Goal: Task Accomplishment & Management: Complete application form

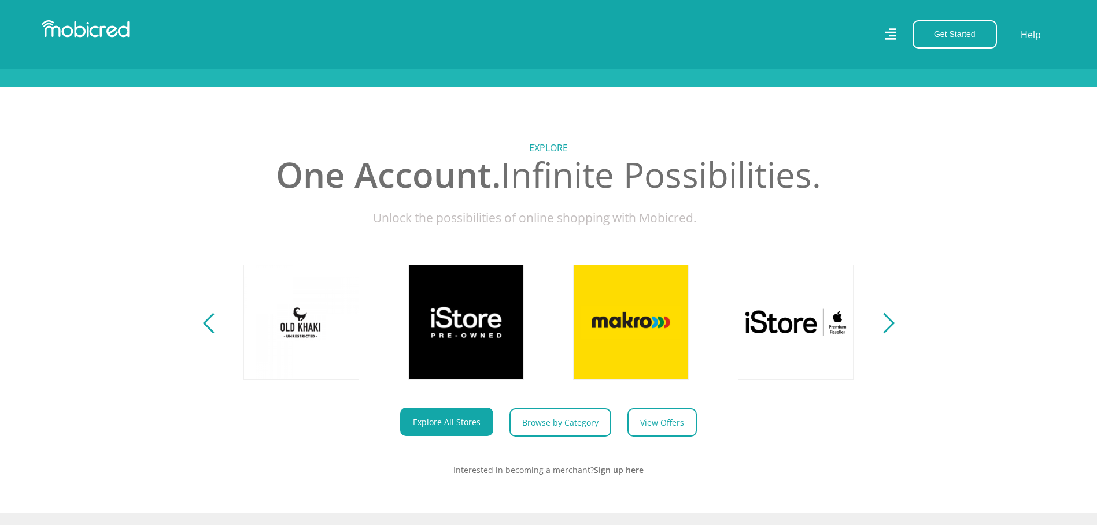
scroll to position [462, 0]
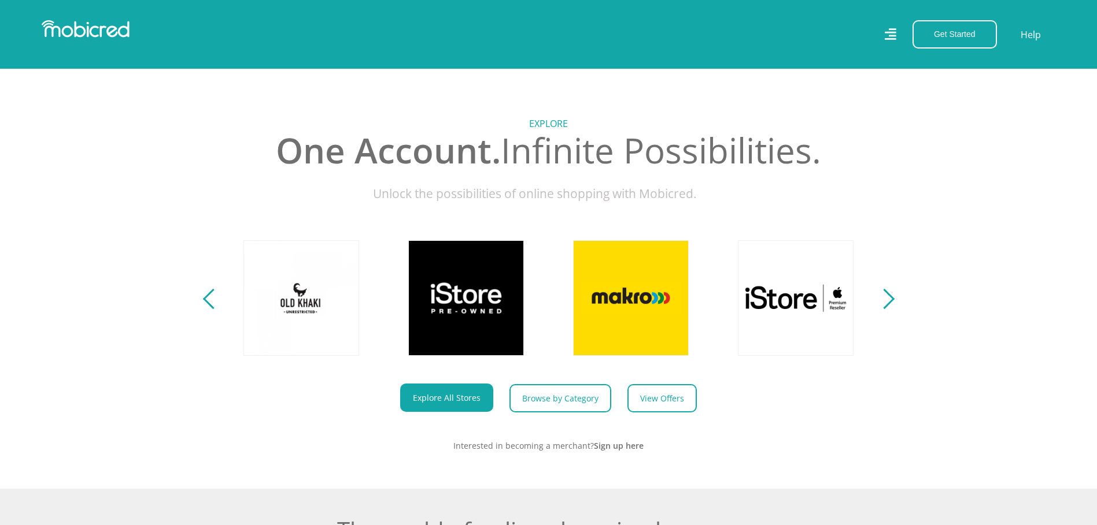
click at [893, 309] on div "Next" at bounding box center [883, 299] width 20 height 20
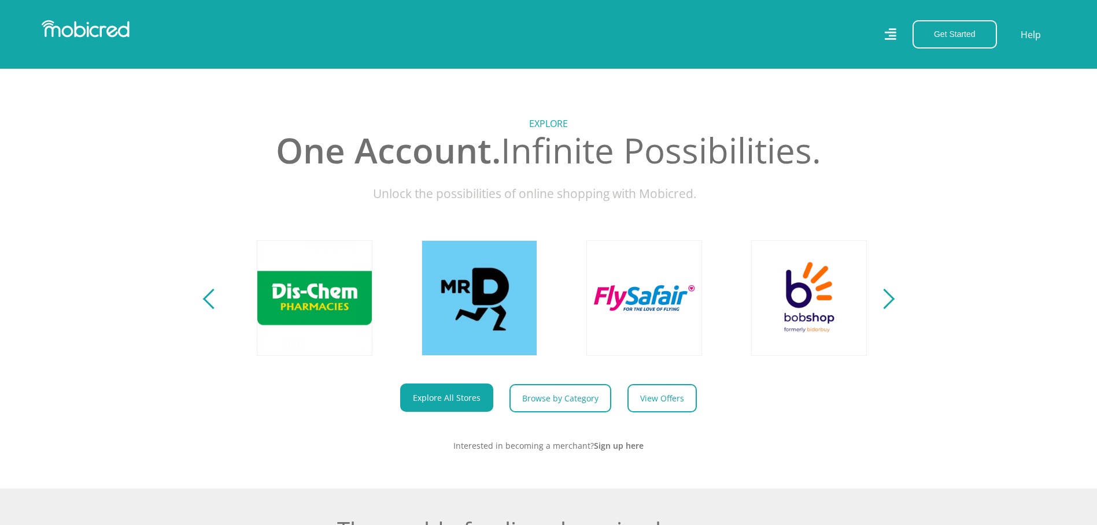
scroll to position [0, 1483]
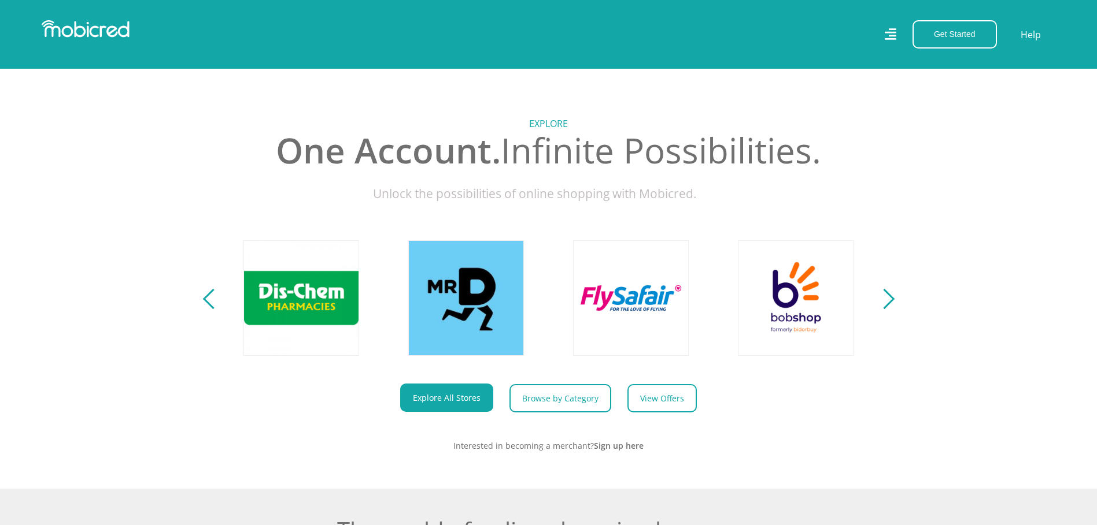
click at [893, 309] on div "Next" at bounding box center [883, 299] width 20 height 20
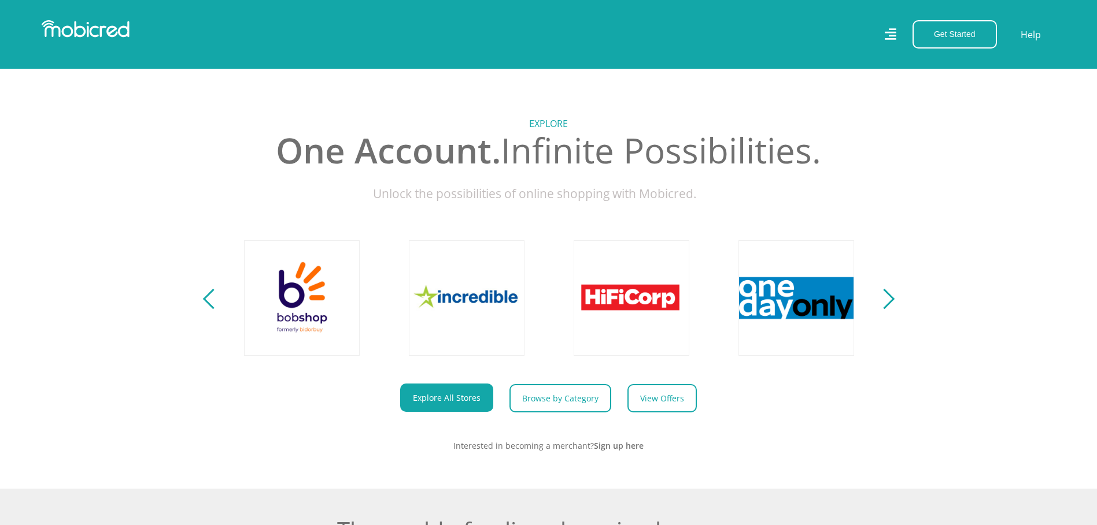
scroll to position [0, 2142]
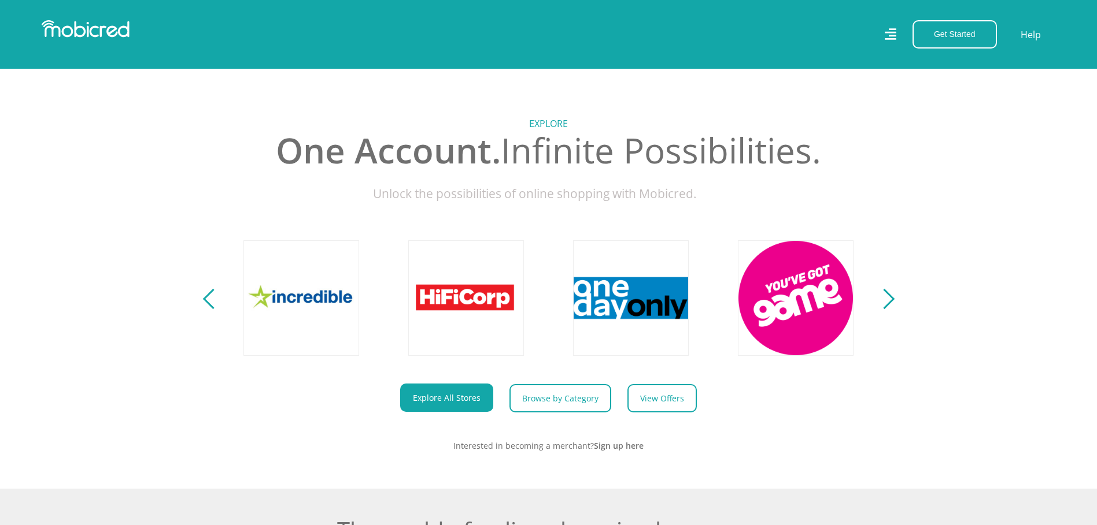
click at [889, 306] on div "Next" at bounding box center [883, 299] width 20 height 20
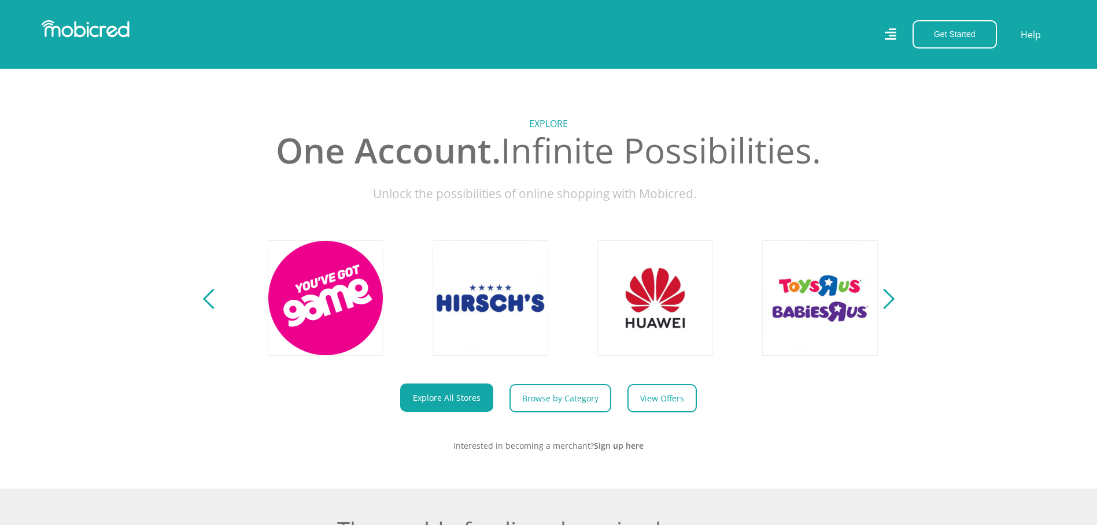
scroll to position [0, 2636]
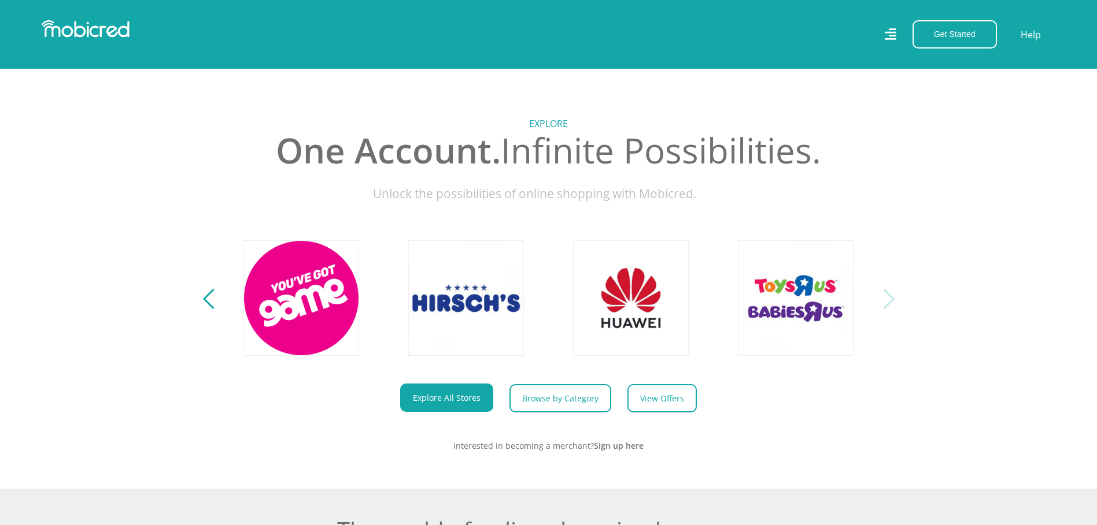
click at [889, 306] on div "Next" at bounding box center [883, 299] width 20 height 20
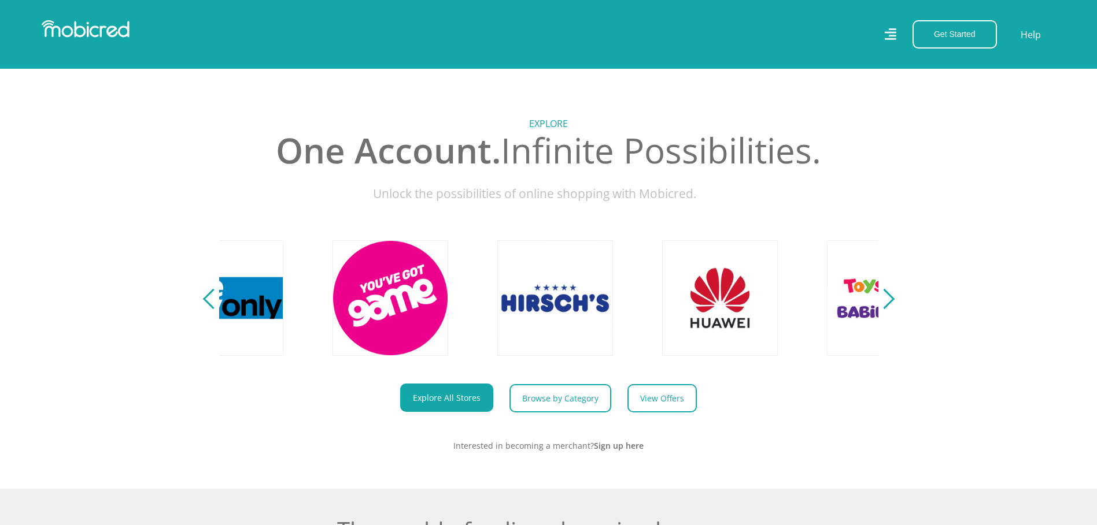
click at [208, 308] on div "Previous" at bounding box center [212, 299] width 20 height 20
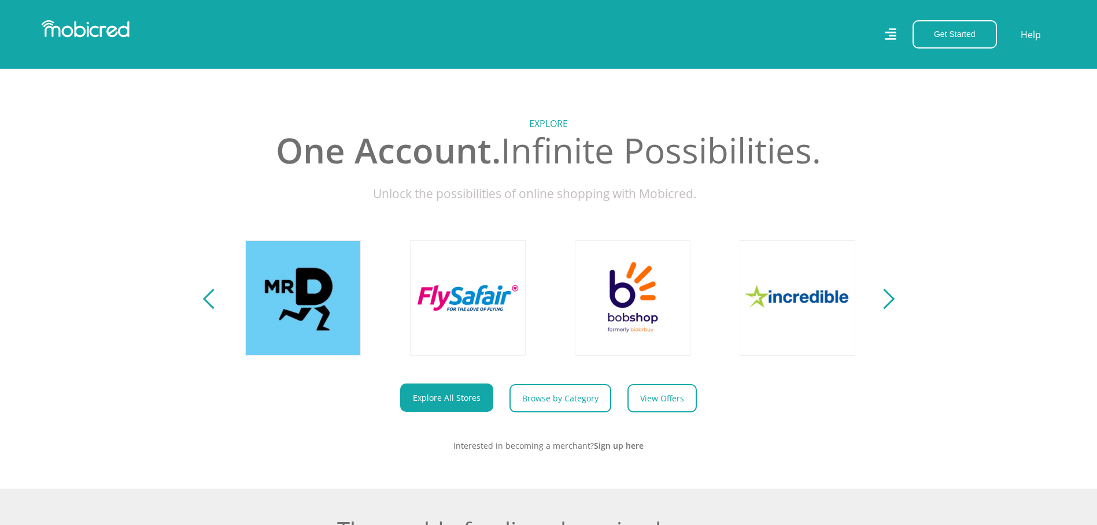
scroll to position [0, 1647]
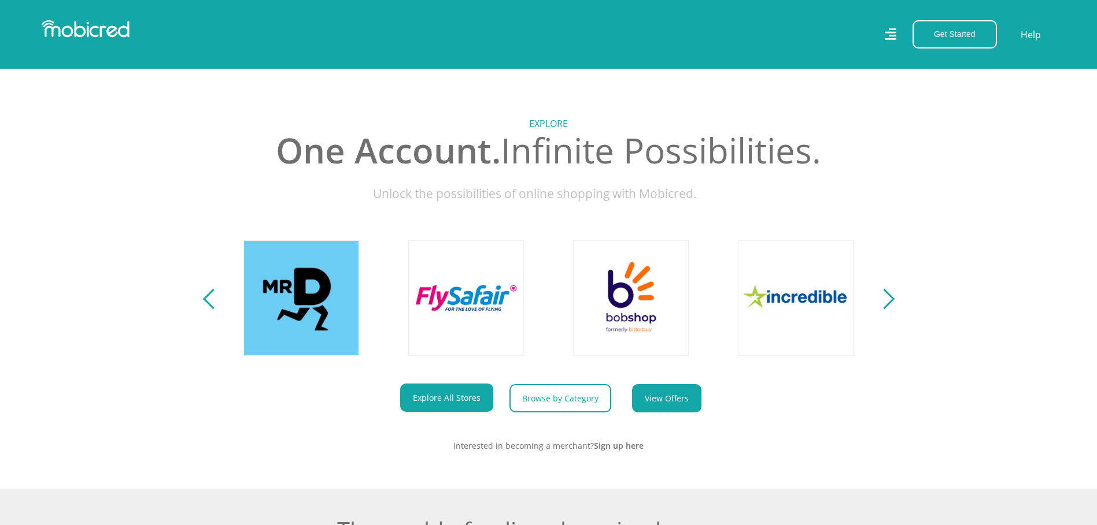
click at [665, 404] on link "View Offers" at bounding box center [666, 398] width 69 height 28
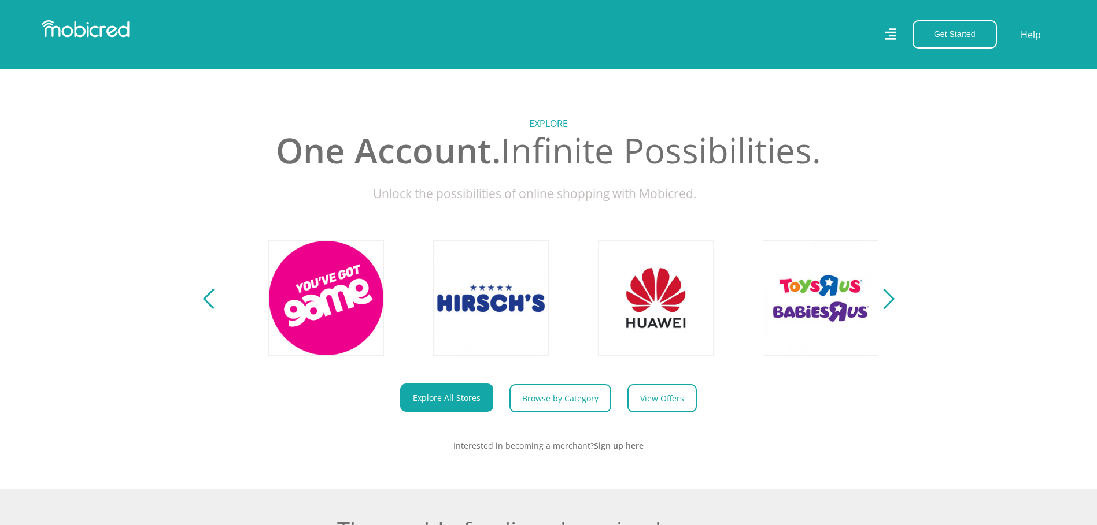
scroll to position [0, 2636]
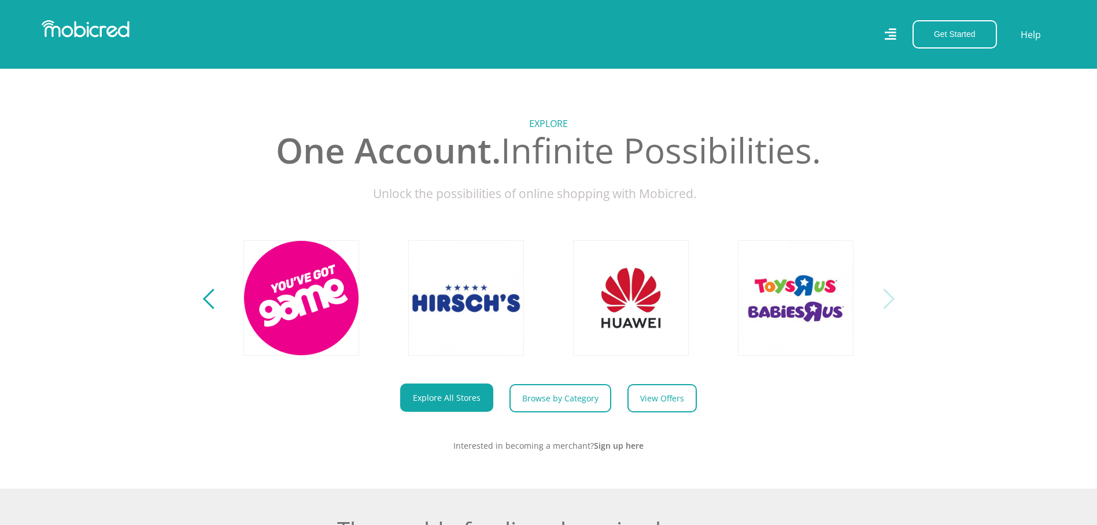
click at [212, 309] on div "Previous" at bounding box center [212, 299] width 20 height 20
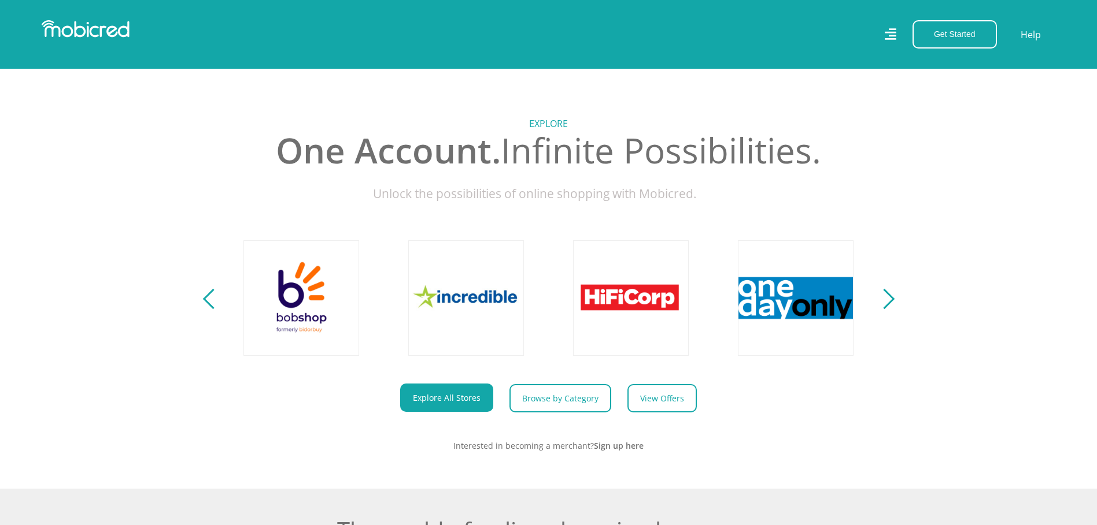
scroll to position [0, 1977]
click at [209, 310] on button "Previous" at bounding box center [213, 298] width 14 height 23
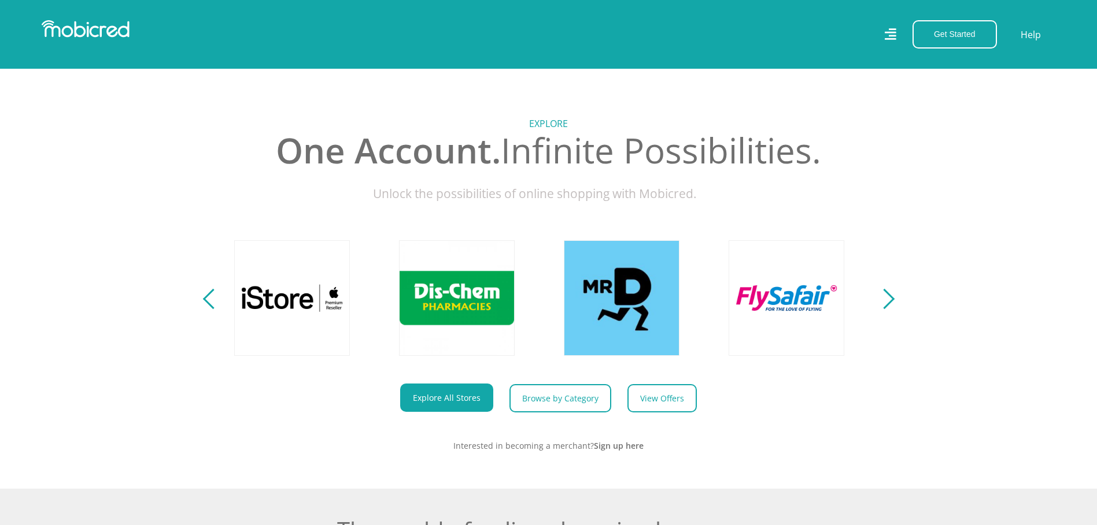
scroll to position [0, 1318]
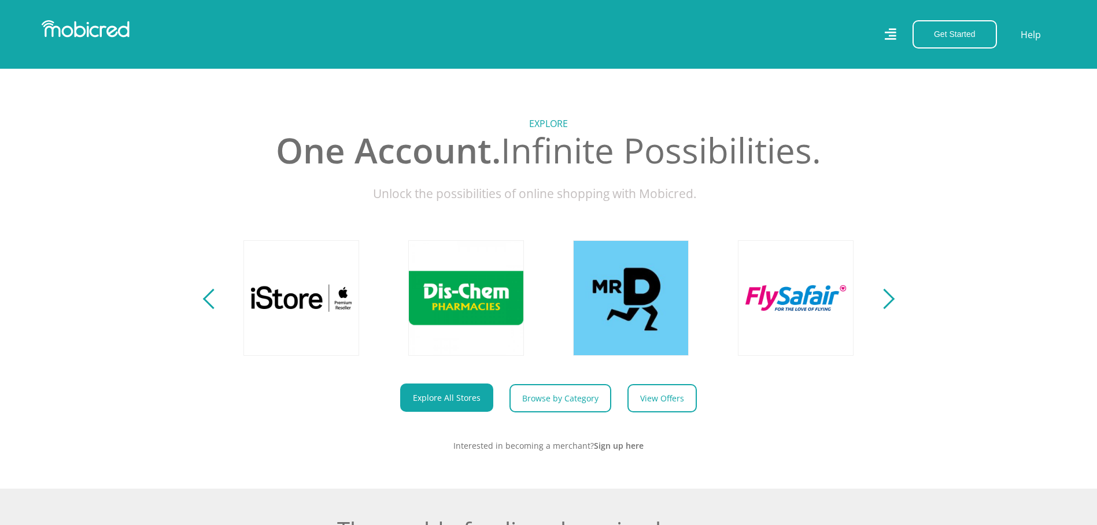
click at [894, 309] on div "Next" at bounding box center [883, 299] width 20 height 20
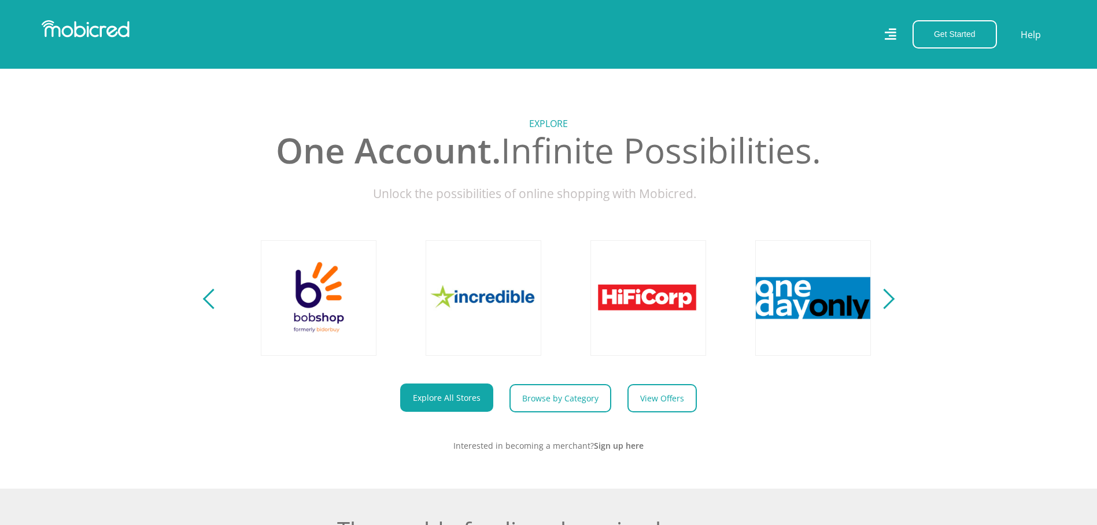
scroll to position [0, 1977]
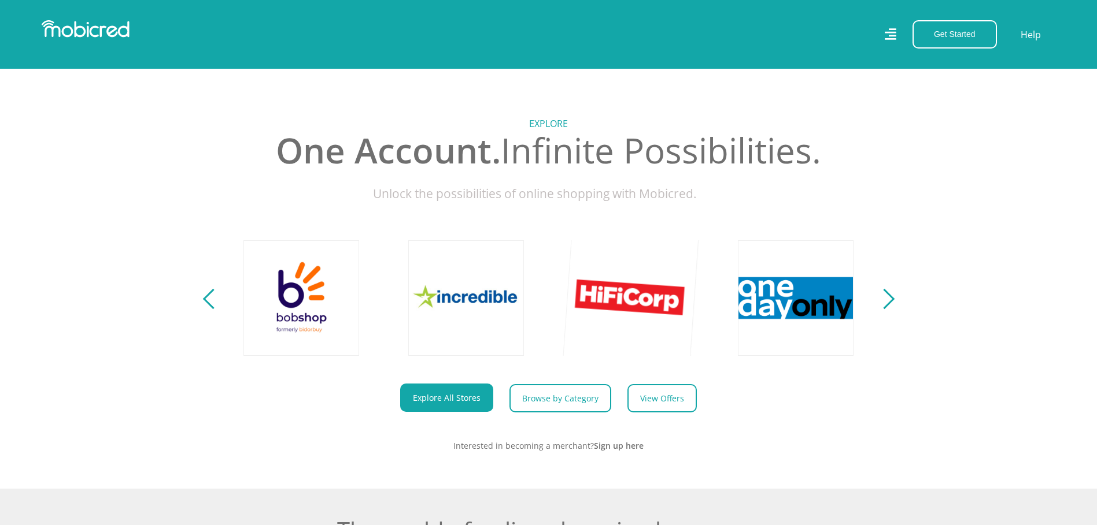
click at [618, 306] on link at bounding box center [631, 298] width 136 height 136
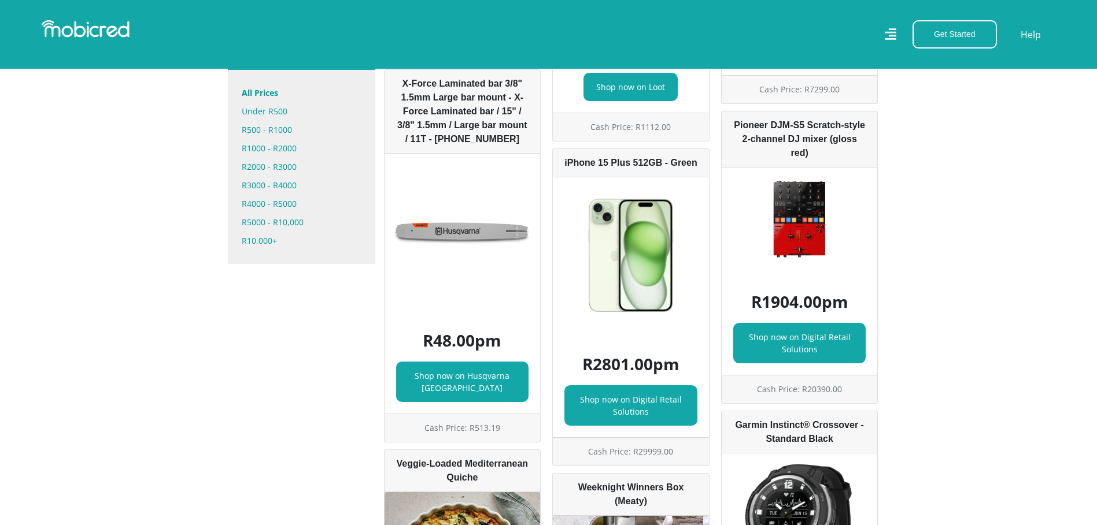
scroll to position [751, 0]
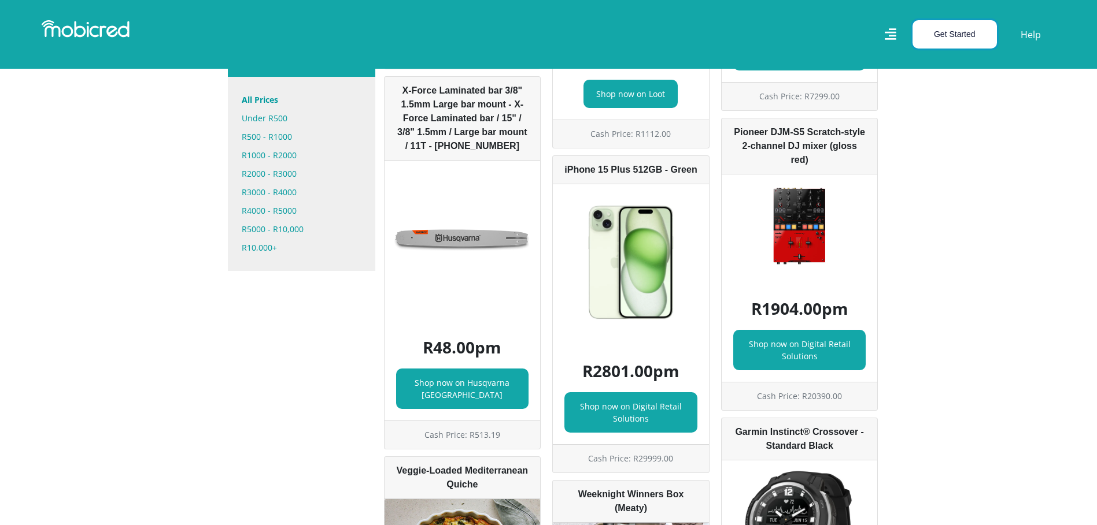
click at [961, 43] on button "Get Started" at bounding box center [954, 34] width 84 height 28
click at [954, 32] on button "Get Started" at bounding box center [954, 34] width 84 height 28
click at [953, 41] on button "Get Started" at bounding box center [954, 34] width 84 height 28
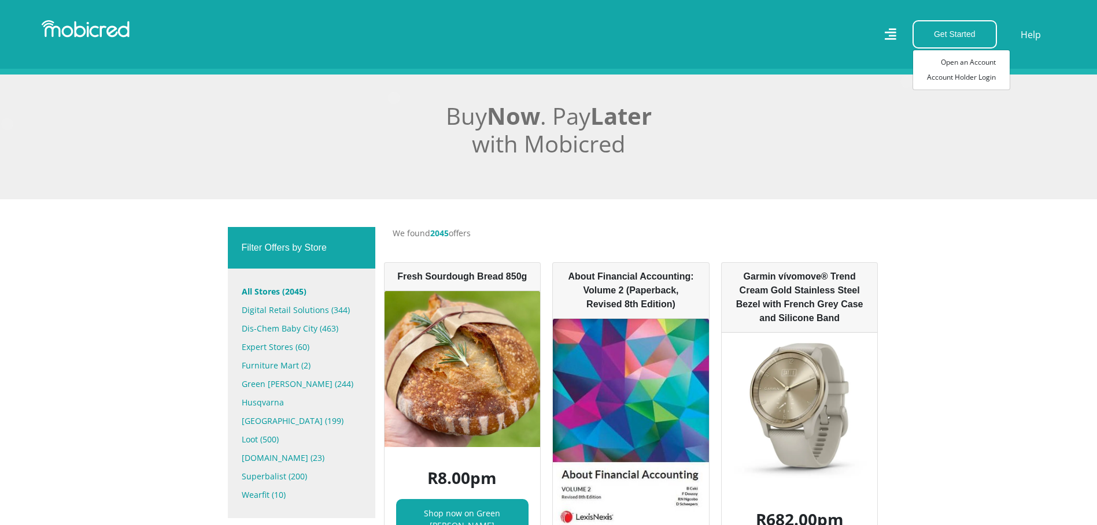
scroll to position [231, 0]
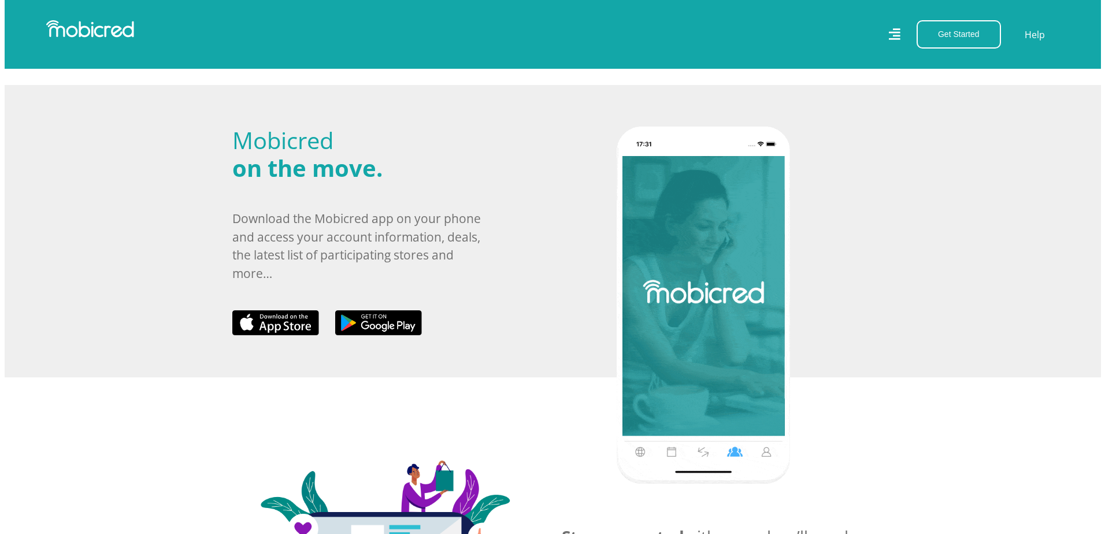
scroll to position [405, 0]
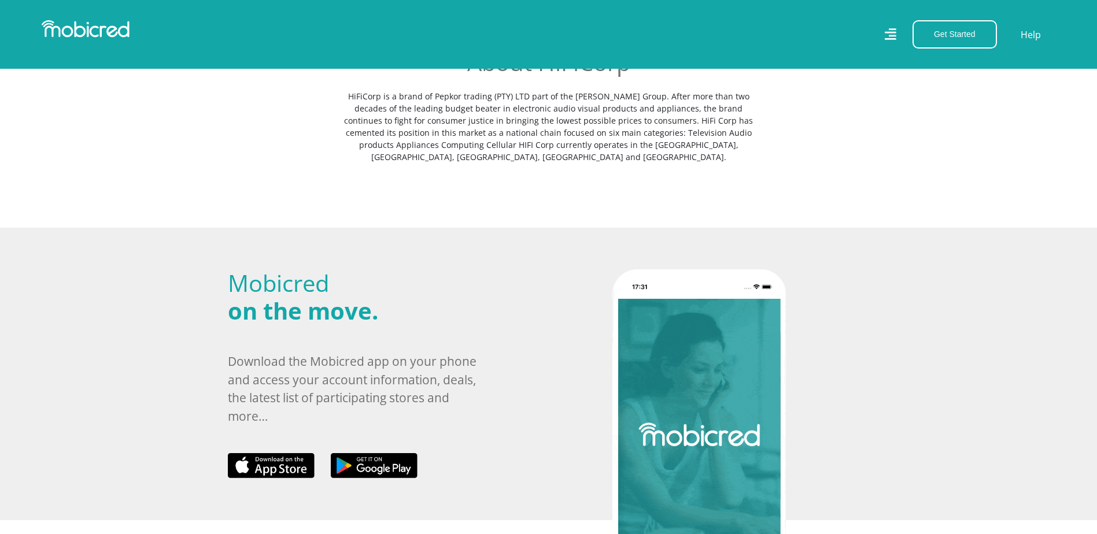
click at [893, 34] on icon at bounding box center [890, 34] width 12 height 17
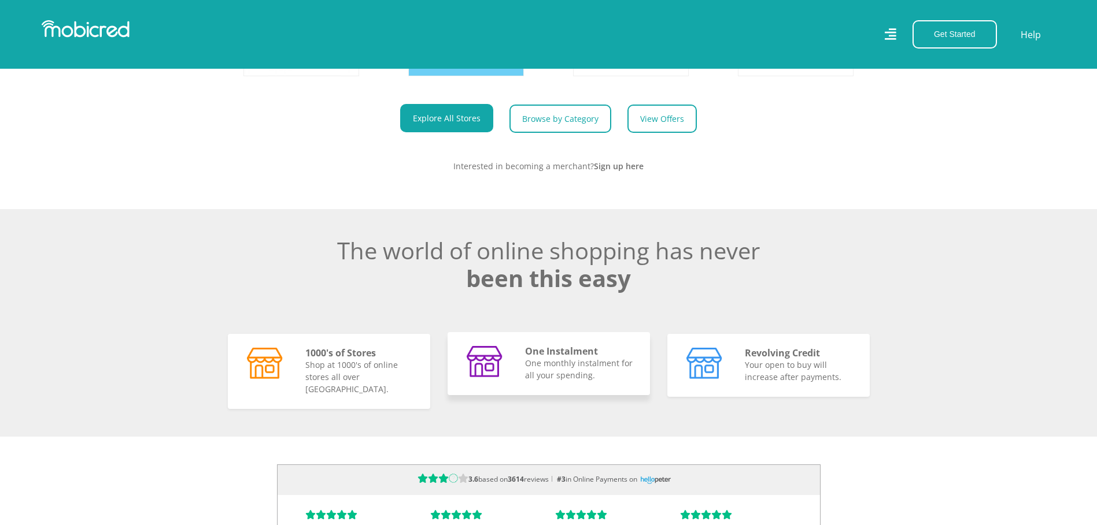
scroll to position [809, 0]
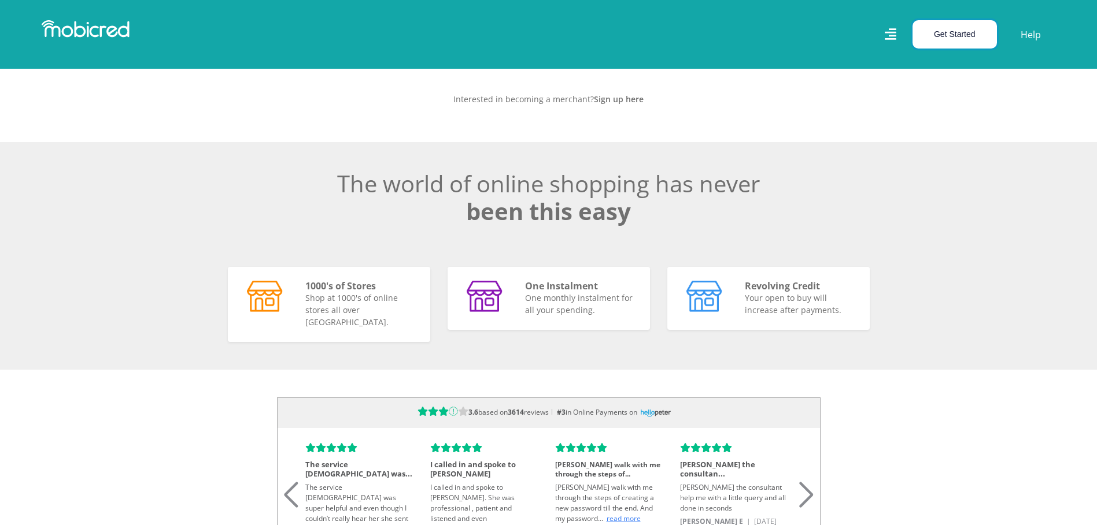
click at [940, 26] on button "Get Started" at bounding box center [954, 34] width 84 height 28
click at [942, 66] on link "Open an Account" at bounding box center [961, 62] width 97 height 15
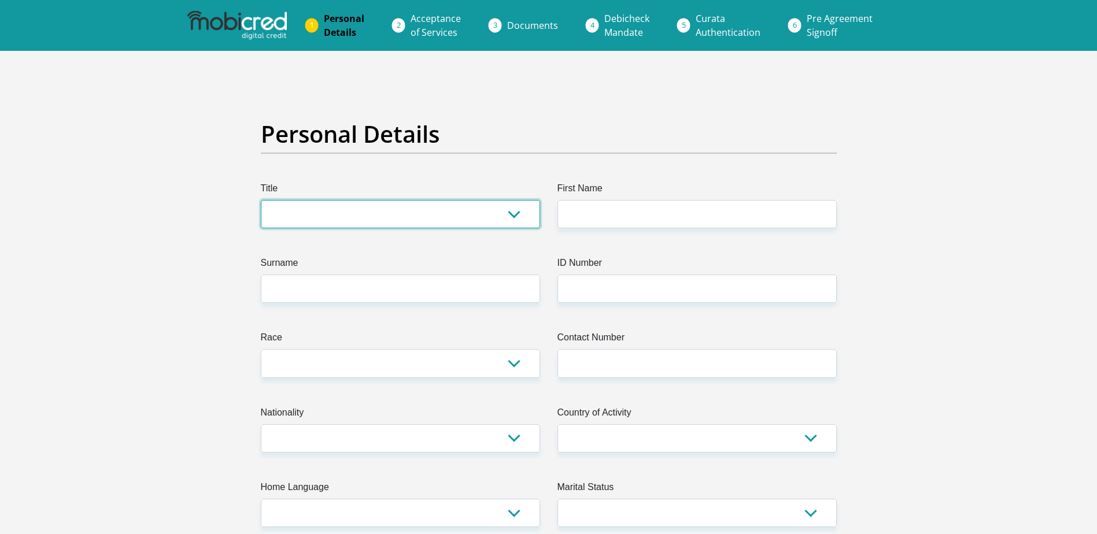
click at [367, 213] on select "Mr Ms Mrs Dr Other" at bounding box center [400, 214] width 279 height 28
select select "Ms"
click at [261, 200] on select "Mr Ms Mrs Dr Other" at bounding box center [400, 214] width 279 height 28
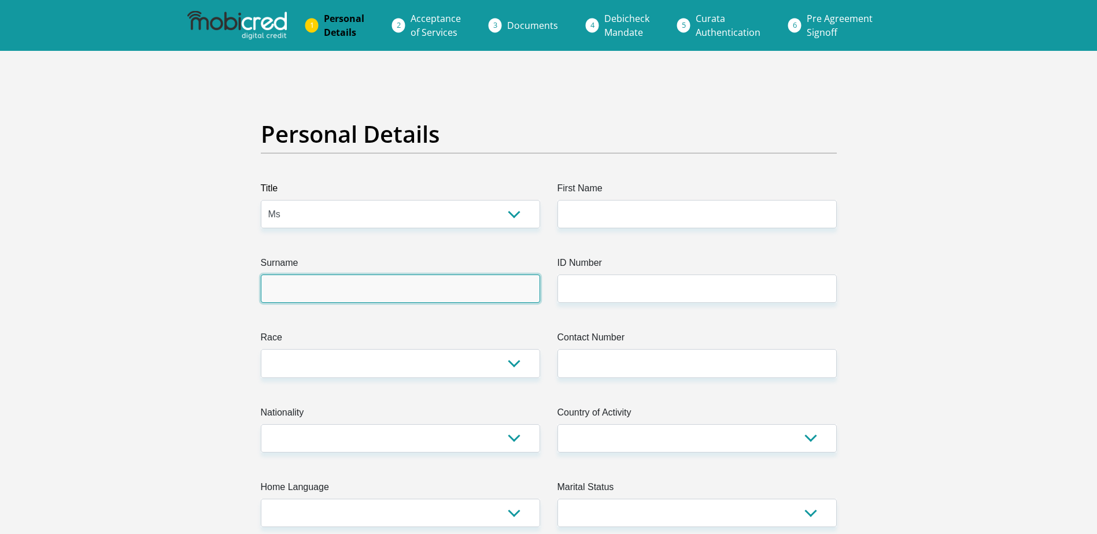
click at [298, 286] on input "Surname" at bounding box center [400, 289] width 279 height 28
type input "Mabuza"
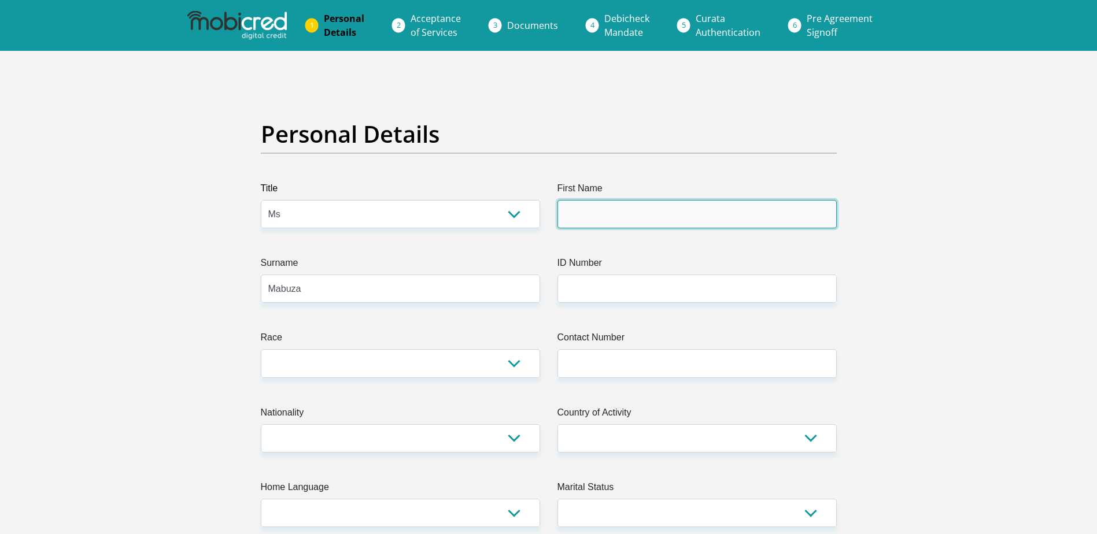
type input "Sinenhlanhla"
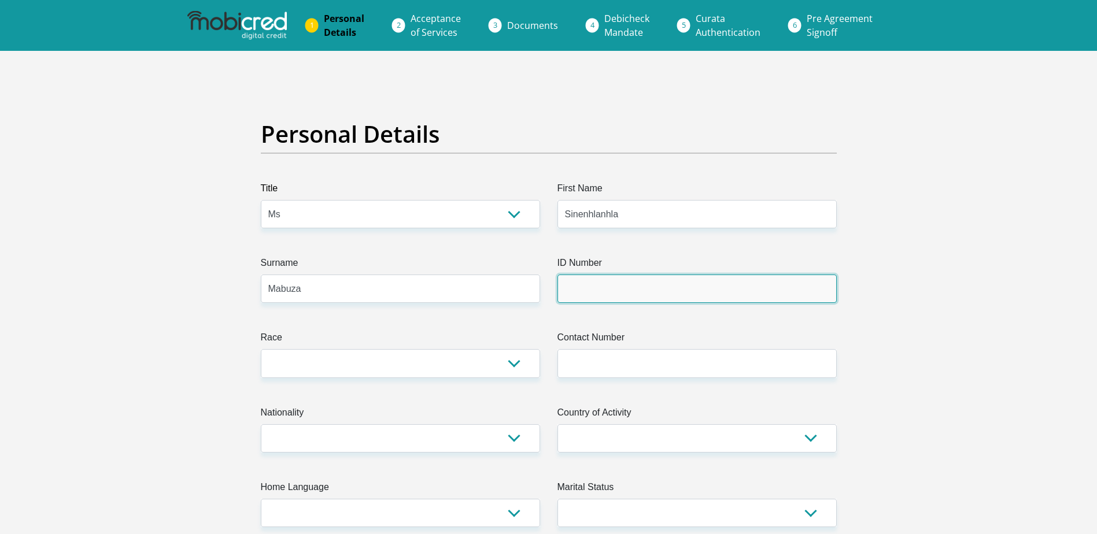
type input "9701051120081"
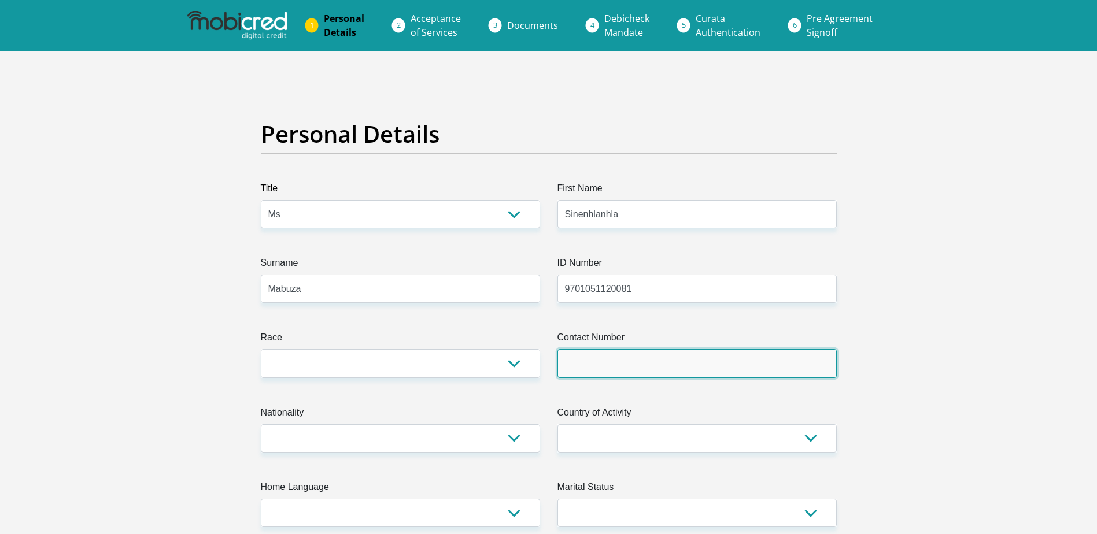
type input "0765010584"
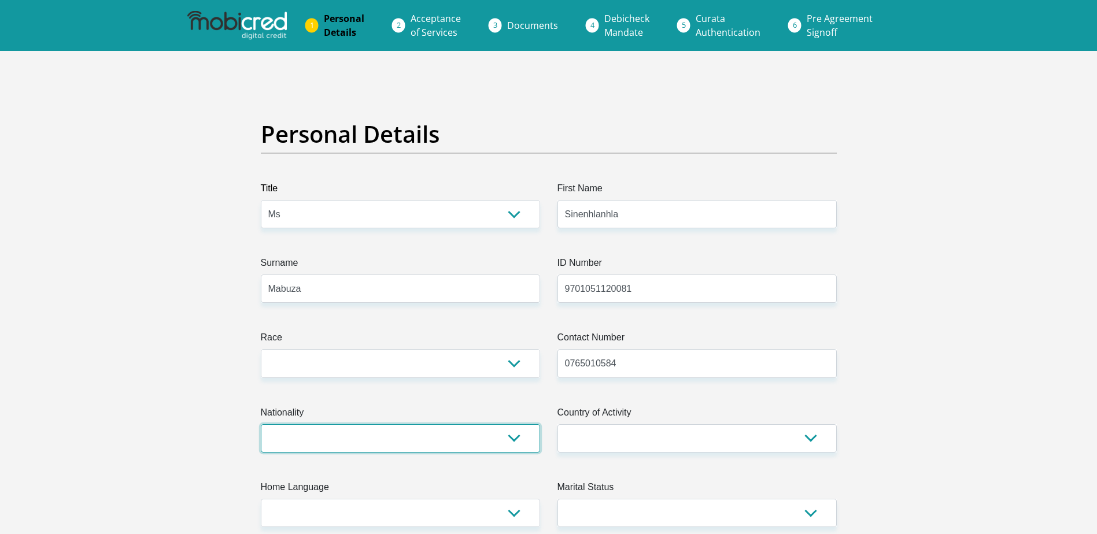
select select "ZAF"
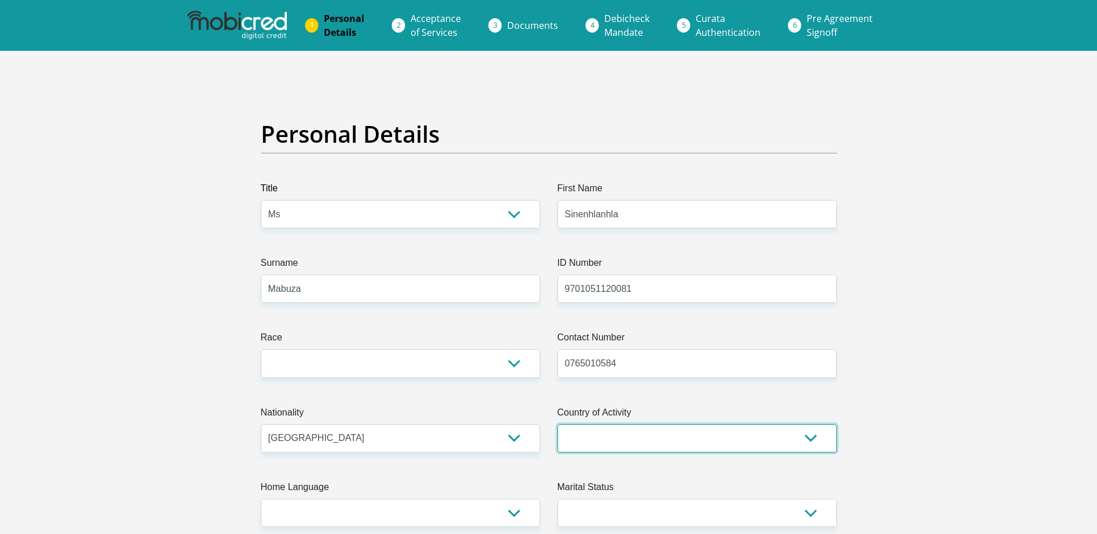
select select "ZAF"
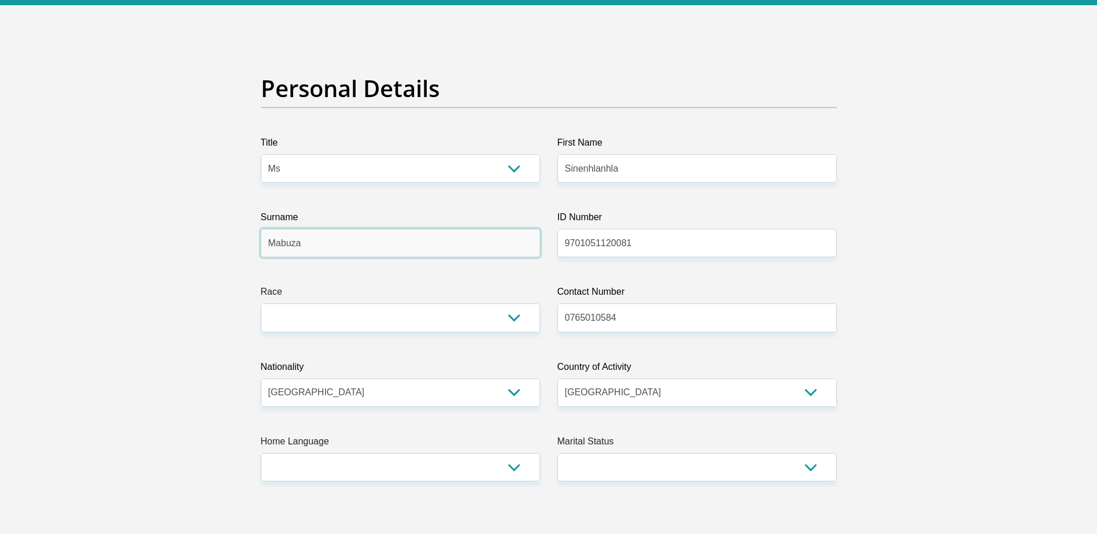
scroll to position [116, 0]
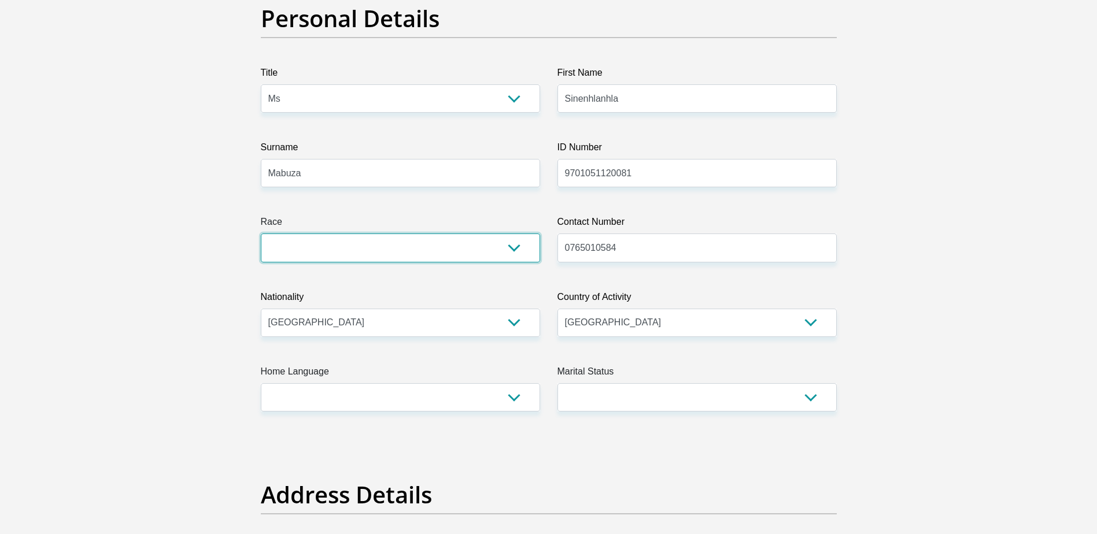
click at [396, 253] on select "Black Coloured Indian White Other" at bounding box center [400, 248] width 279 height 28
select select "1"
click at [261, 234] on select "Black Coloured Indian White Other" at bounding box center [400, 248] width 279 height 28
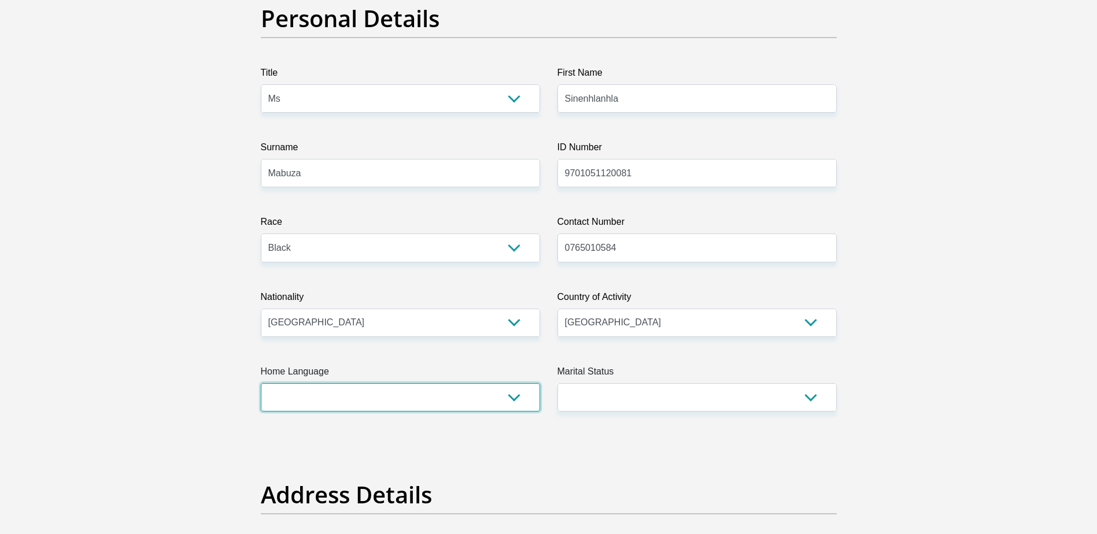
click at [291, 388] on select "Afrikaans English Sepedi South Ndebele Southern Sotho Swati Tsonga Tswana Venda…" at bounding box center [400, 397] width 279 height 28
select select "zul"
click at [261, 383] on select "Afrikaans English Sepedi South Ndebele Southern Sotho Swati Tsonga Tswana Venda…" at bounding box center [400, 397] width 279 height 28
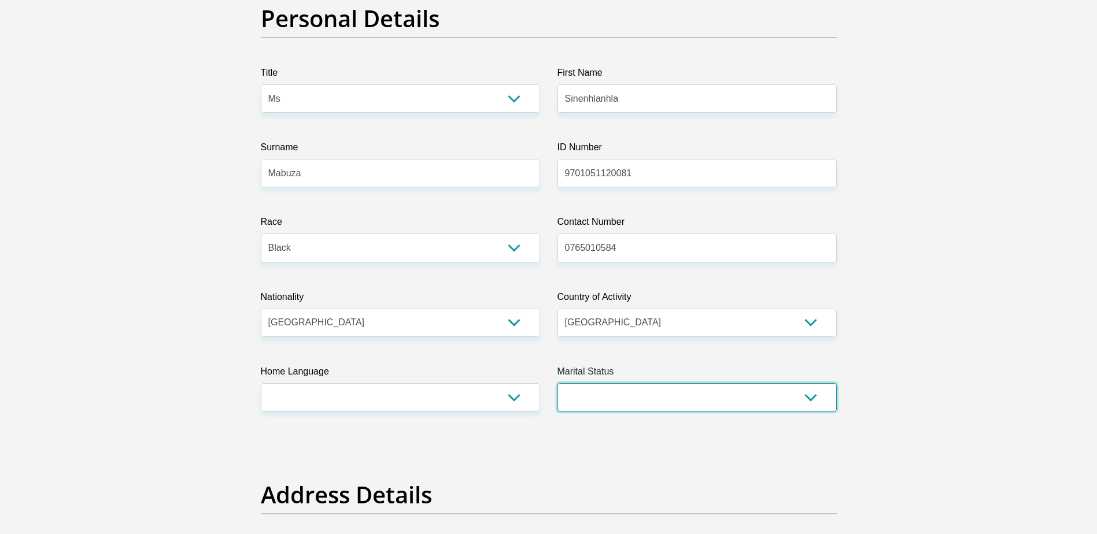
click at [638, 395] on select "Married ANC Single Divorced Widowed Married COP or Customary Law" at bounding box center [696, 397] width 279 height 28
select select "2"
click at [557, 383] on select "Married ANC Single Divorced Widowed Married COP or Customary Law" at bounding box center [696, 397] width 279 height 28
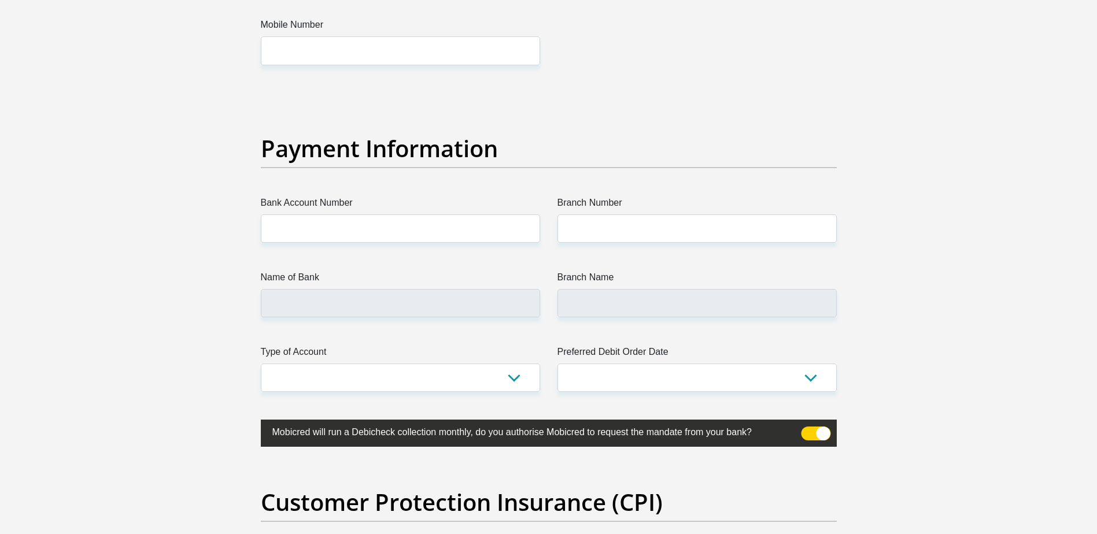
scroll to position [2486, 0]
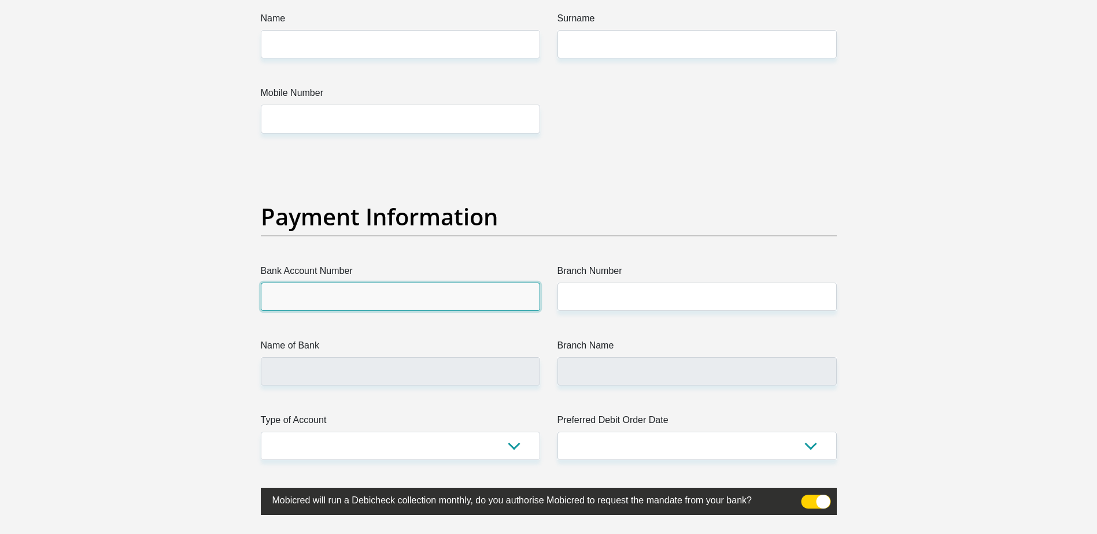
click at [422, 296] on input "Bank Account Number" at bounding box center [400, 297] width 279 height 28
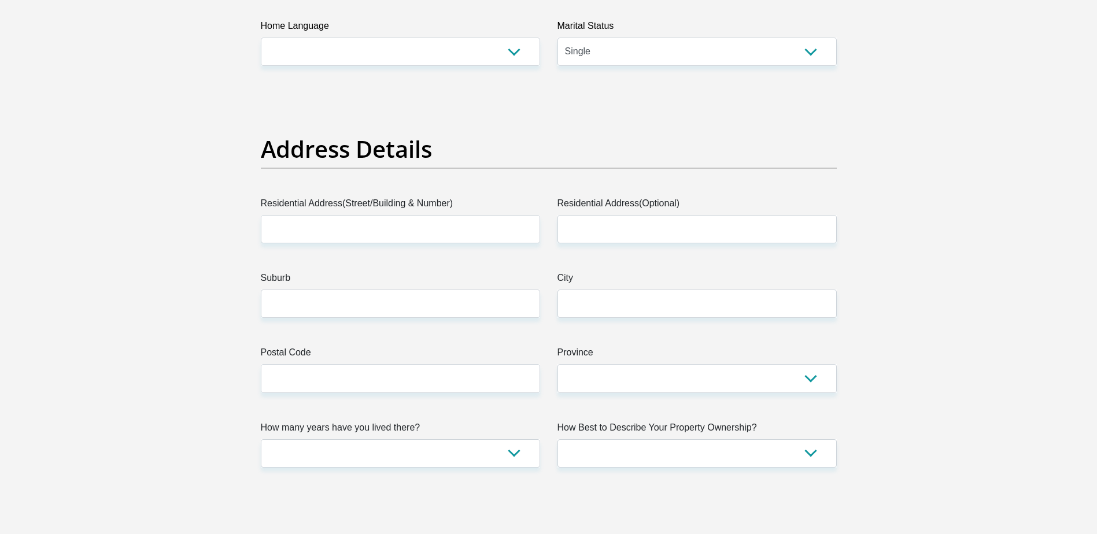
scroll to position [462, 0]
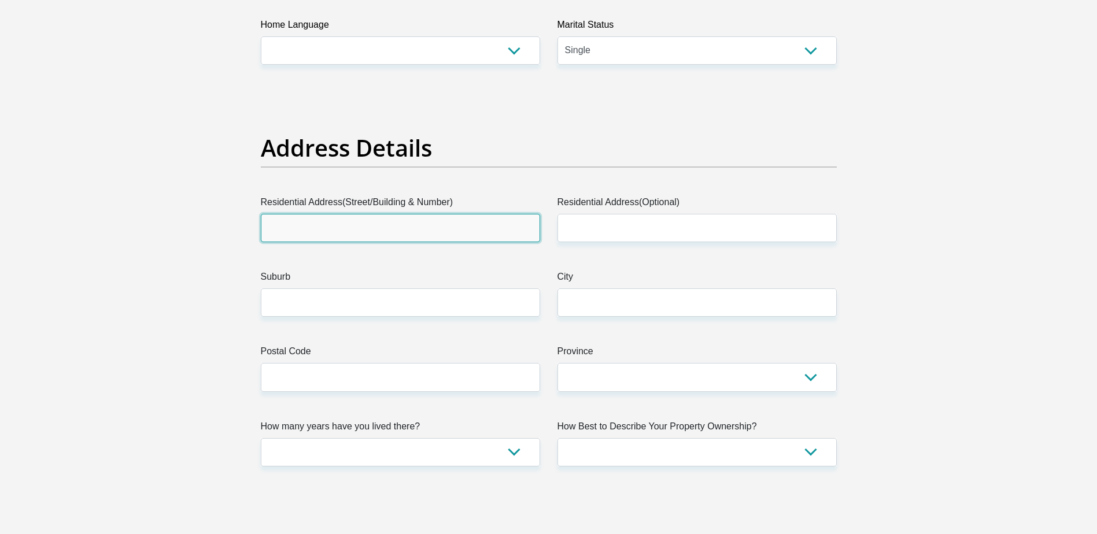
click at [308, 231] on input "Residential Address(Street/Building & Number)" at bounding box center [400, 228] width 279 height 28
type input "359 africa street"
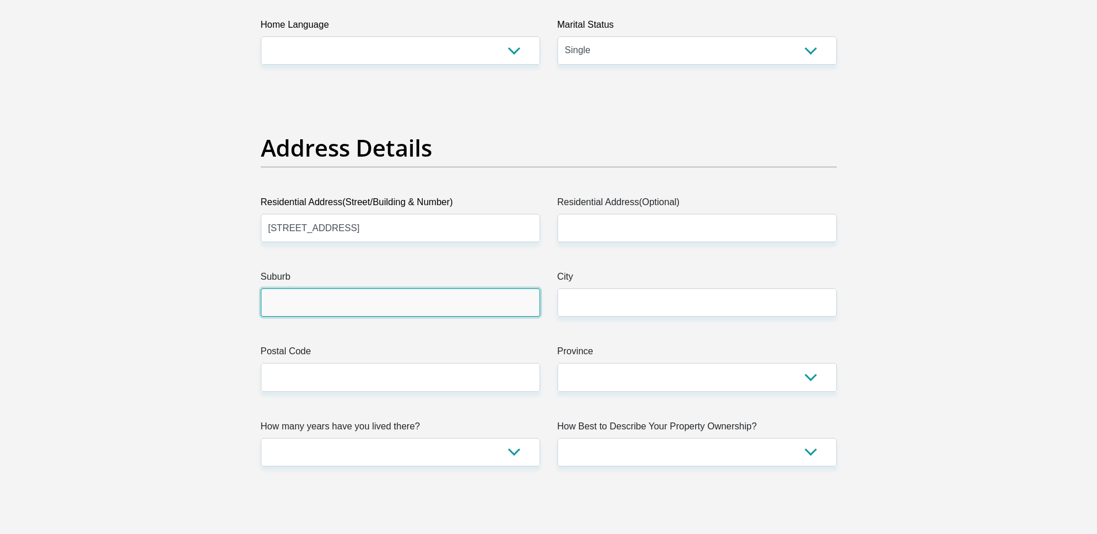
click at [309, 298] on input "Suburb" at bounding box center [400, 302] width 279 height 28
type input "Diepsloot"
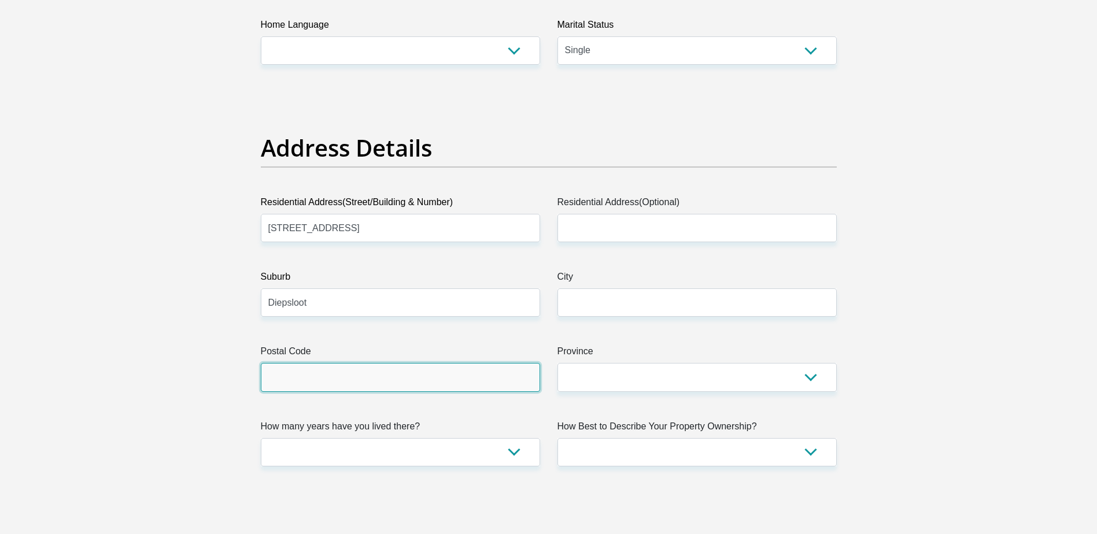
click at [293, 384] on input "Postal Code" at bounding box center [400, 377] width 279 height 28
type input "2194"
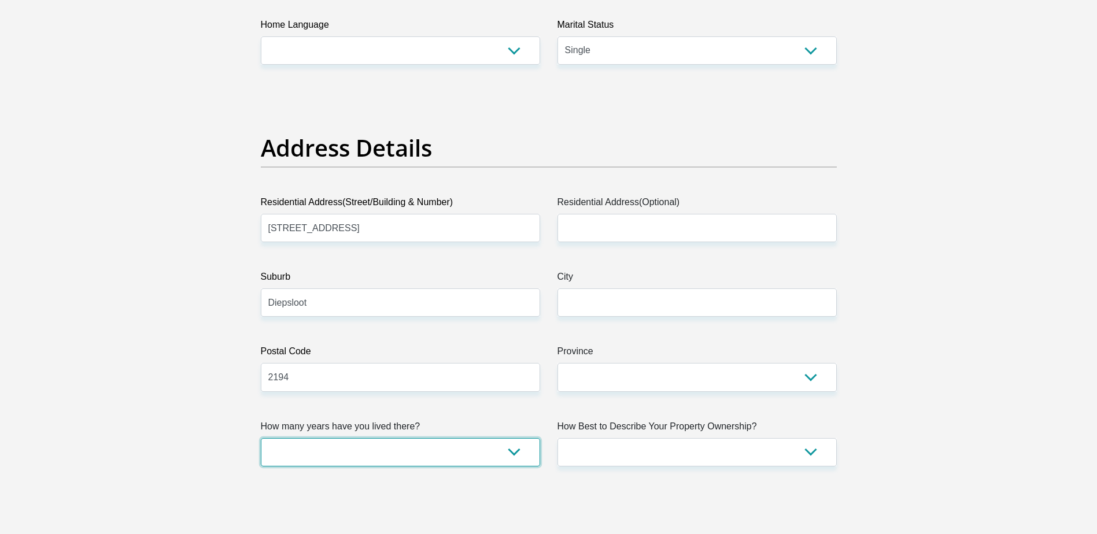
click at [311, 455] on select "less than 1 year 1-3 years 3-5 years 5+ years" at bounding box center [400, 452] width 279 height 28
select select "5"
click at [261, 438] on select "less than 1 year 1-3 years 3-5 years 5+ years" at bounding box center [400, 452] width 279 height 28
click at [629, 448] on select "Owned Rented Family Owned Company Dwelling" at bounding box center [696, 452] width 279 height 28
select select "Rented"
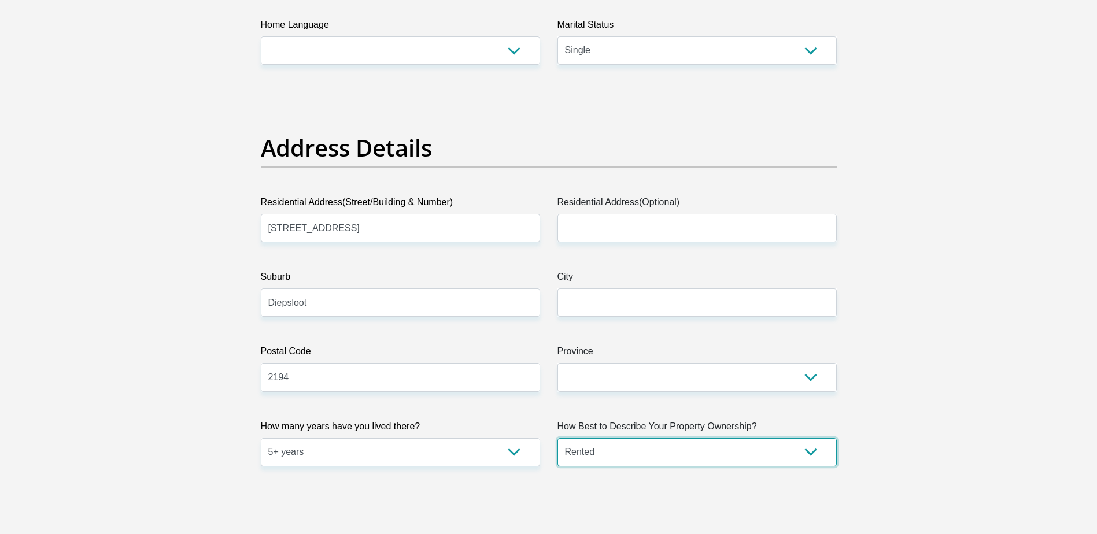
click at [557, 438] on select "Owned Rented Family Owned Company Dwelling" at bounding box center [696, 452] width 279 height 28
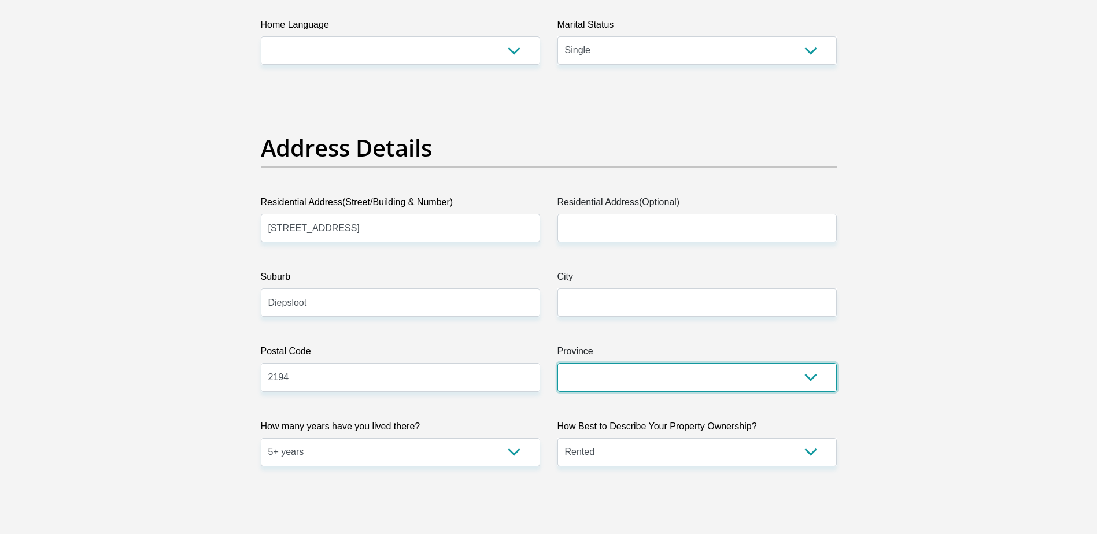
click at [606, 378] on select "Eastern Cape Free State Gauteng KwaZulu-Natal Limpopo Mpumalanga Northern Cape …" at bounding box center [696, 377] width 279 height 28
select select "Gauteng"
click at [557, 363] on select "Eastern Cape Free State Gauteng KwaZulu-Natal Limpopo Mpumalanga Northern Cape …" at bounding box center [696, 377] width 279 height 28
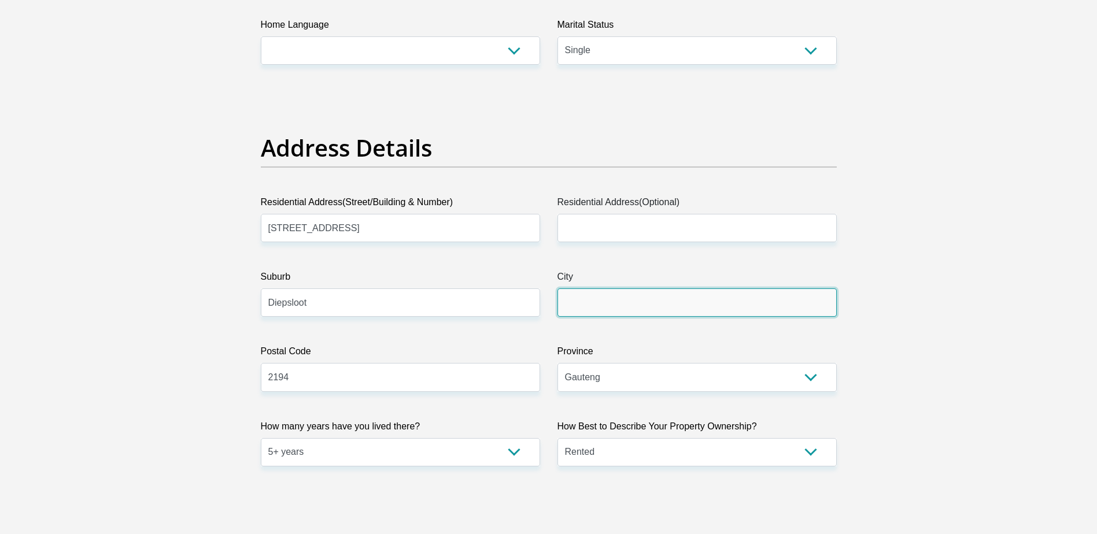
click at [582, 302] on input "City" at bounding box center [696, 302] width 279 height 28
type input "Randburg"
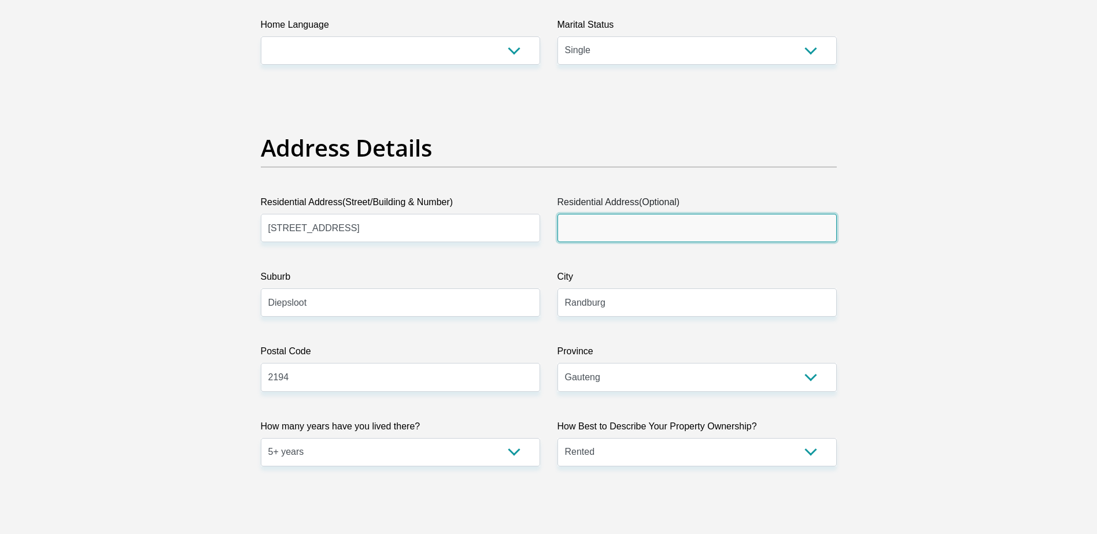
click at [585, 223] on input "Residential Address(Optional)" at bounding box center [696, 228] width 279 height 28
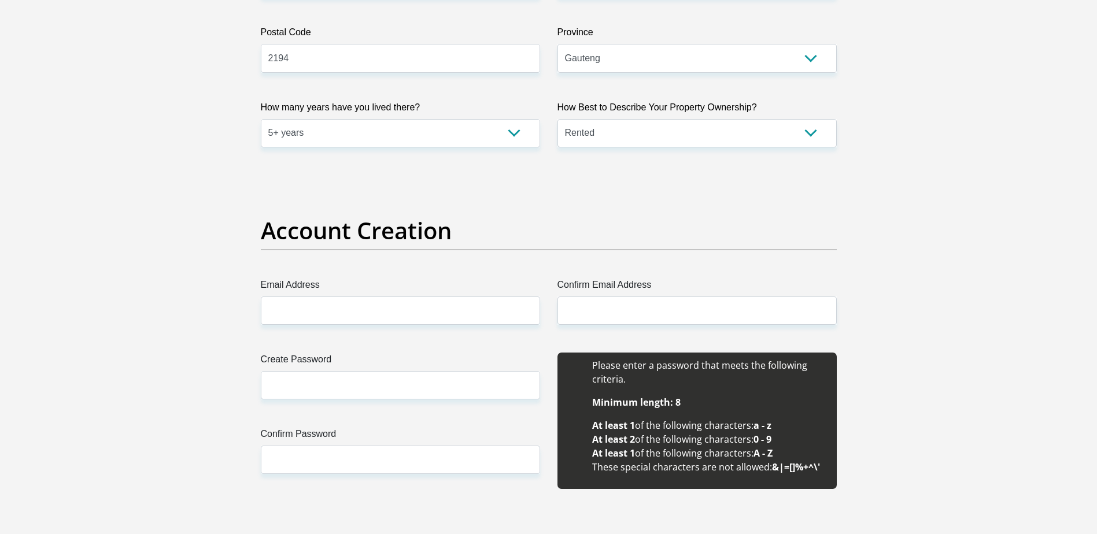
scroll to position [809, 0]
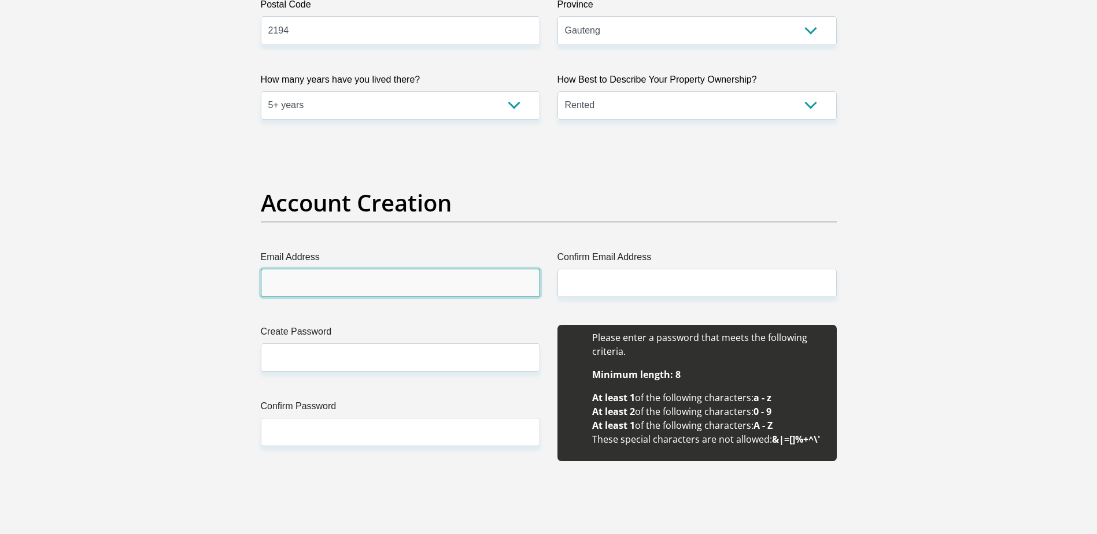
click at [326, 277] on input "Email Address" at bounding box center [400, 283] width 279 height 28
type input "snemabuza2@gmail.com"
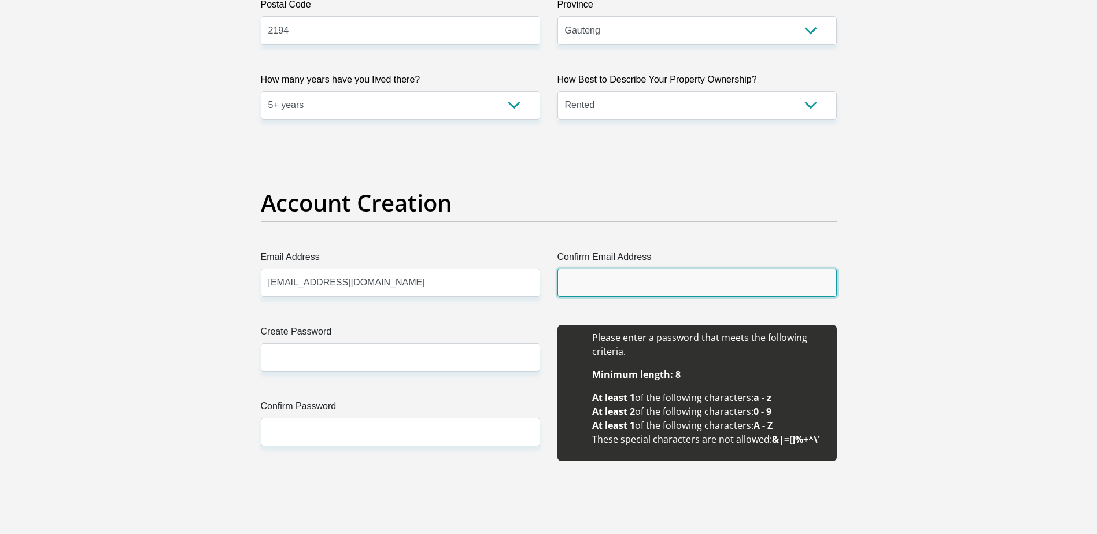
type input "snemabuza2@gmail.com"
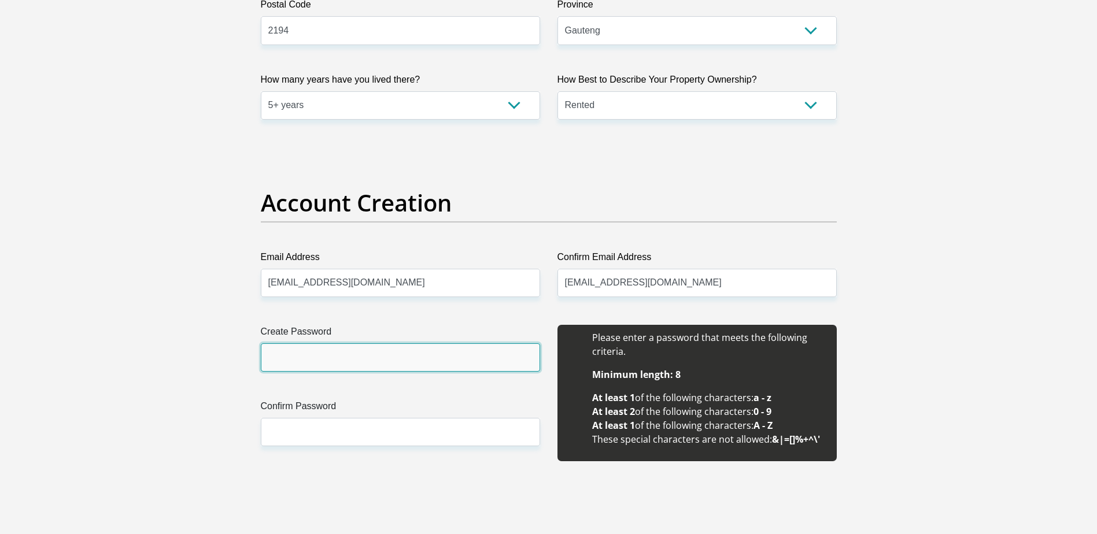
click at [324, 353] on input "Create Password" at bounding box center [400, 357] width 279 height 28
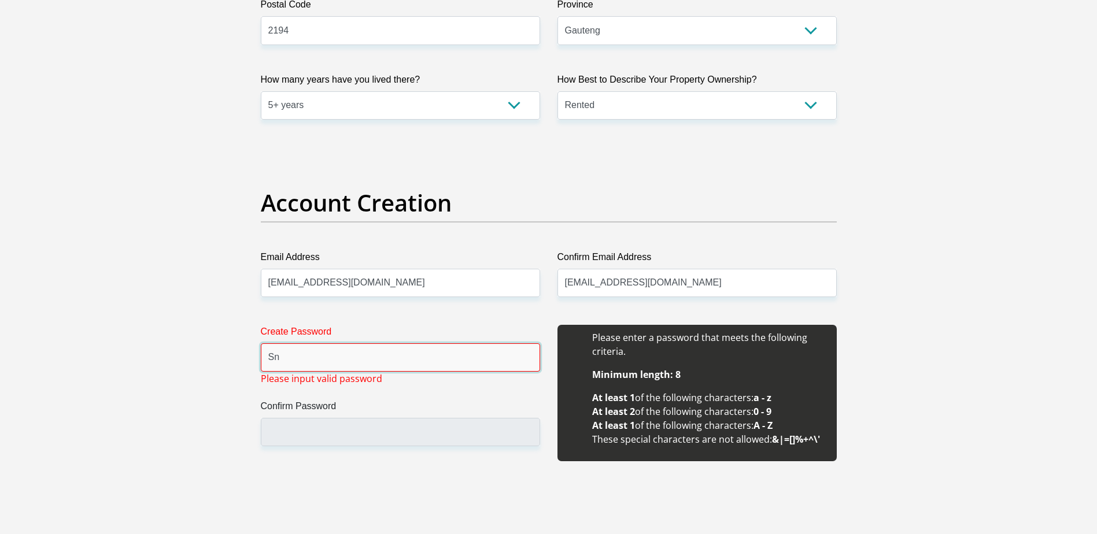
type input "S"
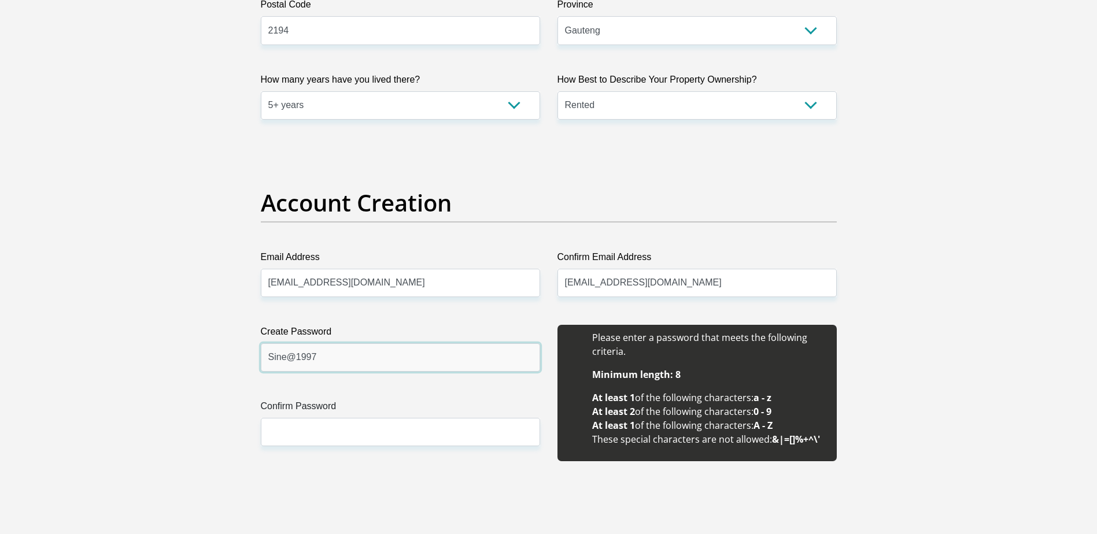
type input "Sine@1997"
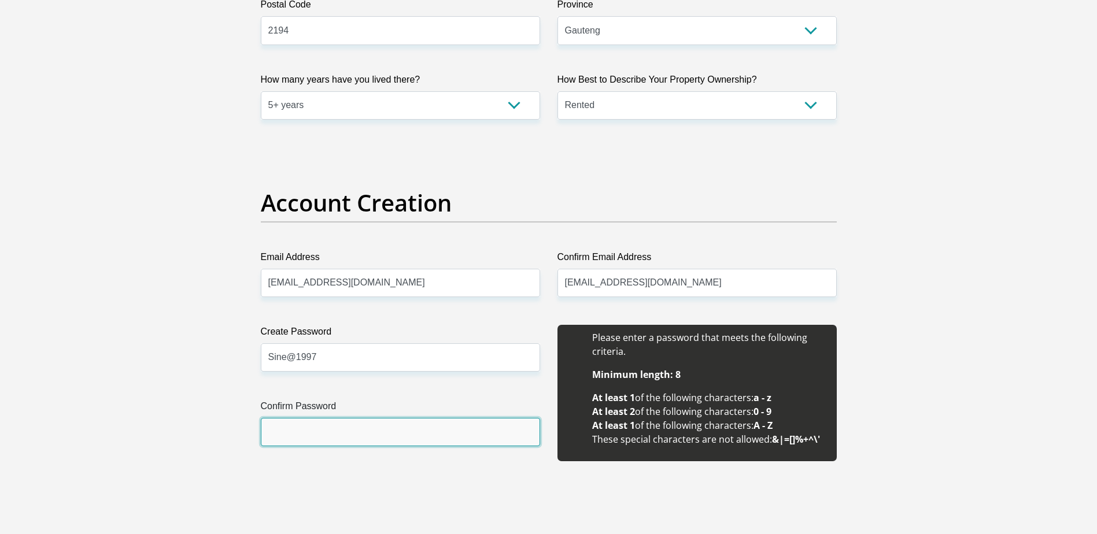
click at [345, 434] on input "Confirm Password" at bounding box center [400, 432] width 279 height 28
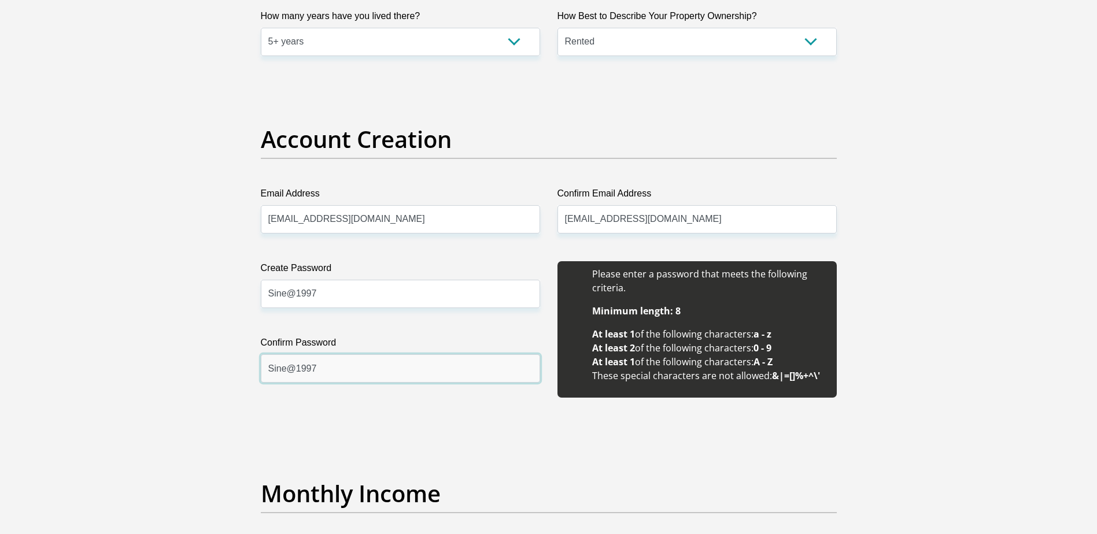
scroll to position [1098, 0]
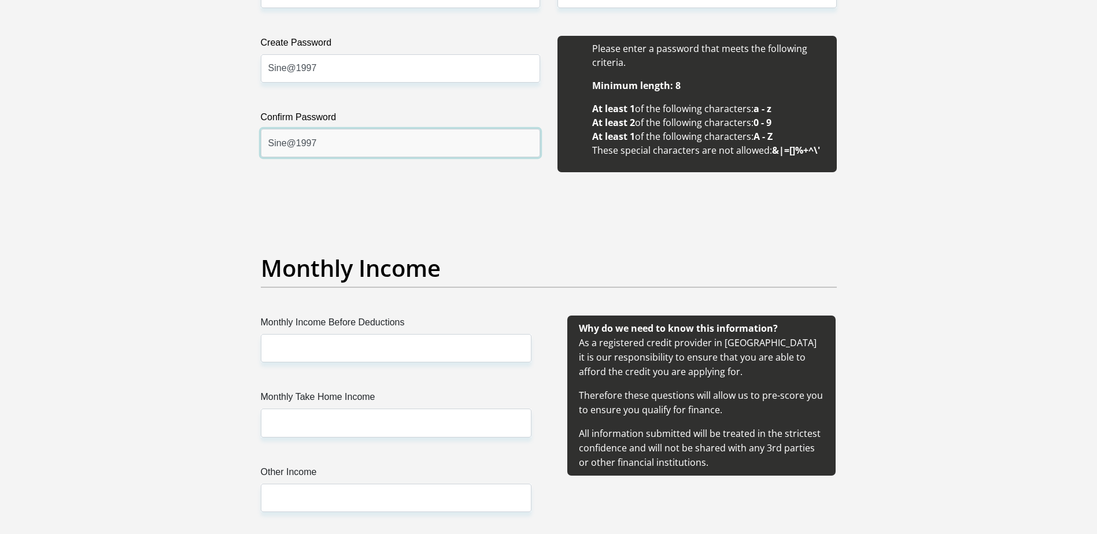
type input "Sine@1997"
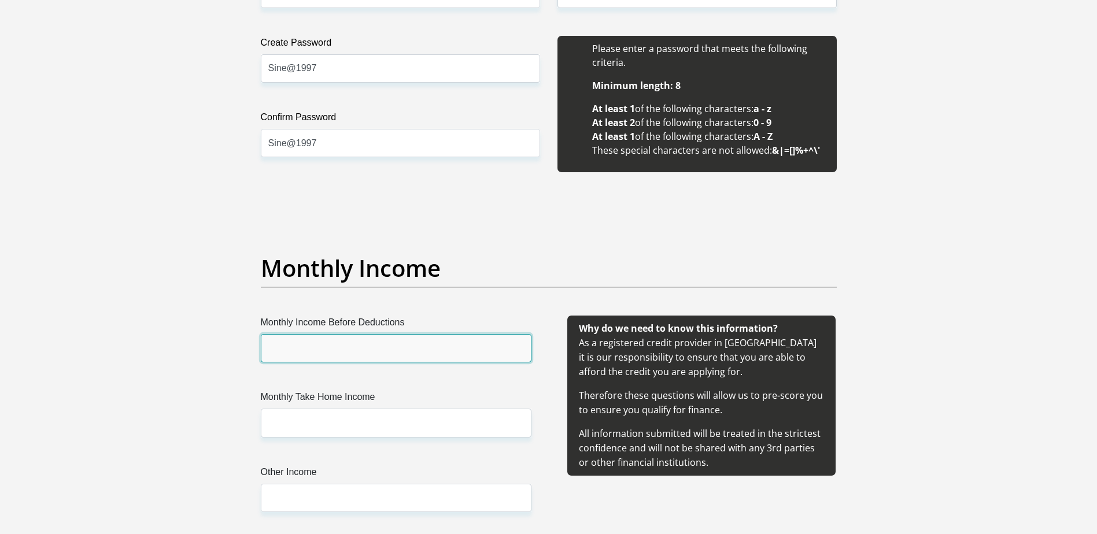
click at [322, 349] on input "Monthly Income Before Deductions" at bounding box center [396, 348] width 271 height 28
type input "6900"
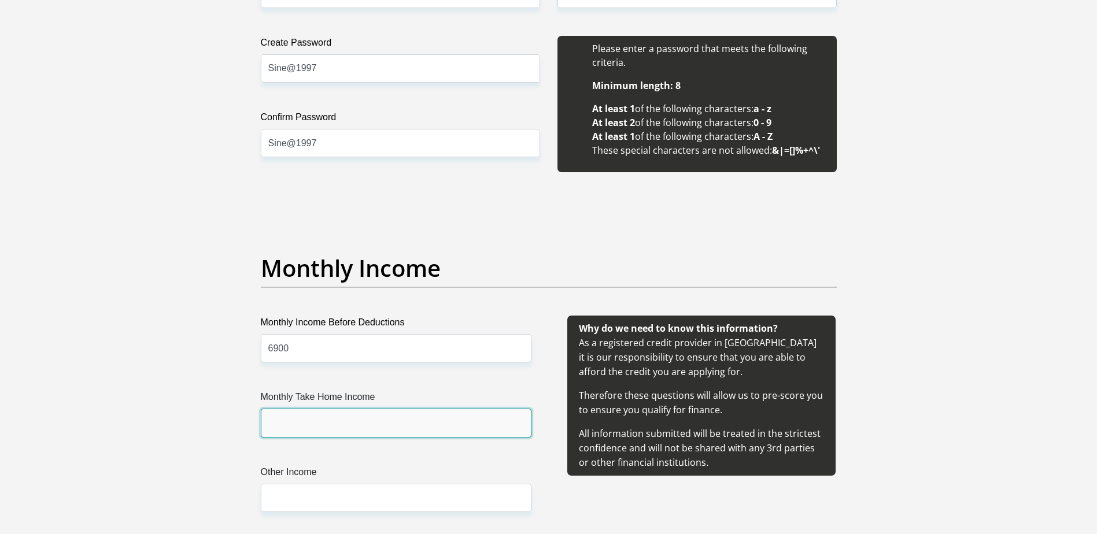
click at [302, 417] on input "Monthly Take Home Income" at bounding box center [396, 423] width 271 height 28
click at [275, 421] on input "9800" at bounding box center [396, 423] width 271 height 28
type input "6800"
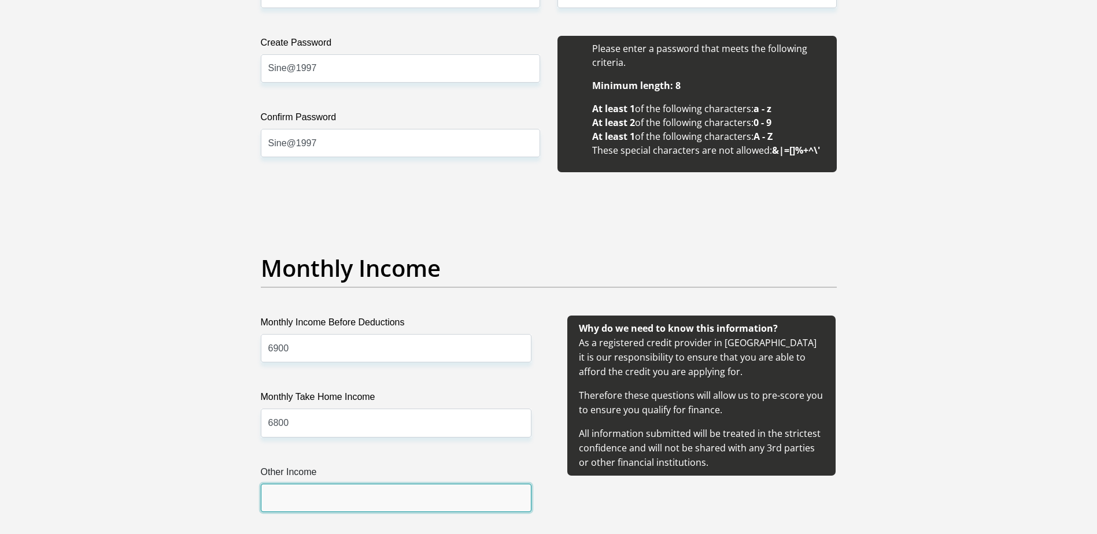
click at [296, 487] on input "Other Income" at bounding box center [396, 498] width 271 height 28
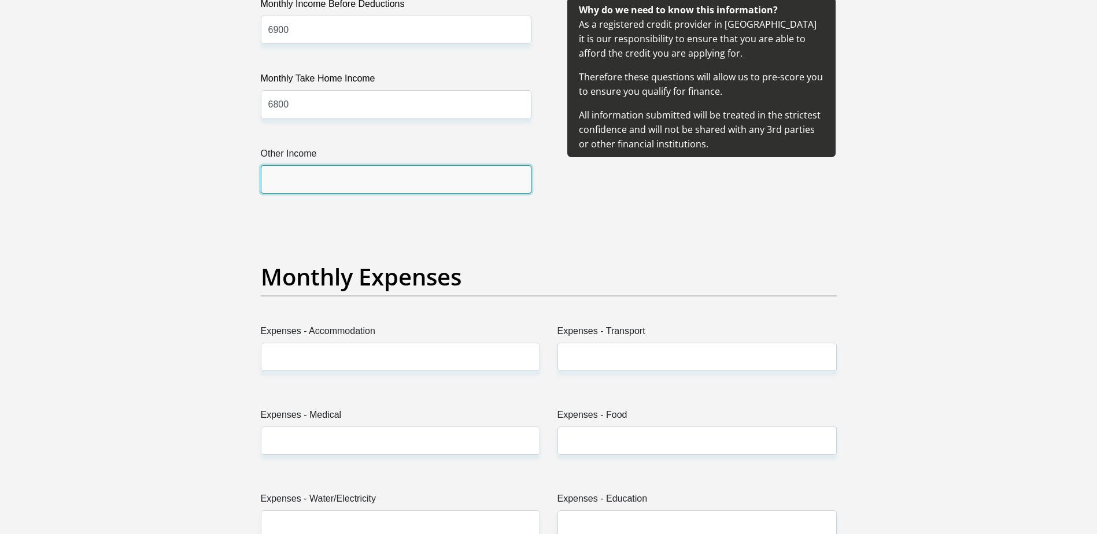
scroll to position [1445, 0]
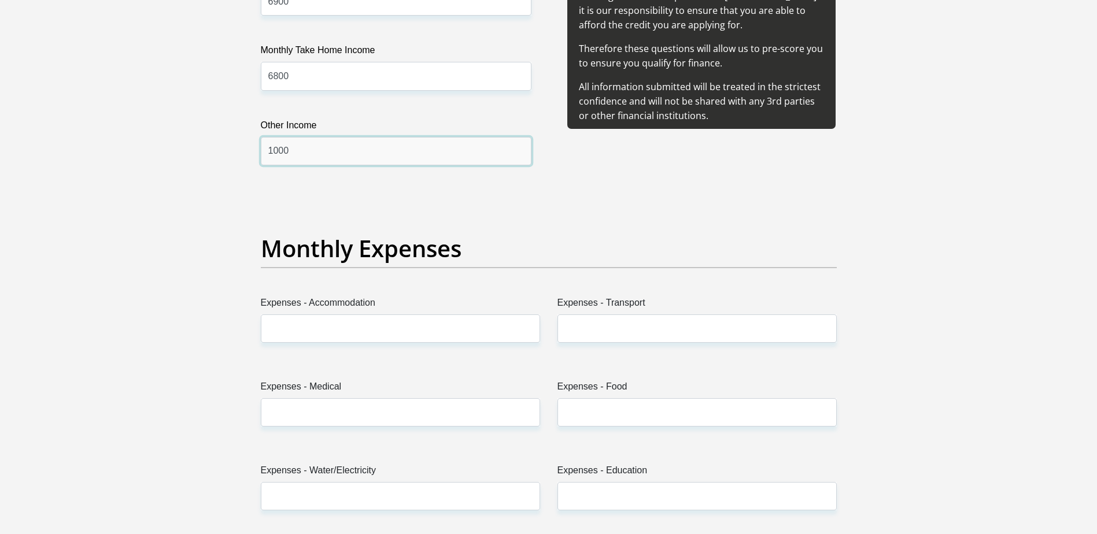
type input "1000"
click at [395, 188] on div "Monthly Income Before Deductions 6900 Monthly Take Home Income 6800 Other Incom…" at bounding box center [395, 81] width 305 height 224
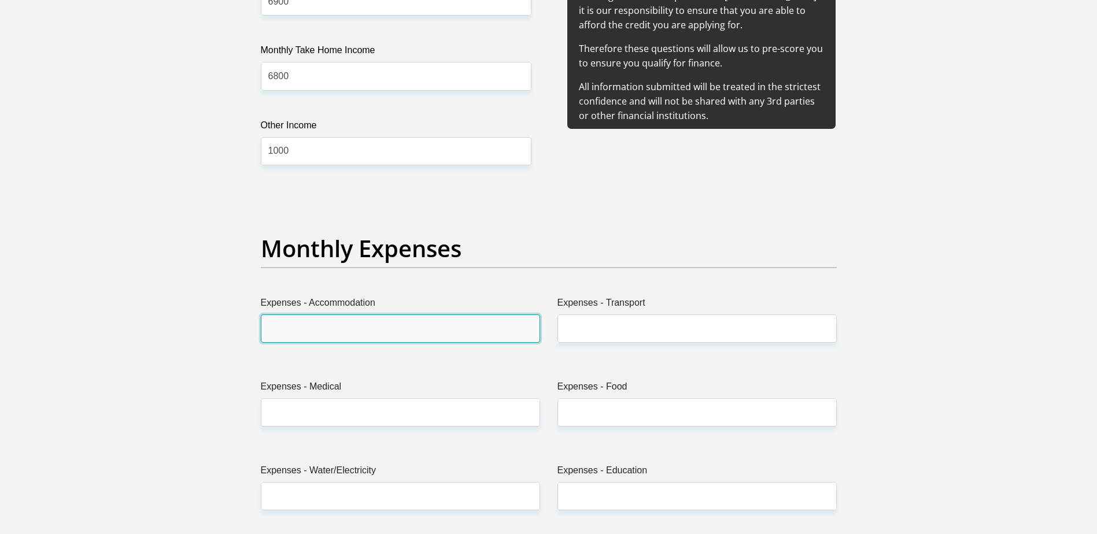
click at [349, 322] on input "Expenses - Accommodation" at bounding box center [400, 328] width 279 height 28
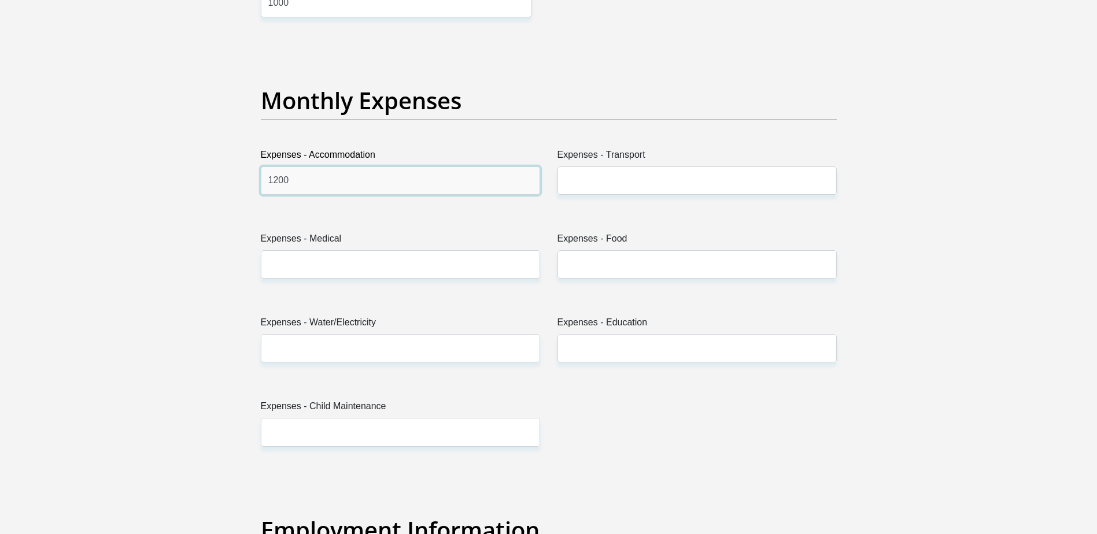
scroll to position [1619, 0]
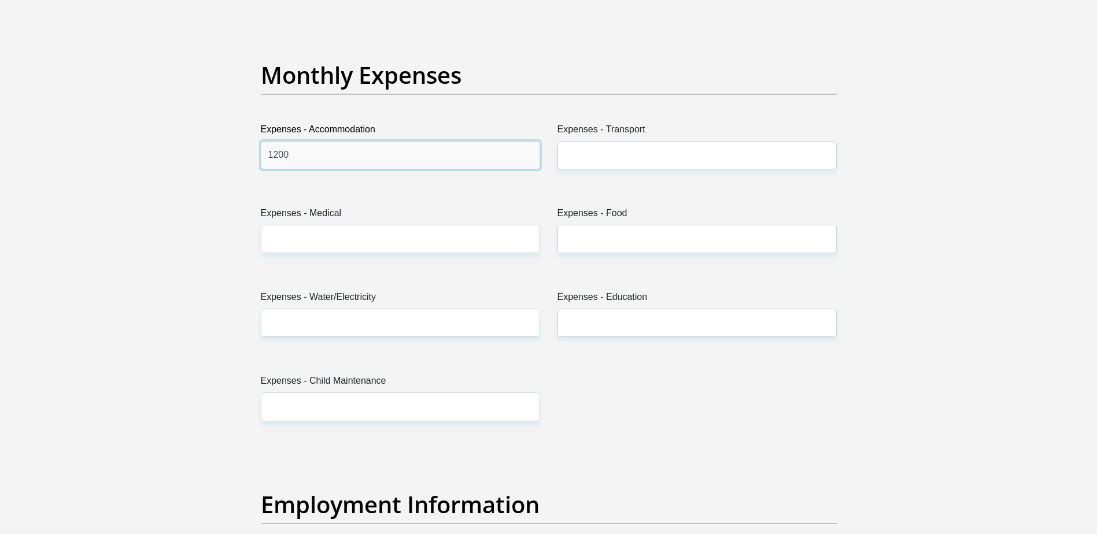
type input "1200"
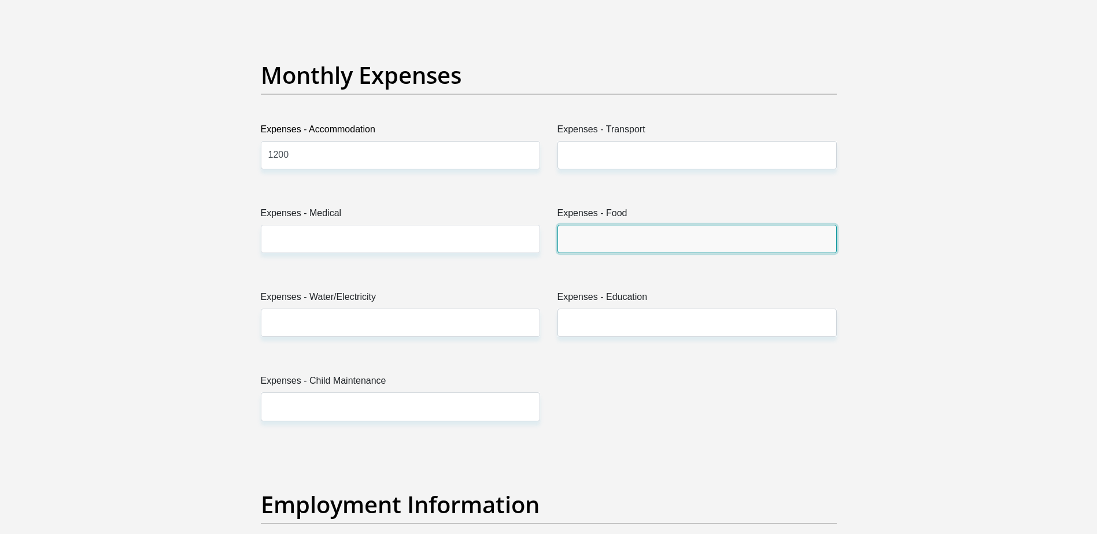
click at [580, 240] on input "Expenses - Food" at bounding box center [696, 239] width 279 height 28
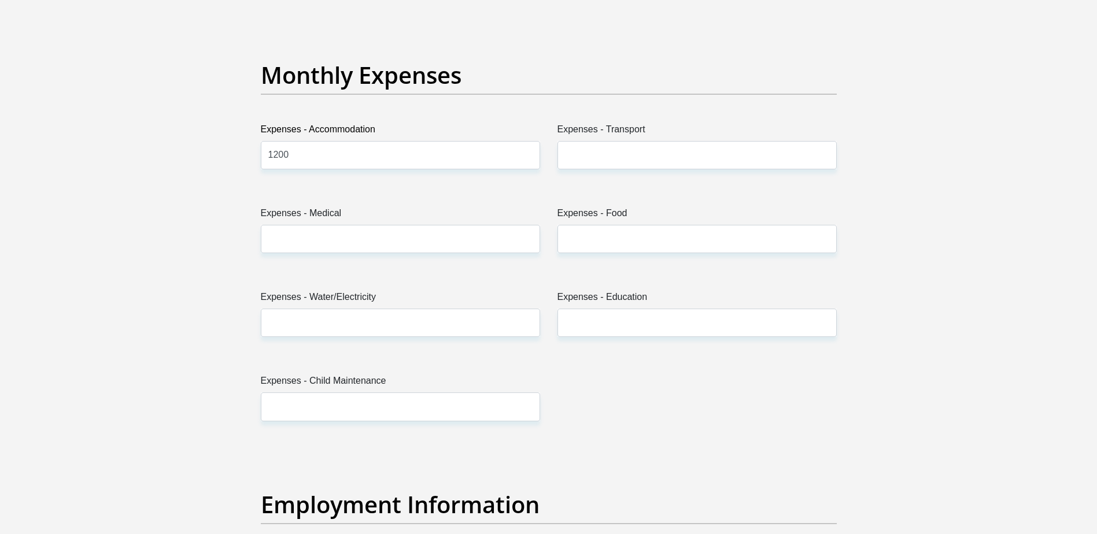
click at [592, 401] on div "Title Mr Ms Mrs Dr Other First Name Sinenhlanhla Surname Mabuza ID Number 97010…" at bounding box center [548, 443] width 593 height 3761
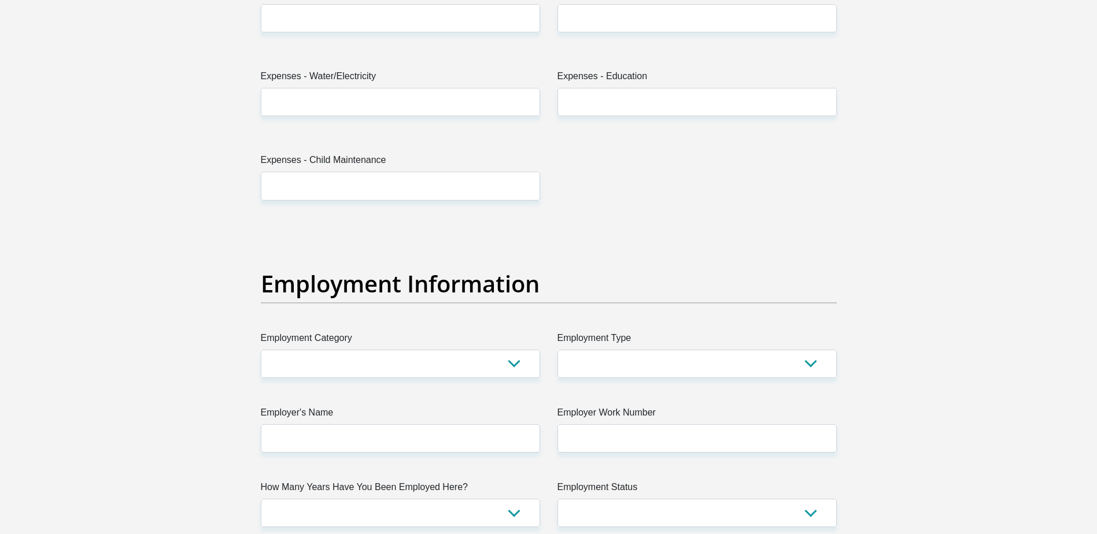
scroll to position [1850, 0]
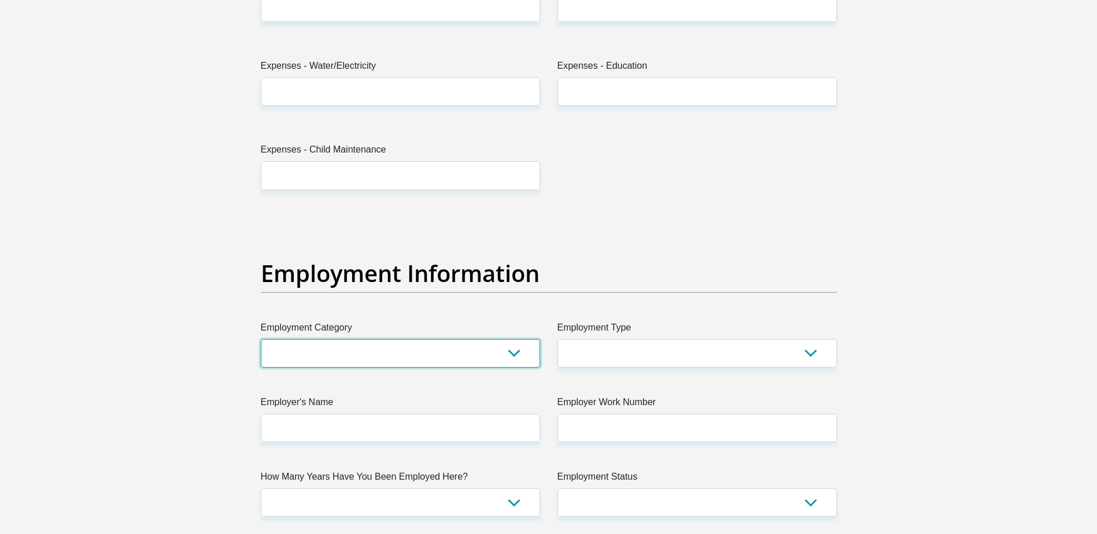
click at [330, 351] on select "AGRICULTURE ALCOHOL & TOBACCO CONSTRUCTION MATERIALS METALLURGY EQUIPMENT FOR R…" at bounding box center [400, 353] width 279 height 28
click at [517, 357] on select "AGRICULTURE ALCOHOL & TOBACCO CONSTRUCTION MATERIALS METALLURGY EQUIPMENT FOR R…" at bounding box center [400, 353] width 279 height 28
click at [511, 351] on select "AGRICULTURE ALCOHOL & TOBACCO CONSTRUCTION MATERIALS METALLURGY EQUIPMENT FOR R…" at bounding box center [400, 353] width 279 height 28
click at [461, 352] on select "AGRICULTURE ALCOHOL & TOBACCO CONSTRUCTION MATERIALS METALLURGY EQUIPMENT FOR R…" at bounding box center [400, 353] width 279 height 28
click at [460, 352] on select "AGRICULTURE ALCOHOL & TOBACCO CONSTRUCTION MATERIALS METALLURGY EQUIPMENT FOR R…" at bounding box center [400, 353] width 279 height 28
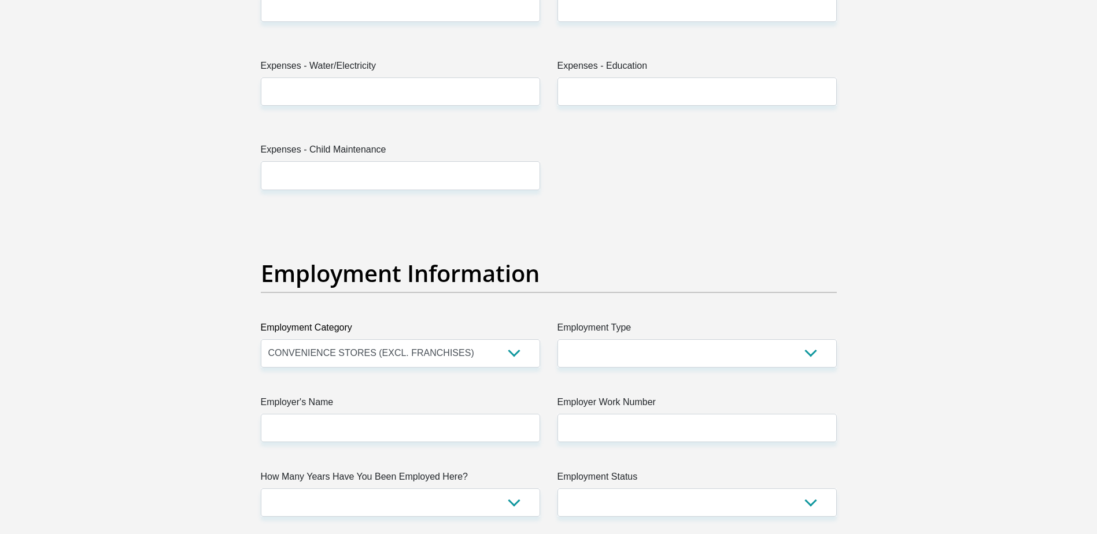
click at [650, 250] on div "Title Mr Ms Mrs Dr Other First Name Sinenhlanhla Surname Mabuza ID Number 97010…" at bounding box center [548, 212] width 593 height 3761
click at [395, 352] on select "AGRICULTURE ALCOHOL & TOBACCO CONSTRUCTION MATERIALS METALLURGY EQUIPMENT FOR R…" at bounding box center [400, 353] width 279 height 28
select select "53"
click at [261, 339] on select "AGRICULTURE ALCOHOL & TOBACCO CONSTRUCTION MATERIALS METALLURGY EQUIPMENT FOR R…" at bounding box center [400, 353] width 279 height 28
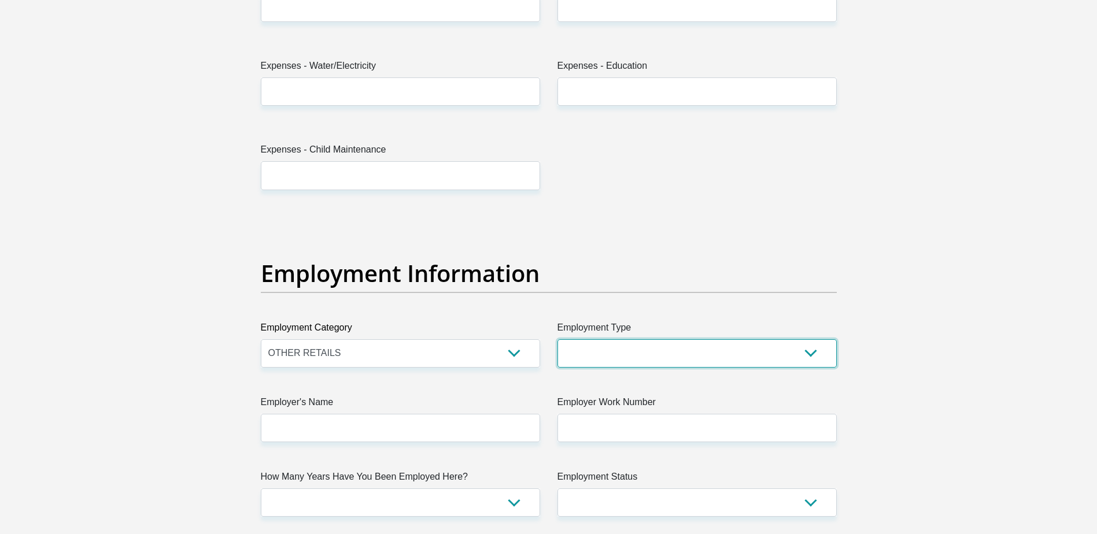
click at [603, 343] on select "College/Lecturer Craft Seller Creative Driver Executive Farmer Forces - Non Com…" at bounding box center [696, 353] width 279 height 28
select select "Sales"
click at [557, 339] on select "College/Lecturer Craft Seller Creative Driver Executive Farmer Forces - Non Com…" at bounding box center [696, 353] width 279 height 28
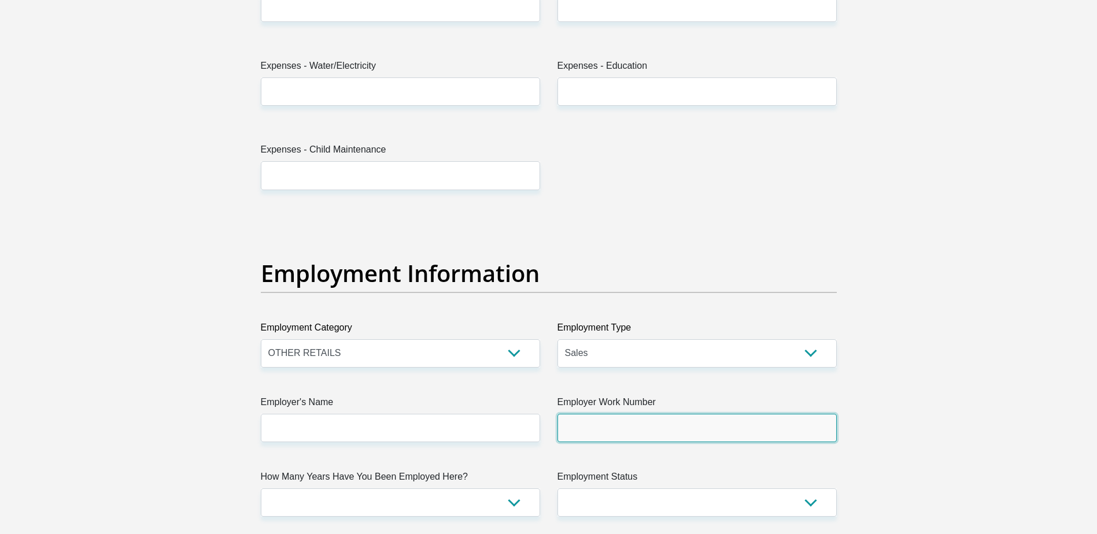
click at [581, 436] on input "Employer Work Number" at bounding box center [696, 428] width 279 height 28
click at [520, 355] on select "AGRICULTURE ALCOHOL & TOBACCO CONSTRUCTION MATERIALS METALLURGY EQUIPMENT FOR R…" at bounding box center [400, 353] width 279 height 28
click at [588, 422] on input "Employer Work Number" at bounding box center [696, 428] width 279 height 28
type input "0714912430"
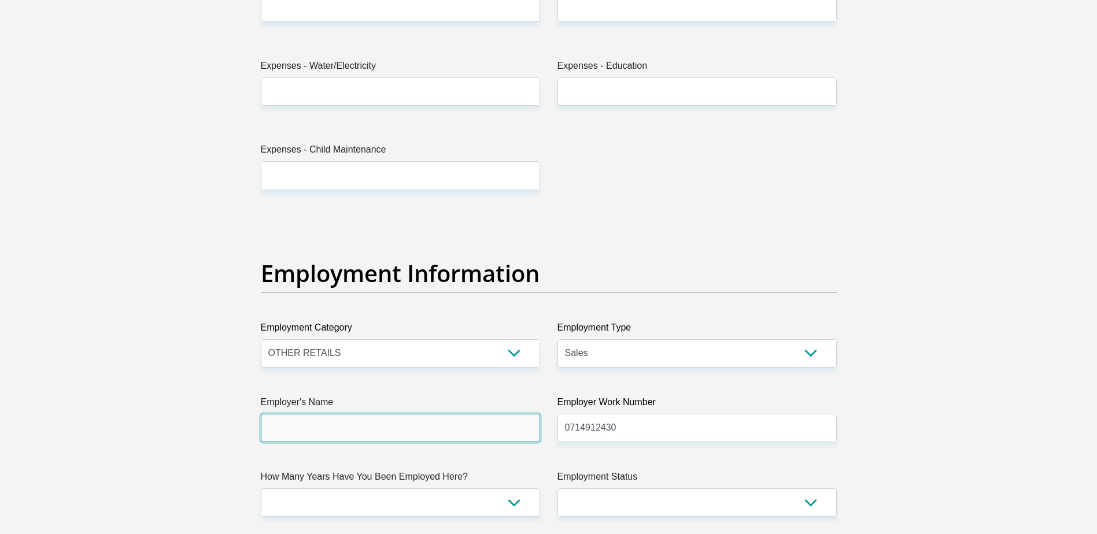
click at [325, 428] on input "Employer's Name" at bounding box center [400, 428] width 279 height 28
type input "Creditville"
click at [283, 468] on div "Title Mr Ms Mrs Dr Other First Name Sinenhlanhla Surname Mabuza ID Number 97010…" at bounding box center [548, 212] width 593 height 3761
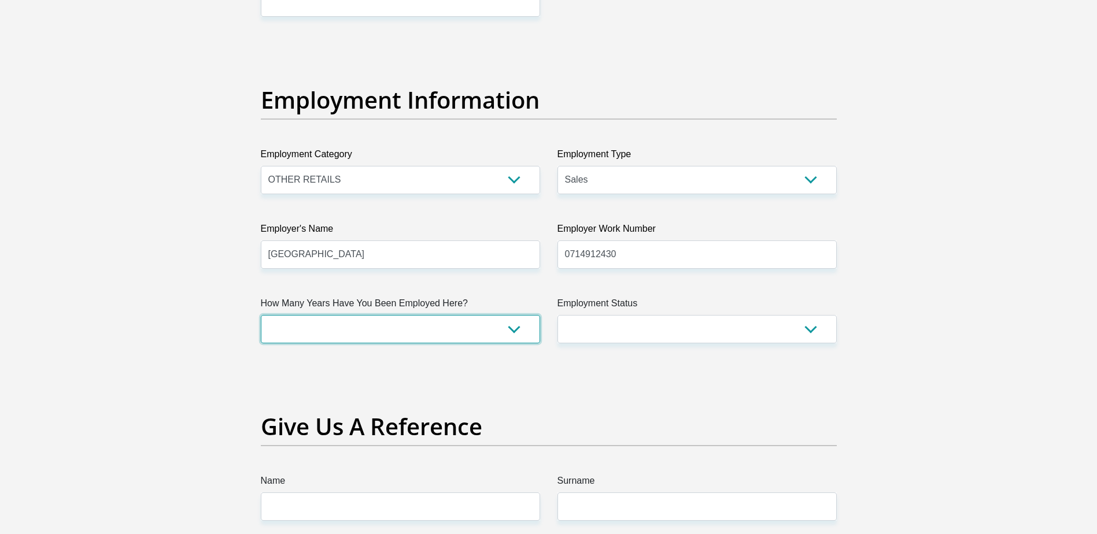
click at [304, 324] on select "less than 1 year 1-3 years 3-5 years 5+ years" at bounding box center [400, 329] width 279 height 28
click at [261, 315] on select "less than 1 year 1-3 years 3-5 years 5+ years" at bounding box center [400, 329] width 279 height 28
click at [511, 329] on select "less than 1 year 1-3 years 3-5 years 5+ years" at bounding box center [400, 329] width 279 height 28
select select "48"
click at [261, 315] on select "less than 1 year 1-3 years 3-5 years 5+ years" at bounding box center [400, 329] width 279 height 28
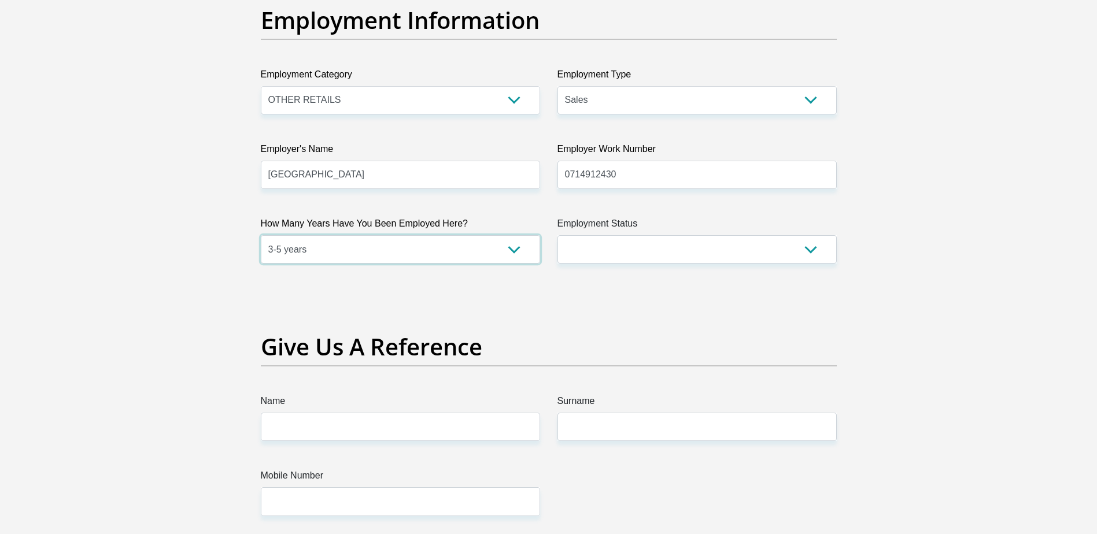
scroll to position [2254, 0]
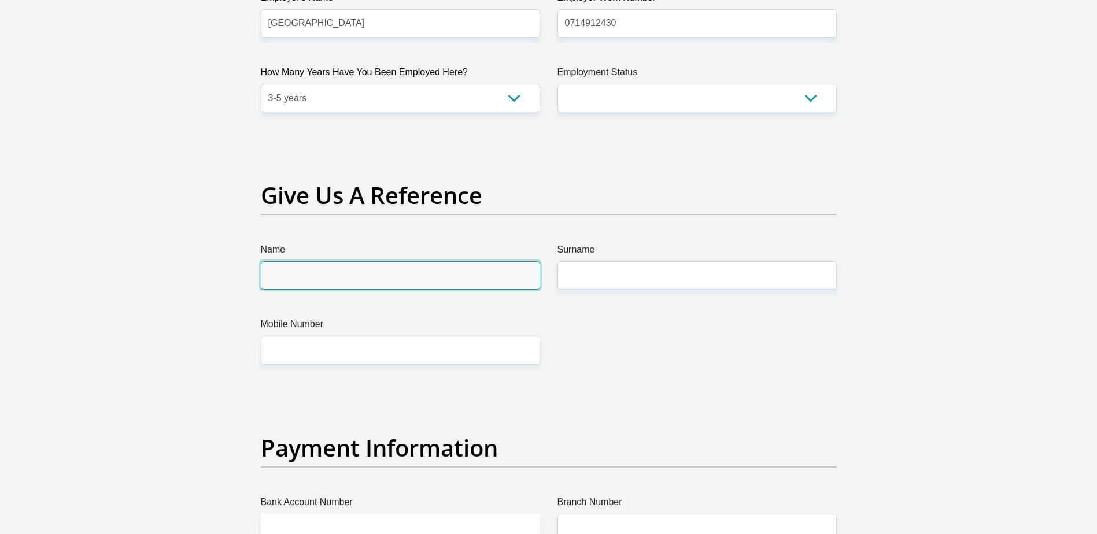
click at [376, 265] on input "Name" at bounding box center [400, 275] width 279 height 28
type input "Tshepo"
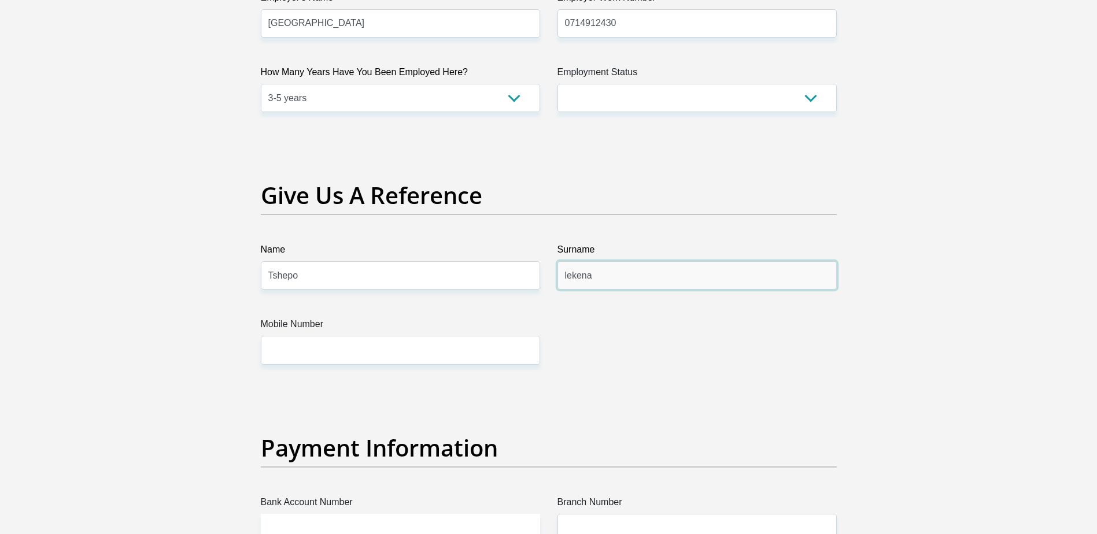
type input "lekena"
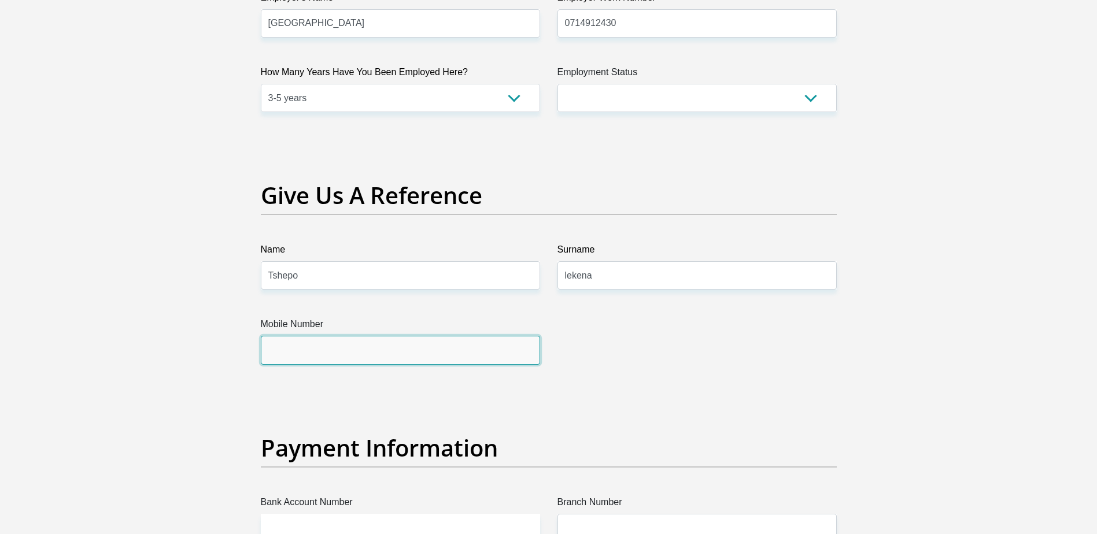
click at [342, 349] on input "Mobile Number" at bounding box center [400, 350] width 279 height 28
click at [284, 355] on input "060912" at bounding box center [400, 350] width 279 height 28
type input "0639181200"
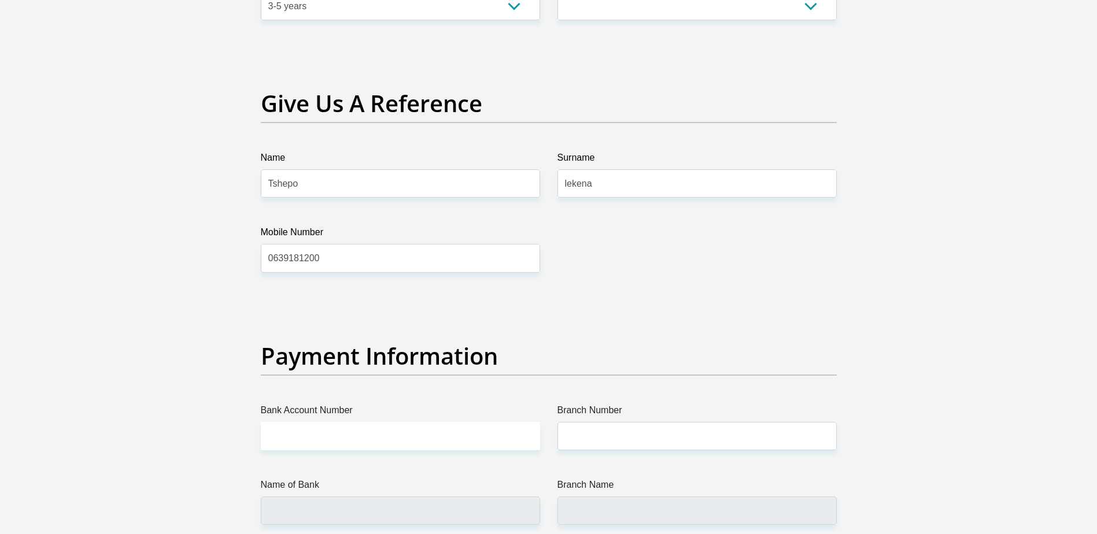
scroll to position [2543, 0]
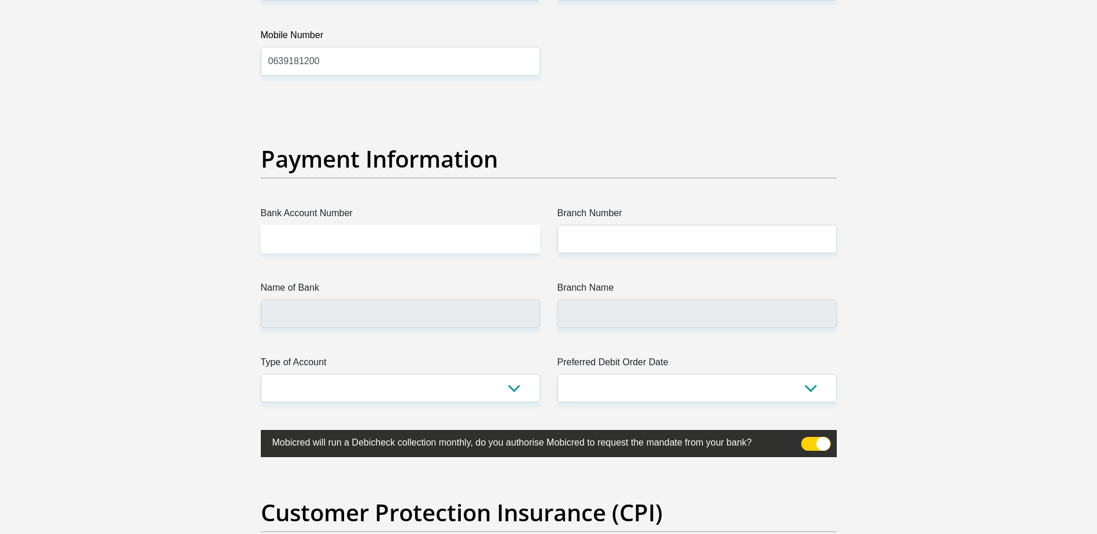
click at [370, 220] on label "Bank Account Number" at bounding box center [400, 215] width 279 height 18
click at [370, 225] on input "Bank Account Number" at bounding box center [400, 239] width 279 height 28
click at [364, 229] on input "Bank Account Number" at bounding box center [400, 239] width 279 height 28
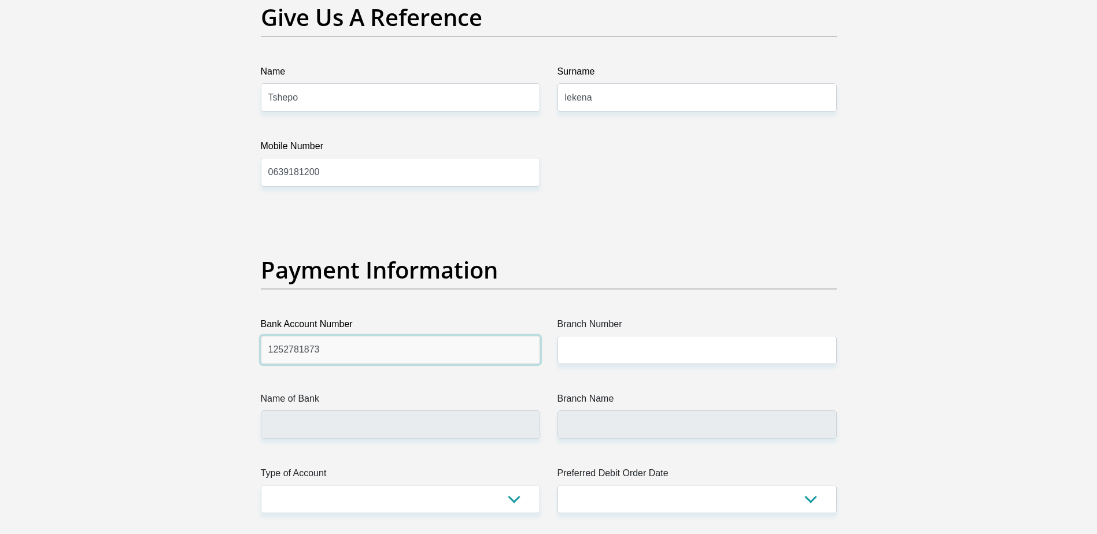
scroll to position [2428, 0]
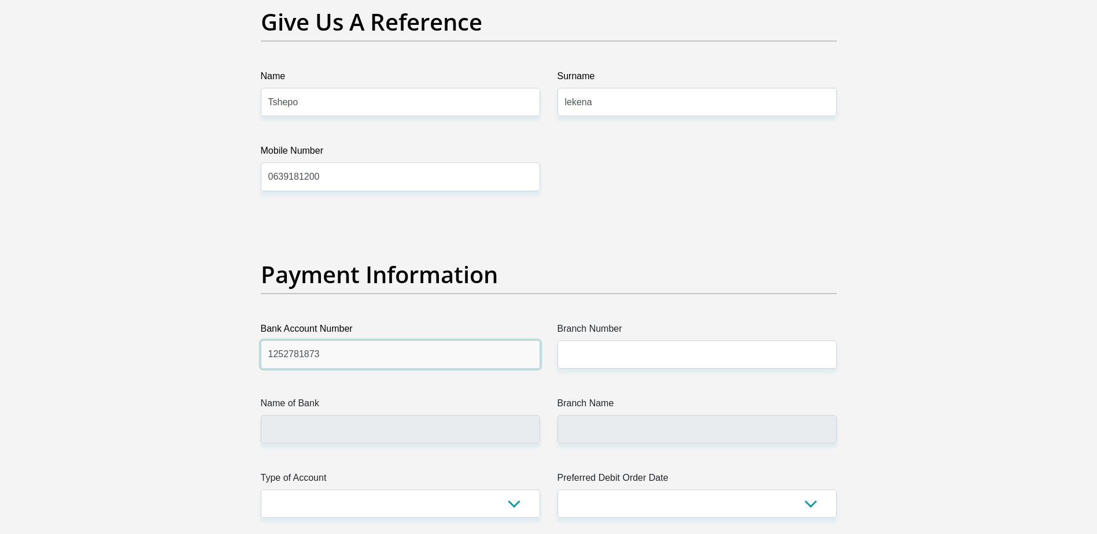
type input "1252781873"
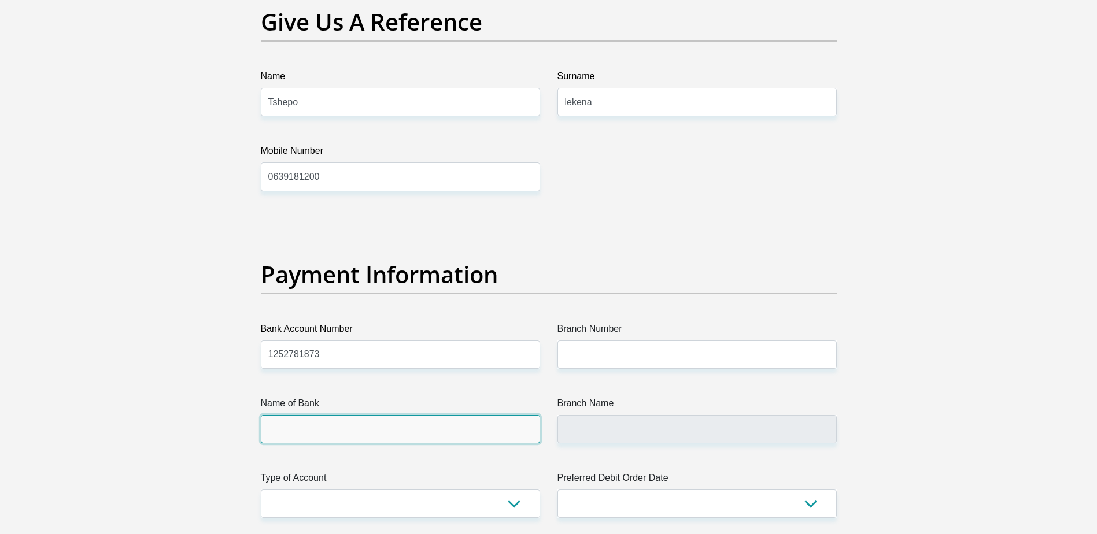
click at [345, 416] on input "Name of Bank" at bounding box center [400, 429] width 279 height 28
click at [292, 427] on input "Name of Bank" at bounding box center [400, 429] width 279 height 28
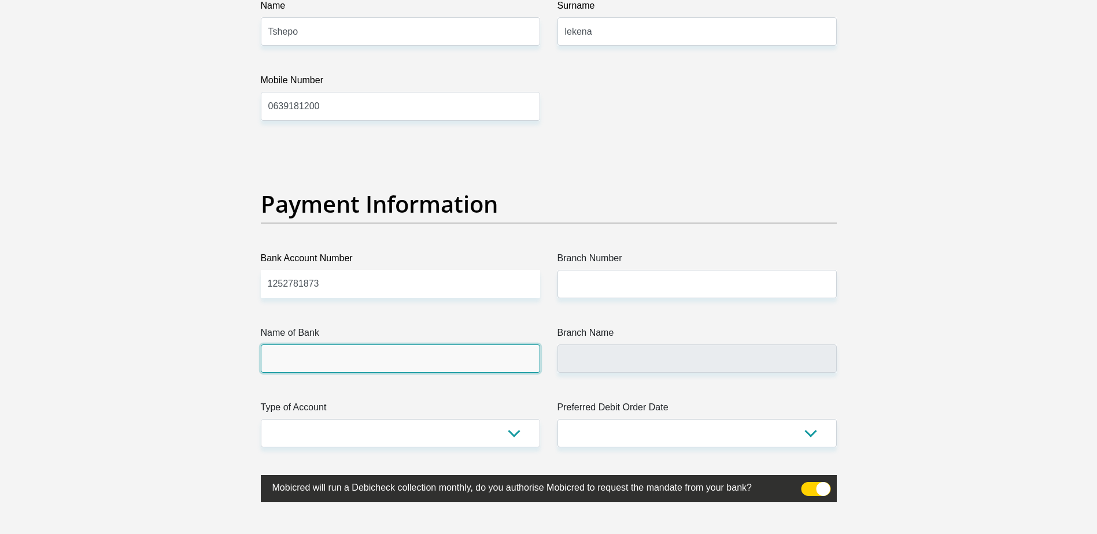
scroll to position [2543, 0]
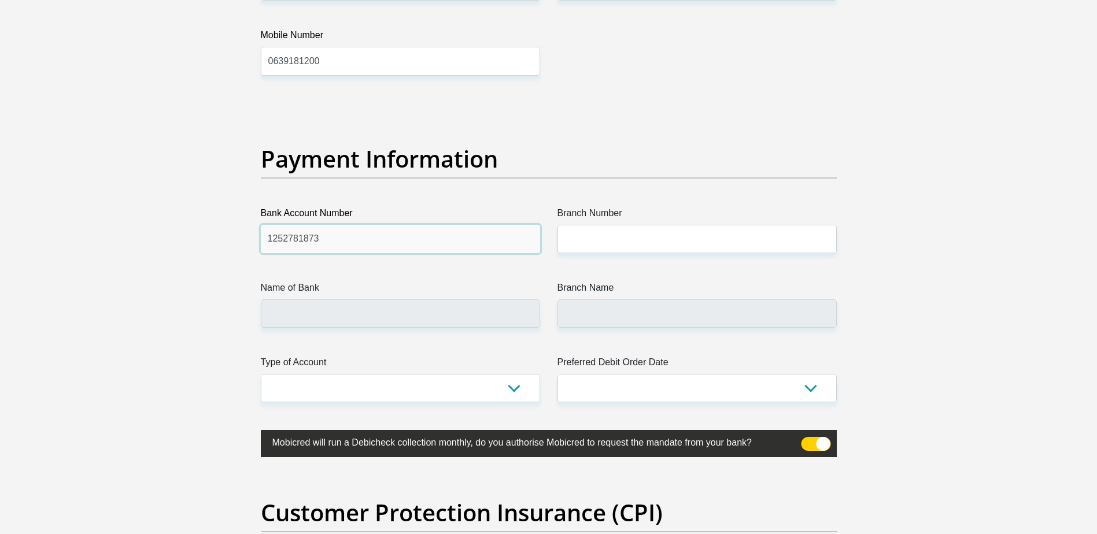
click at [390, 245] on input "1252781873" at bounding box center [400, 239] width 279 height 28
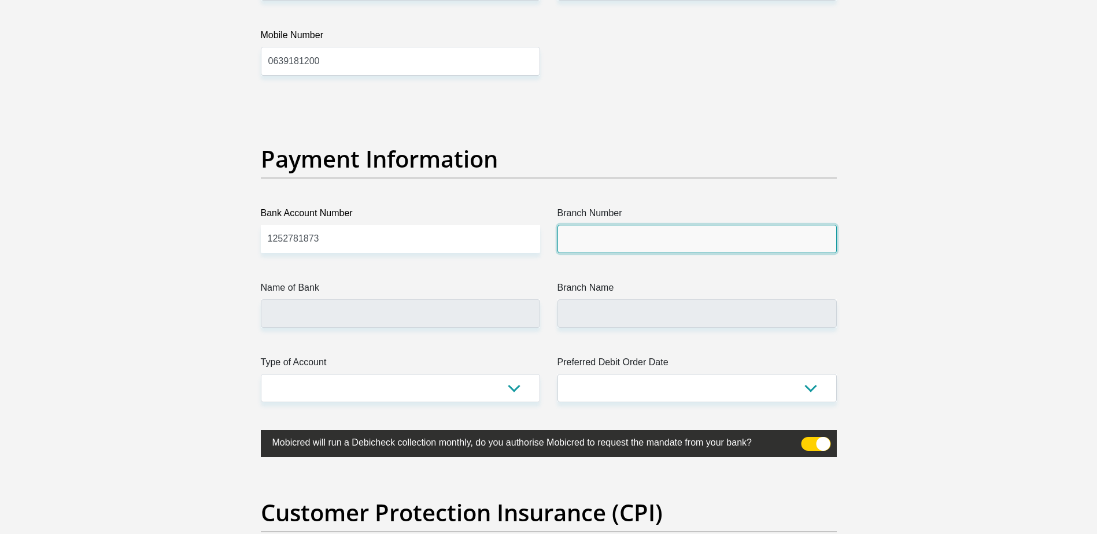
click at [596, 242] on input "Branch Number" at bounding box center [696, 239] width 279 height 28
paste input "196005"
type input "196005"
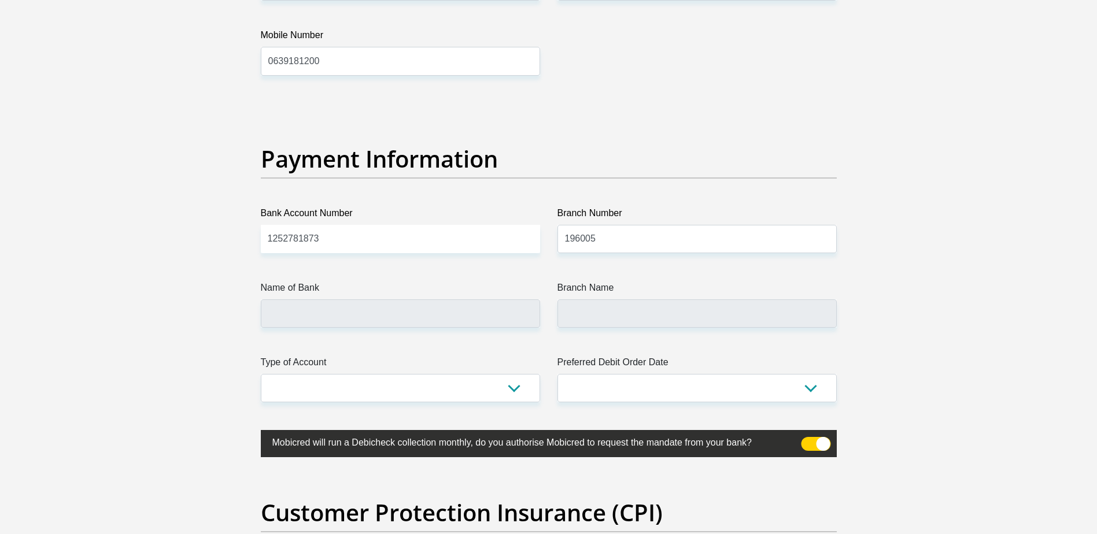
click at [398, 281] on label "Name of Bank" at bounding box center [400, 290] width 279 height 18
click at [398, 299] on input "Name of Bank" at bounding box center [400, 313] width 279 height 28
type input "NEDBANK"
type input "ELECTRONIC PAYMENT"
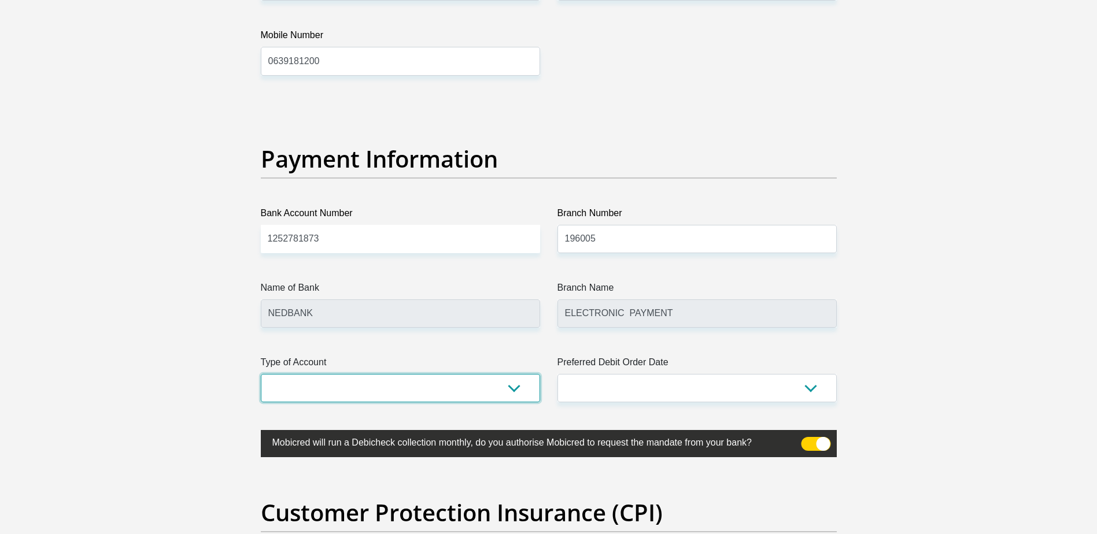
click at [370, 384] on select "Cheque Savings" at bounding box center [400, 388] width 279 height 28
select select "CUR"
click at [261, 374] on select "Cheque Savings" at bounding box center [400, 388] width 279 height 28
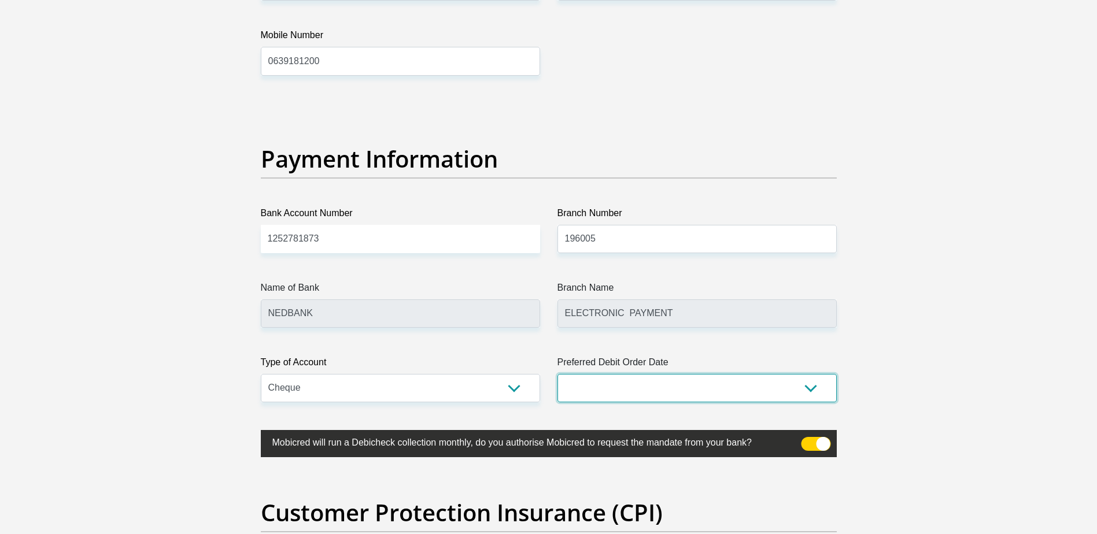
click at [645, 380] on select "1st 2nd 3rd 4th 5th 7th 18th 19th 20th 21st 22nd 23rd 24th 25th 26th 27th 28th …" at bounding box center [696, 388] width 279 height 28
select select "30"
click at [557, 374] on select "1st 2nd 3rd 4th 5th 7th 18th 19th 20th 21st 22nd 23rd 24th 25th 26th 27th 28th …" at bounding box center [696, 388] width 279 height 28
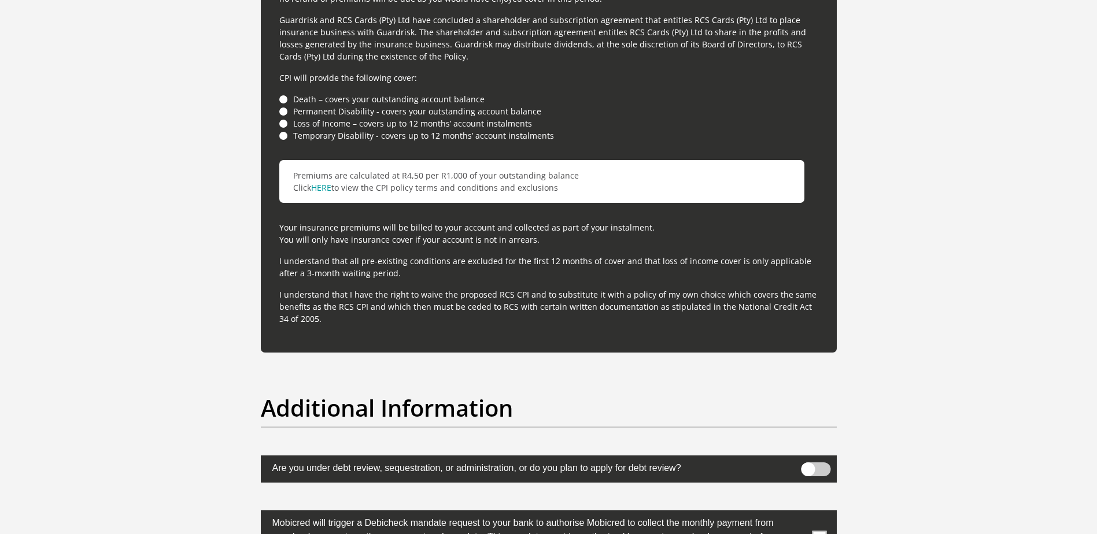
scroll to position [3237, 0]
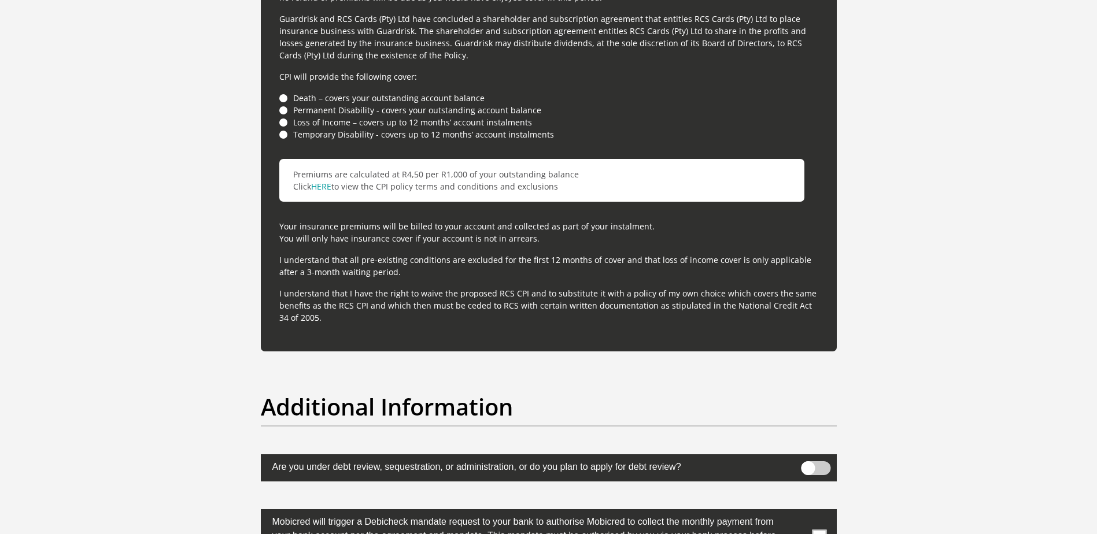
click at [283, 96] on li "Death – covers your outstanding account balance" at bounding box center [548, 98] width 539 height 12
drag, startPoint x: 283, startPoint y: 110, endPoint x: 283, endPoint y: 119, distance: 9.2
click at [283, 111] on li "Permanent Disability - covers your outstanding account balance" at bounding box center [548, 110] width 539 height 12
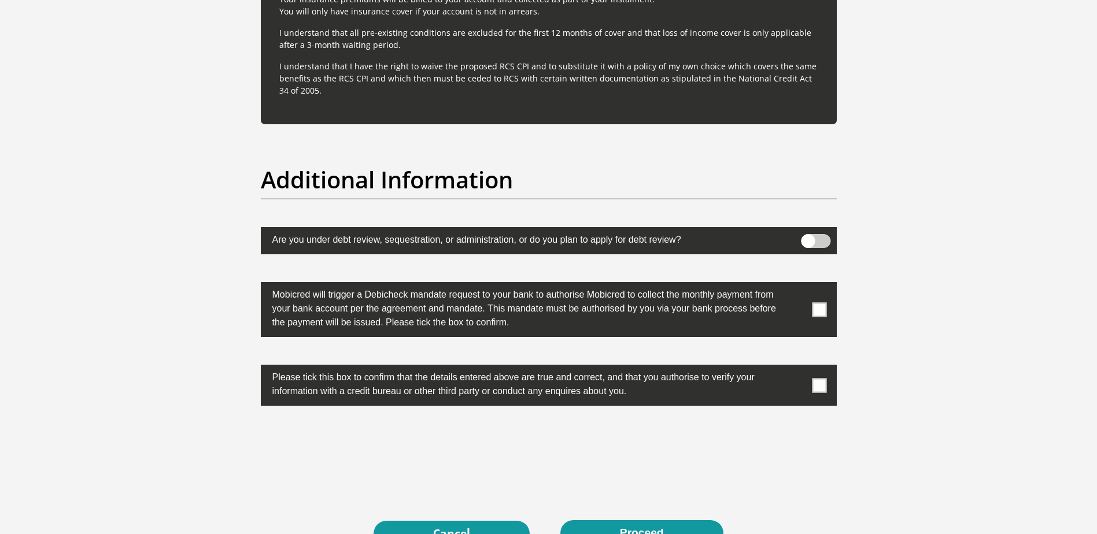
scroll to position [3468, 0]
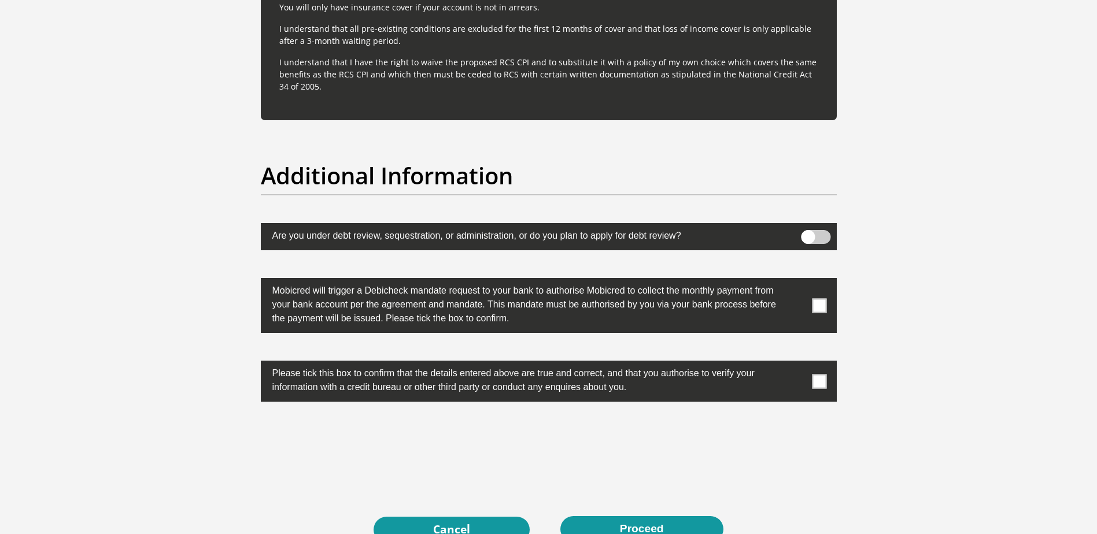
click at [824, 309] on span at bounding box center [819, 305] width 14 height 14
click at [796, 281] on input "checkbox" at bounding box center [796, 281] width 0 height 0
click at [818, 379] on span at bounding box center [819, 381] width 14 height 14
click at [796, 364] on input "checkbox" at bounding box center [796, 364] width 0 height 0
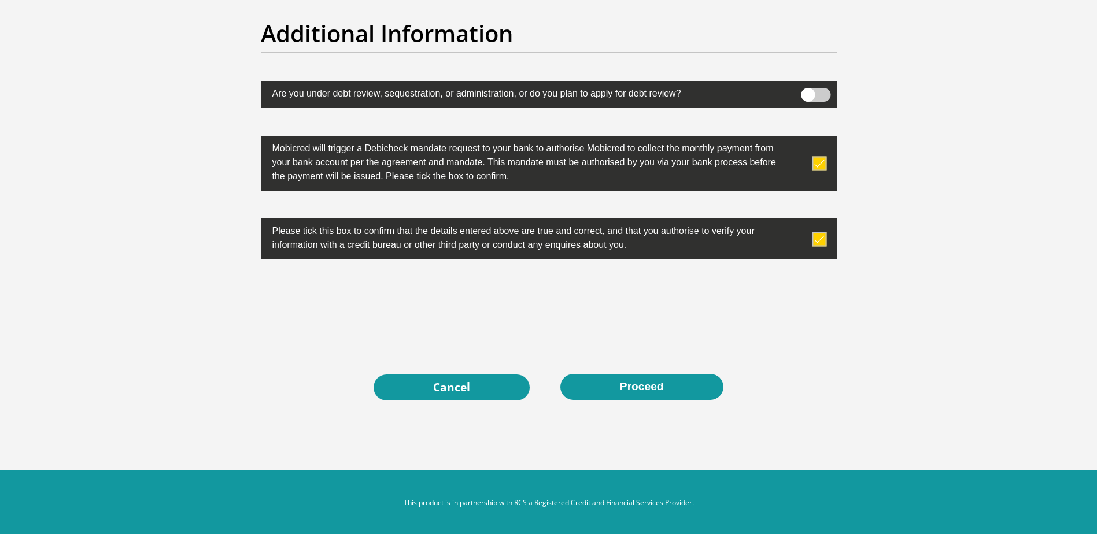
scroll to position [3613, 0]
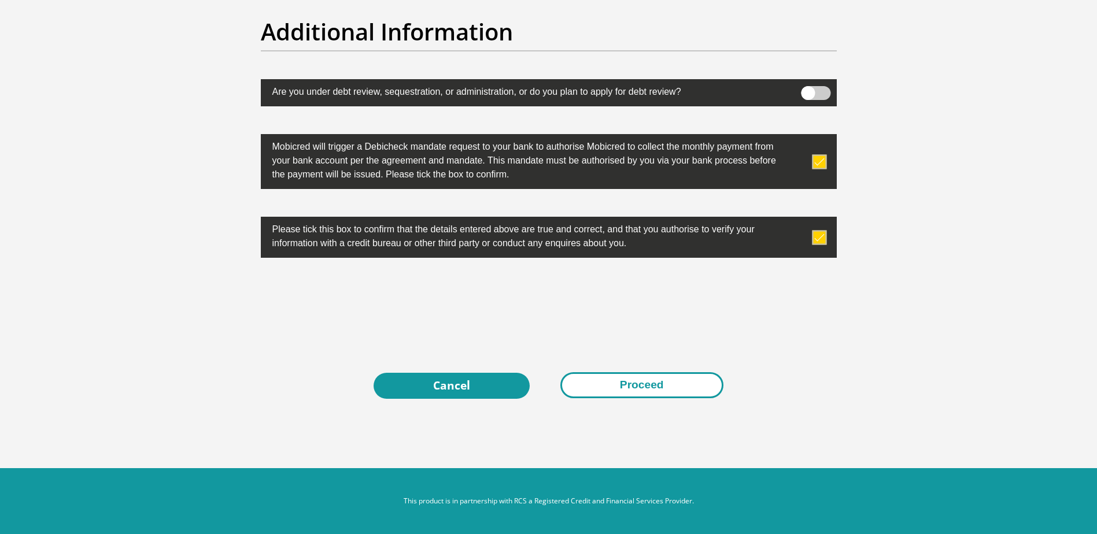
click at [628, 384] on button "Proceed" at bounding box center [641, 385] width 163 height 26
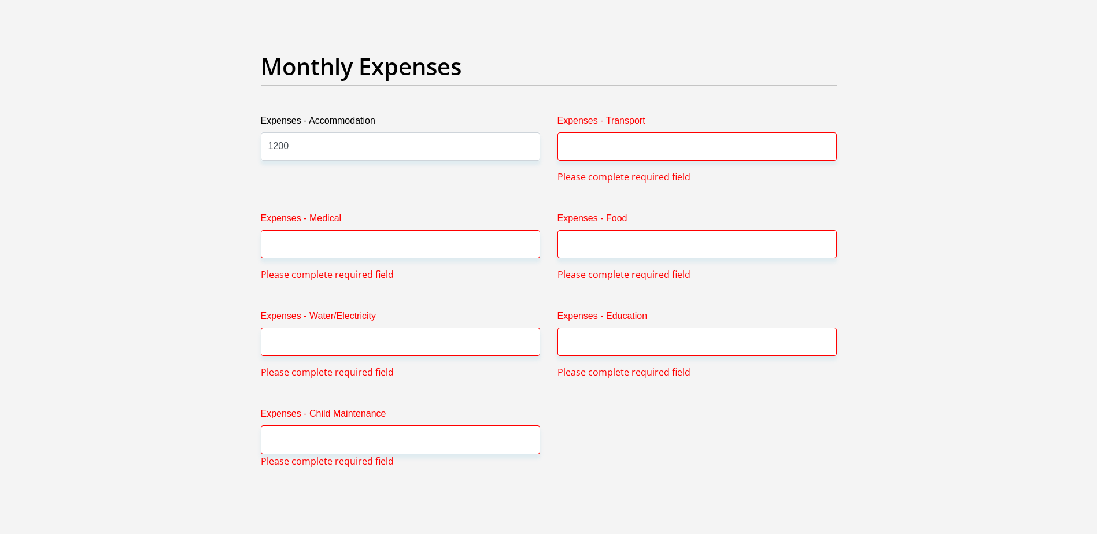
scroll to position [1624, 0]
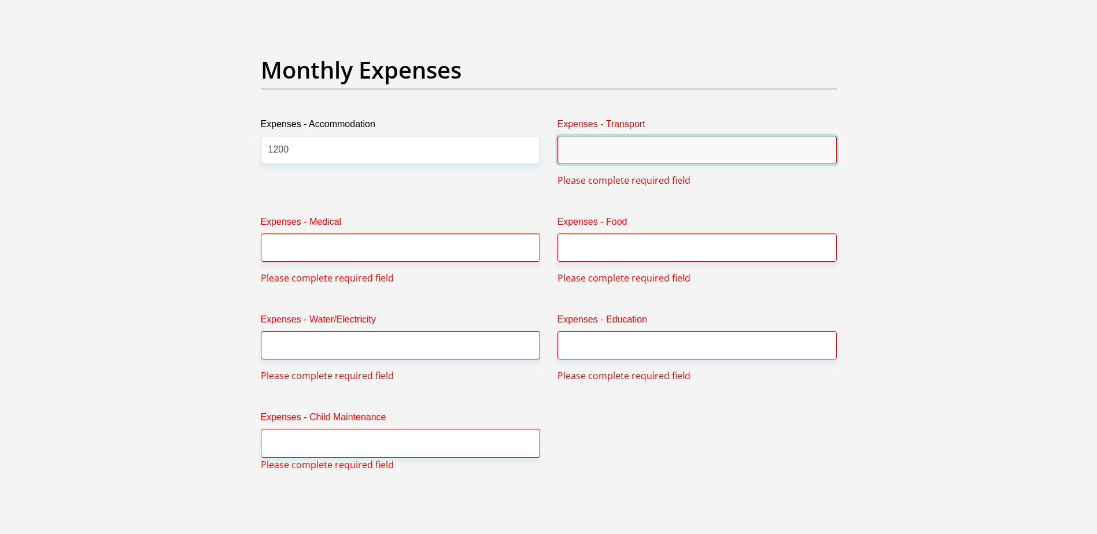
click at [595, 144] on input "Expenses - Transport" at bounding box center [696, 150] width 279 height 28
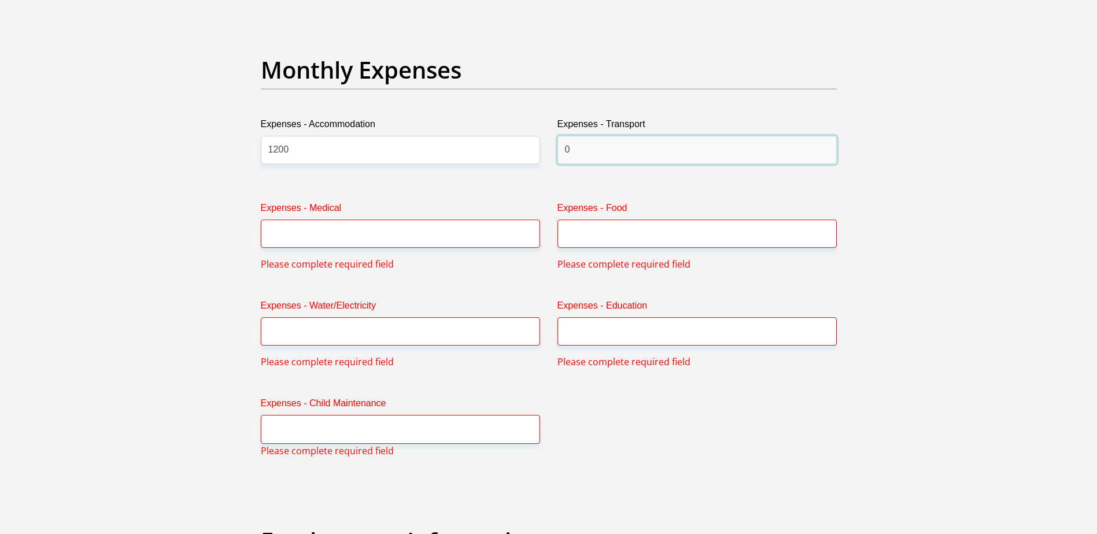
type input "0"
click at [446, 226] on input "Expenses - Medical" at bounding box center [400, 234] width 279 height 28
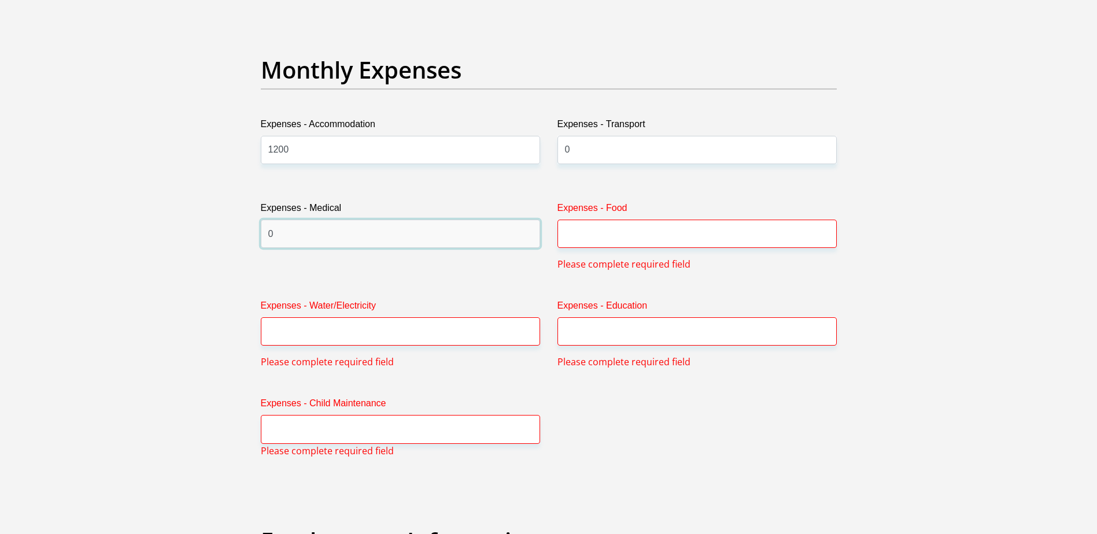
type input "0"
click at [602, 237] on input "Expenses - Food" at bounding box center [696, 234] width 279 height 28
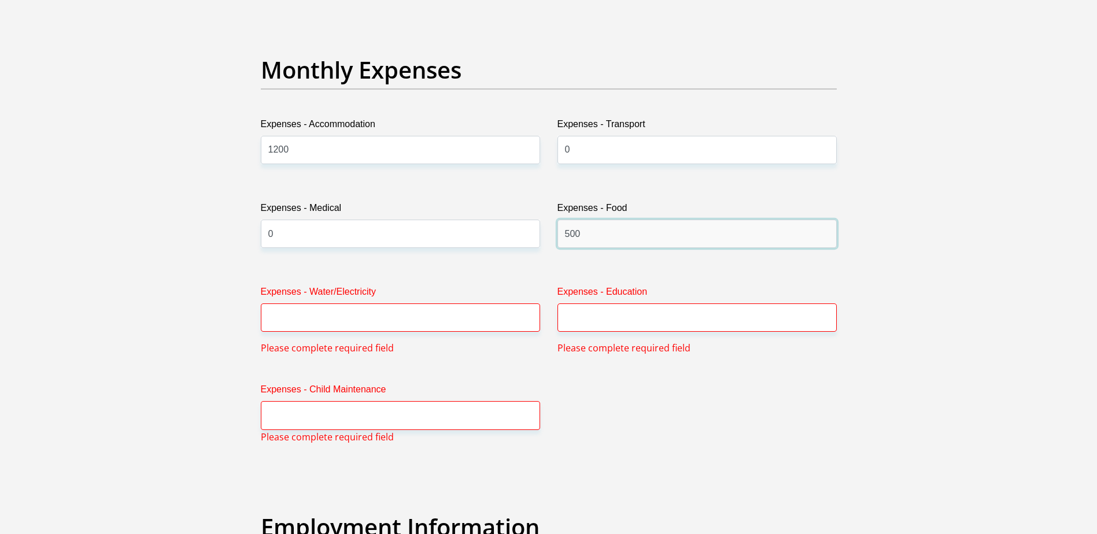
type input "500"
click at [590, 321] on input "Expenses - Education" at bounding box center [696, 317] width 279 height 28
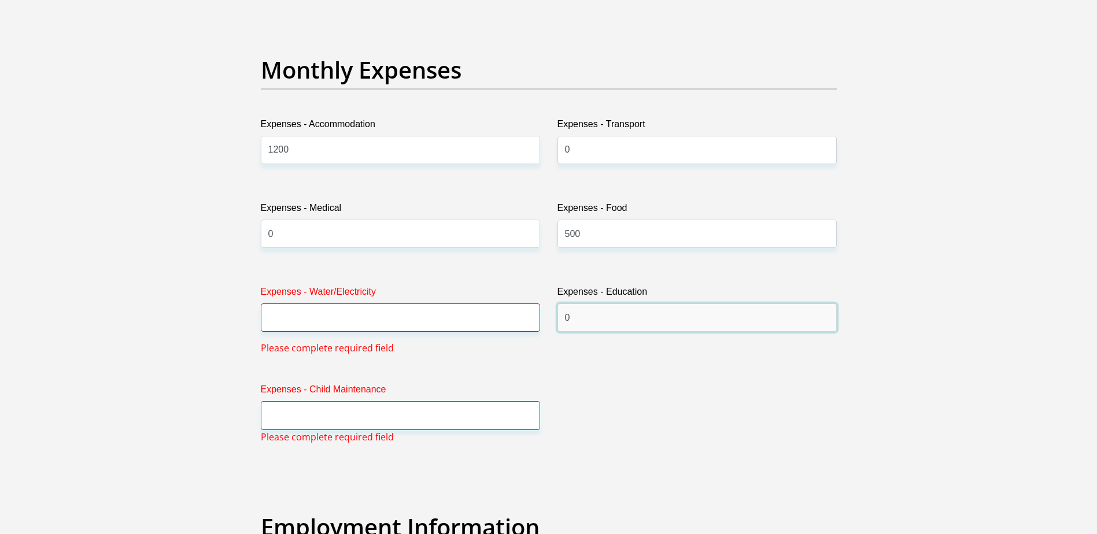
type input "0"
click at [403, 310] on input "Expenses - Water/Electricity" at bounding box center [400, 317] width 279 height 28
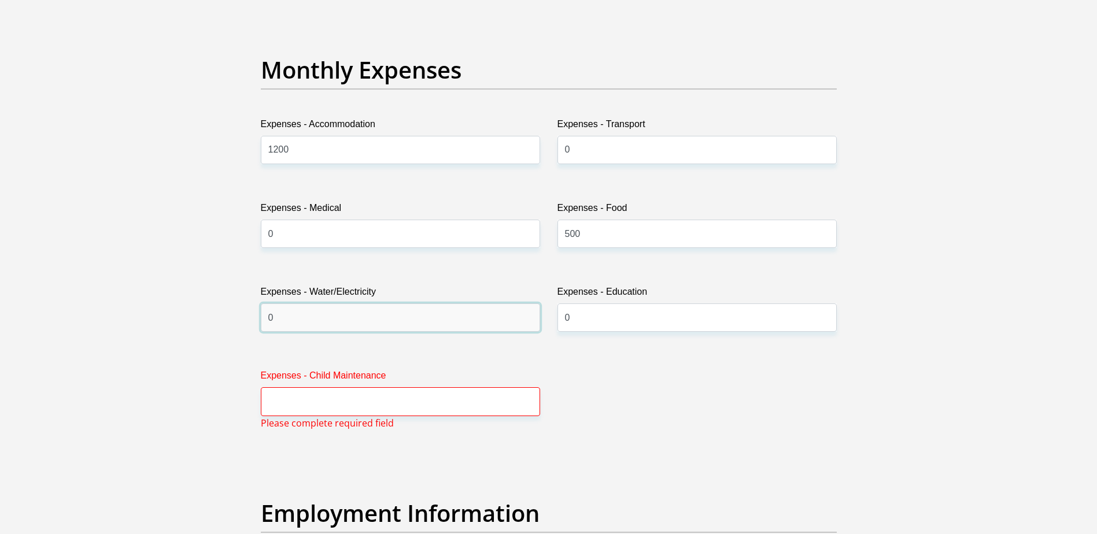
type input "0"
click at [347, 406] on input "Expenses - Child Maintenance" at bounding box center [400, 401] width 279 height 28
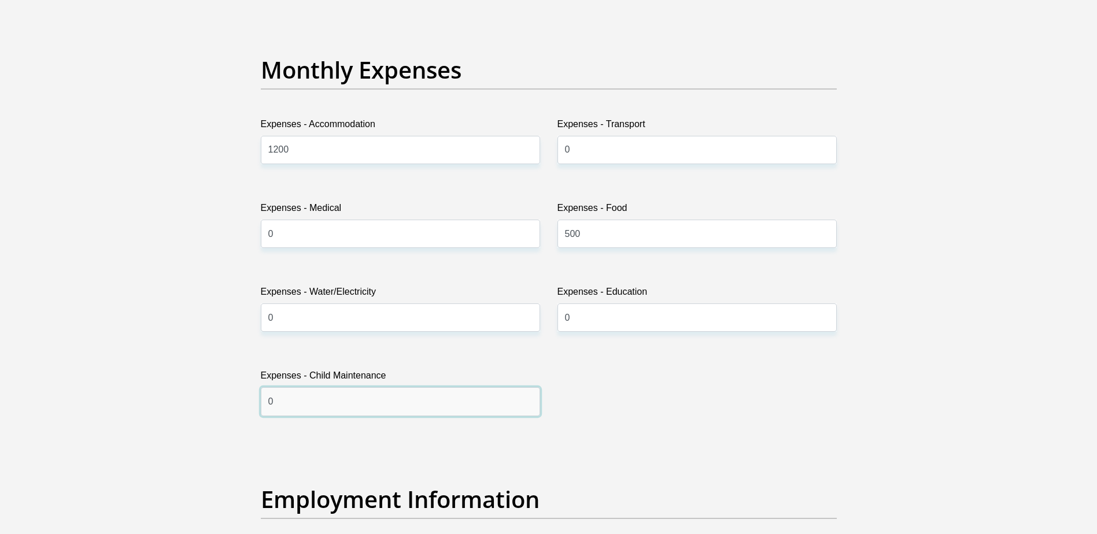
type input "0"
click at [720, 446] on div "Title Mr Ms Mrs Dr Other First Name Sinenhlanhla Surname Mabuza ID Number 97010…" at bounding box center [548, 445] width 593 height 3775
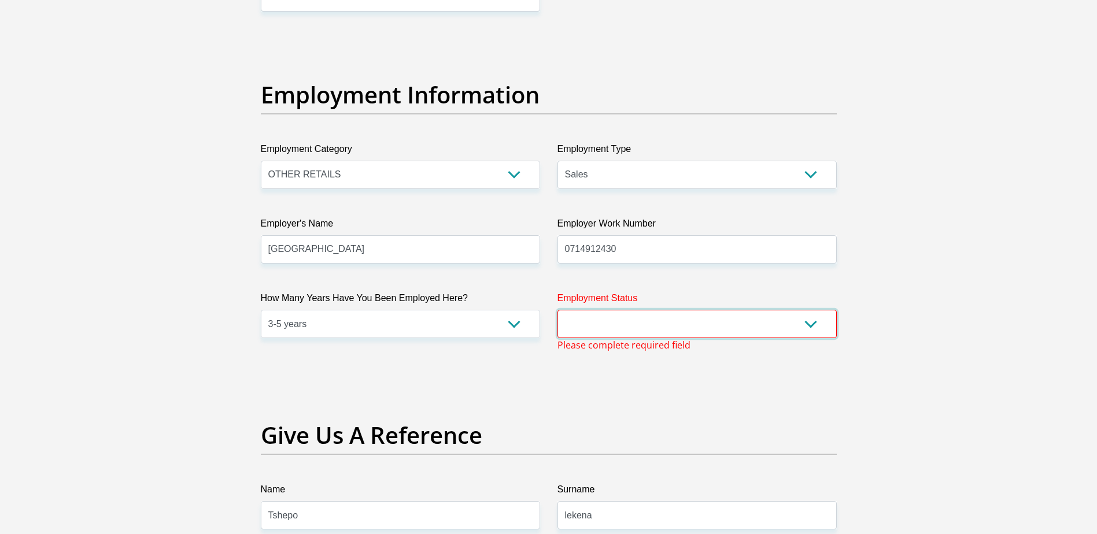
click at [609, 321] on select "Permanent/Full-time Part-time/Casual Contract Worker Self-Employed Housewife Re…" at bounding box center [696, 324] width 279 height 28
select select "1"
click at [557, 310] on select "Permanent/Full-time Part-time/Casual Contract Worker Self-Employed Housewife Re…" at bounding box center [696, 324] width 279 height 28
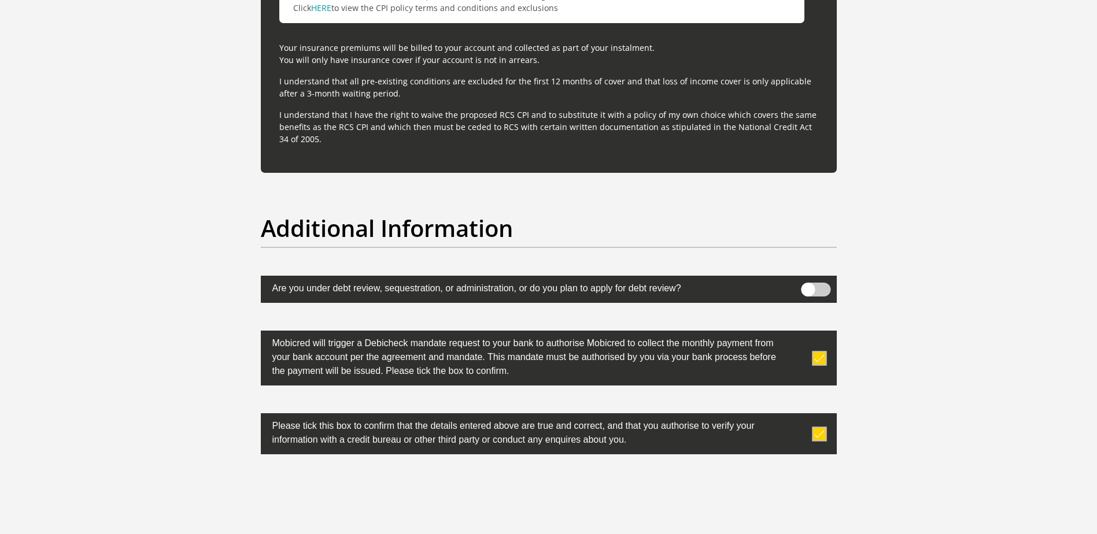
scroll to position [3613, 0]
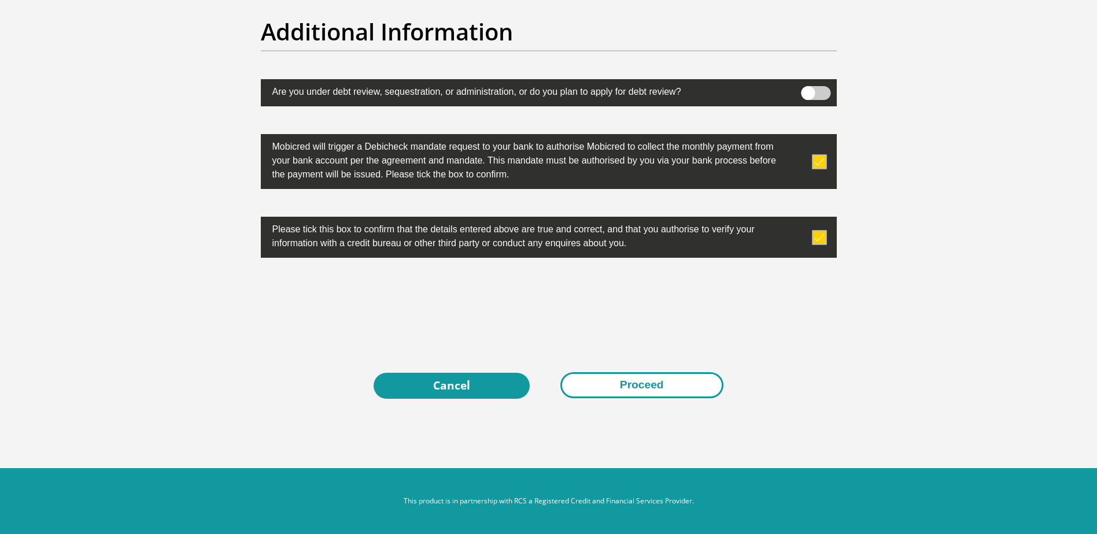
click at [629, 383] on button "Proceed" at bounding box center [641, 385] width 163 height 26
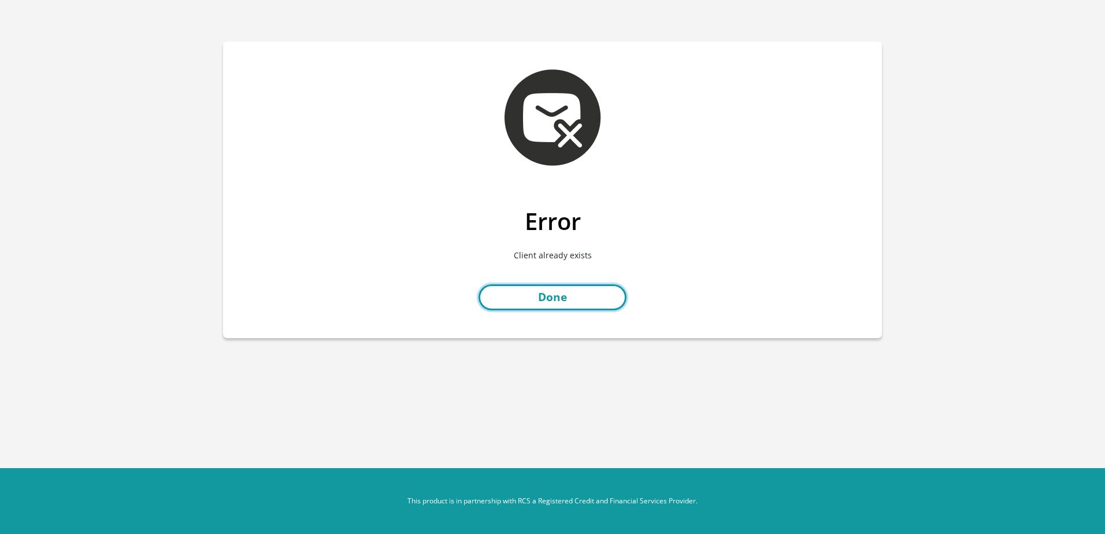
click at [570, 299] on link "Done" at bounding box center [553, 297] width 148 height 26
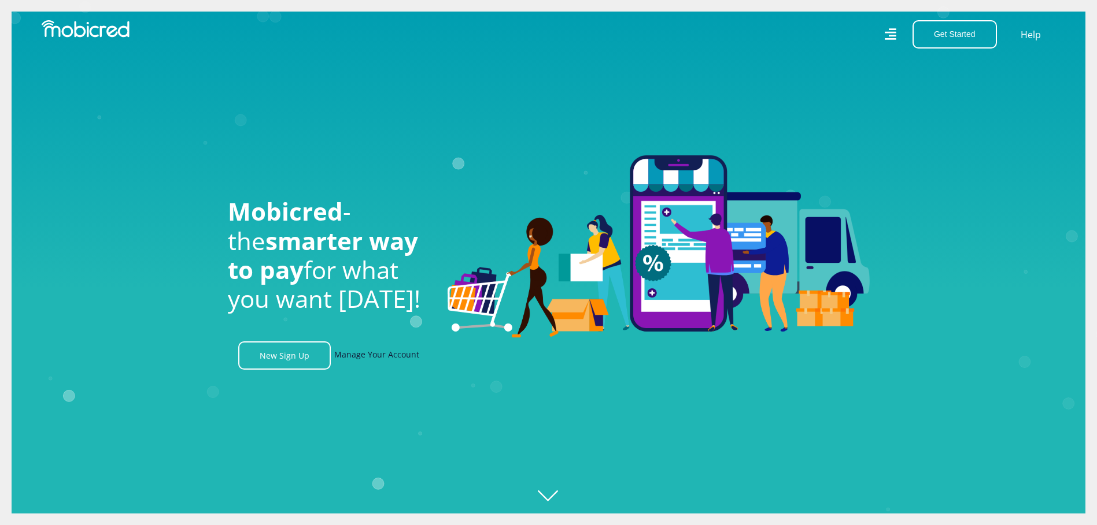
scroll to position [0, 824]
click at [368, 360] on link "Manage Your Account" at bounding box center [376, 356] width 85 height 28
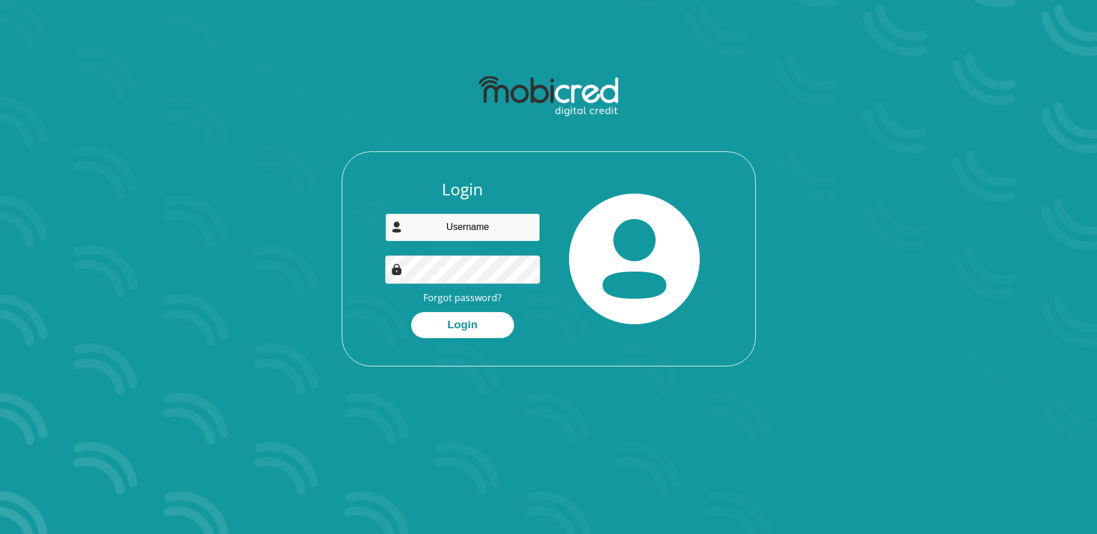
click at [451, 223] on input "email" at bounding box center [462, 227] width 155 height 28
type input "[EMAIL_ADDRESS][DOMAIN_NAME]"
click at [624, 235] on img at bounding box center [634, 259] width 131 height 131
click at [466, 331] on button "Login" at bounding box center [462, 325] width 103 height 26
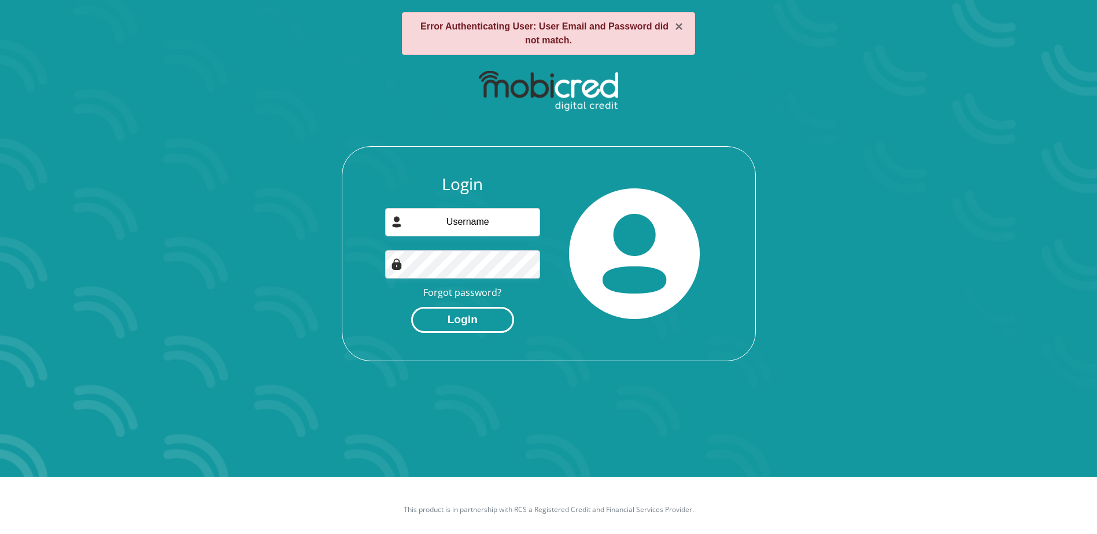
scroll to position [58, 0]
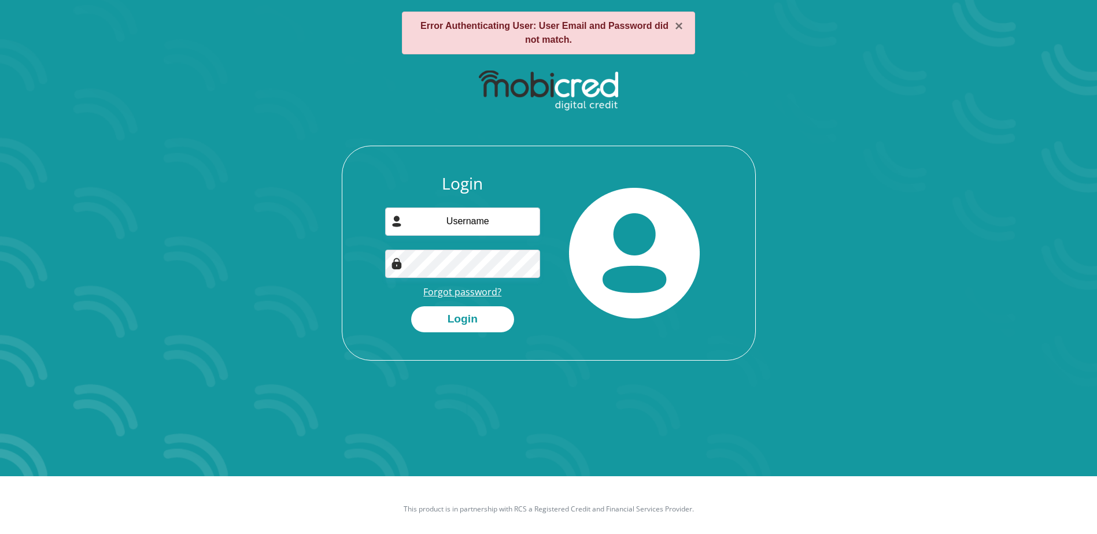
click at [471, 292] on link "Forgot password?" at bounding box center [462, 292] width 78 height 13
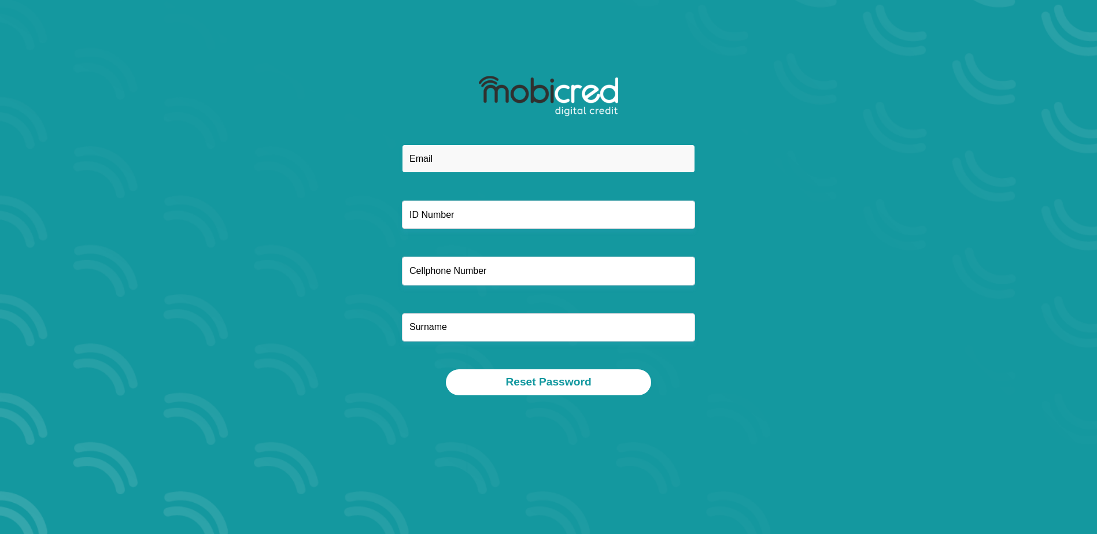
click at [437, 153] on input "email" at bounding box center [548, 159] width 293 height 28
type input "[EMAIL_ADDRESS][DOMAIN_NAME]"
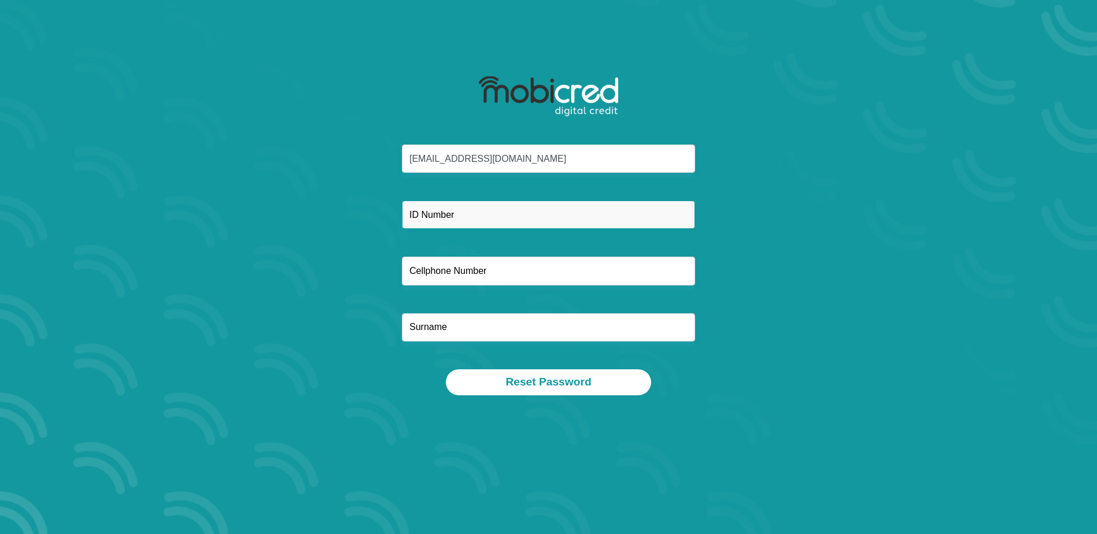
type input "9701051120081"
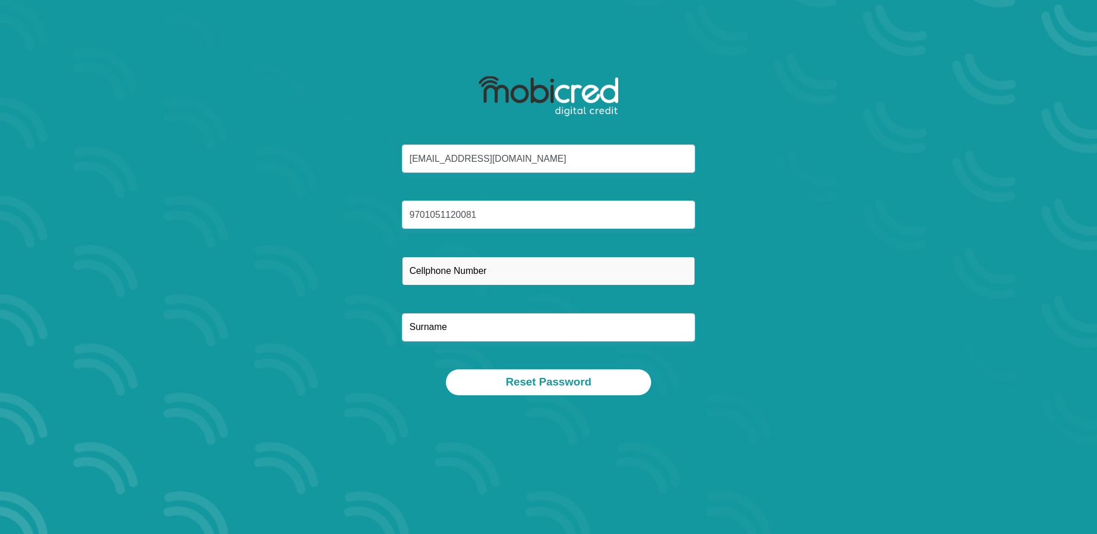
type input "0765010584"
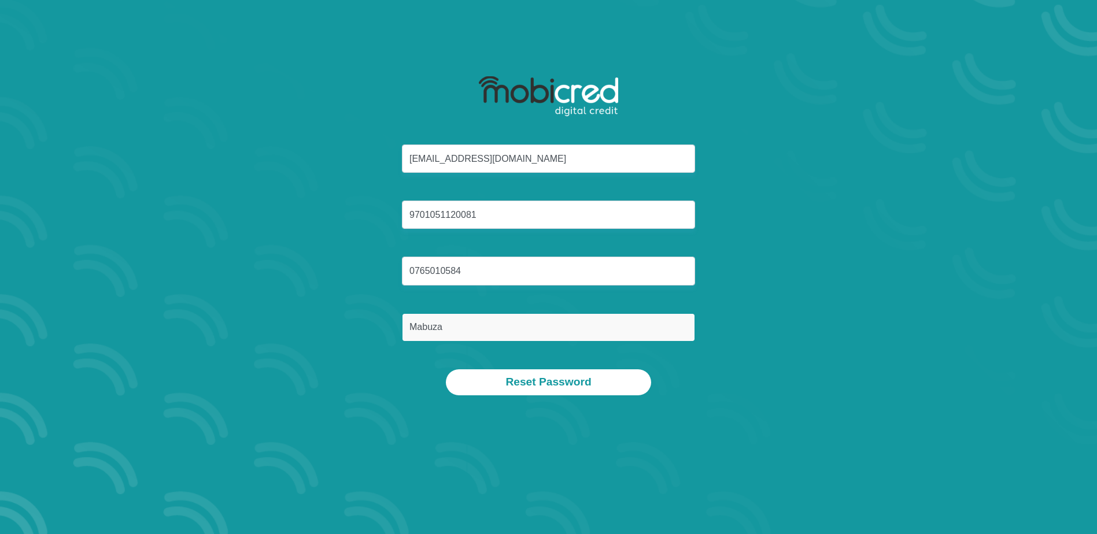
click at [461, 324] on input "Mabuza" at bounding box center [548, 327] width 293 height 28
type input "M"
type input "Mabuza"
click at [681, 359] on div "[EMAIL_ADDRESS][DOMAIN_NAME] 9701051120081 0765010584 [GEOGRAPHIC_DATA]" at bounding box center [548, 257] width 621 height 225
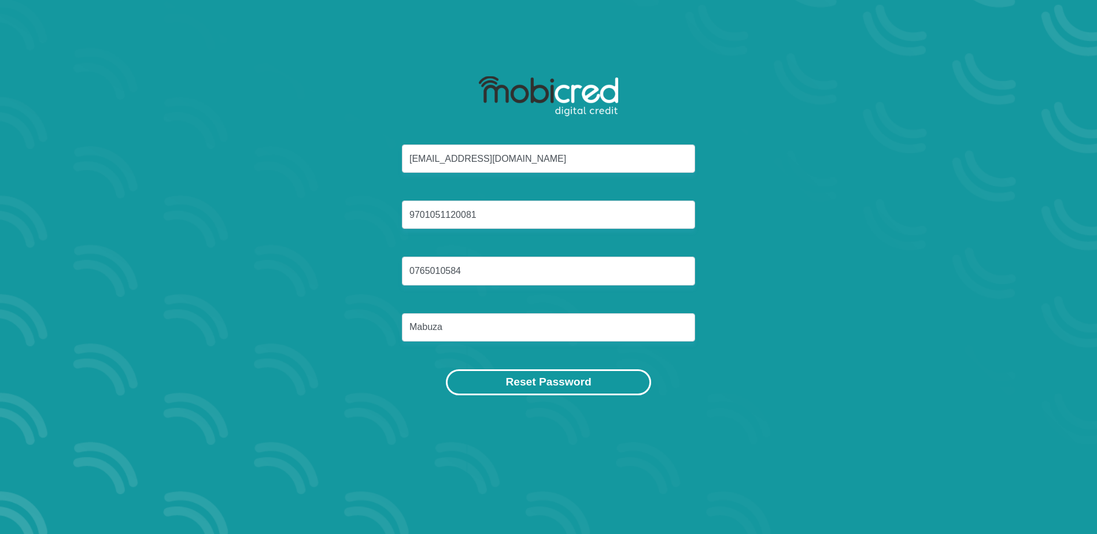
click at [576, 384] on button "Reset Password" at bounding box center [548, 382] width 205 height 26
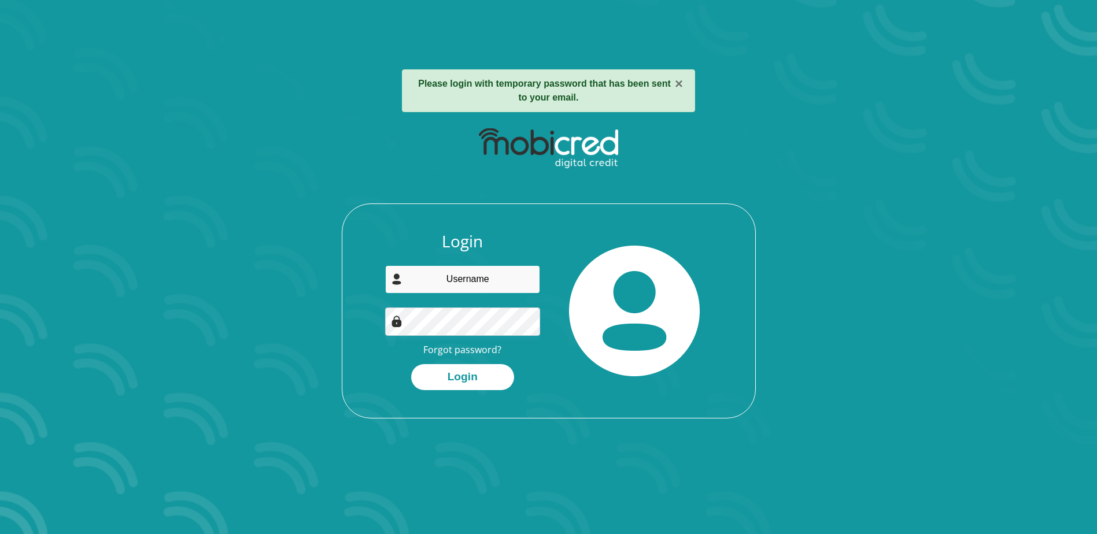
click at [429, 275] on input "email" at bounding box center [462, 279] width 155 height 28
type input "[EMAIL_ADDRESS][DOMAIN_NAME]"
click at [562, 261] on div at bounding box center [635, 311] width 172 height 158
click at [455, 373] on button "Login" at bounding box center [462, 377] width 103 height 26
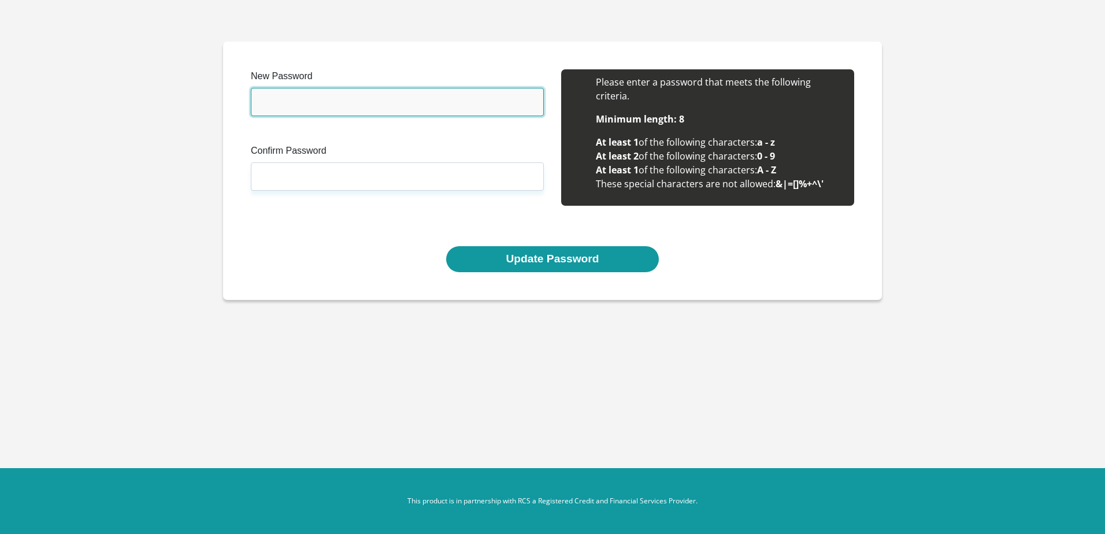
click at [350, 109] on input "New Password" at bounding box center [397, 102] width 293 height 28
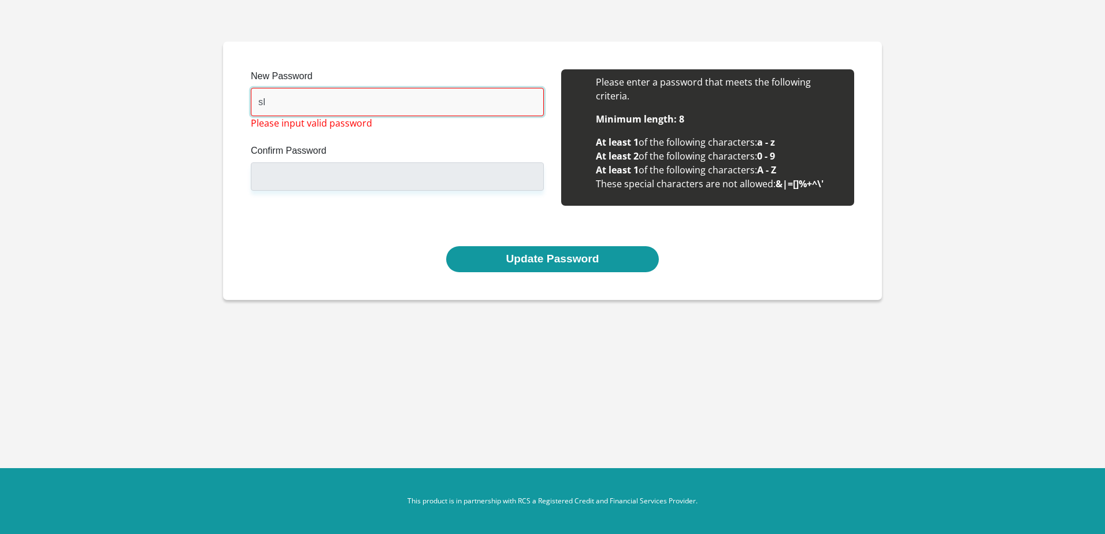
type input "s"
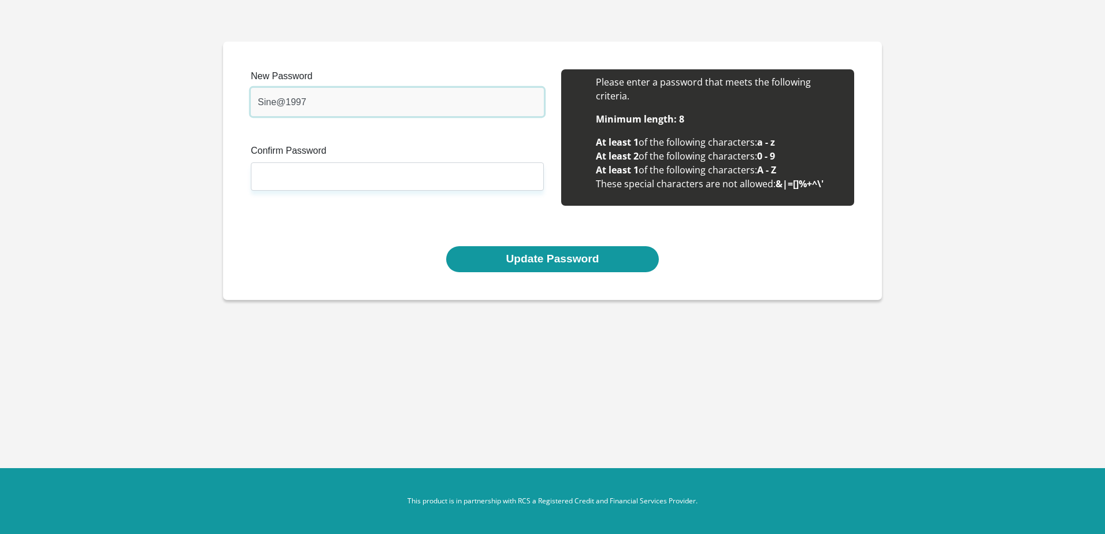
type input "Sine@1997"
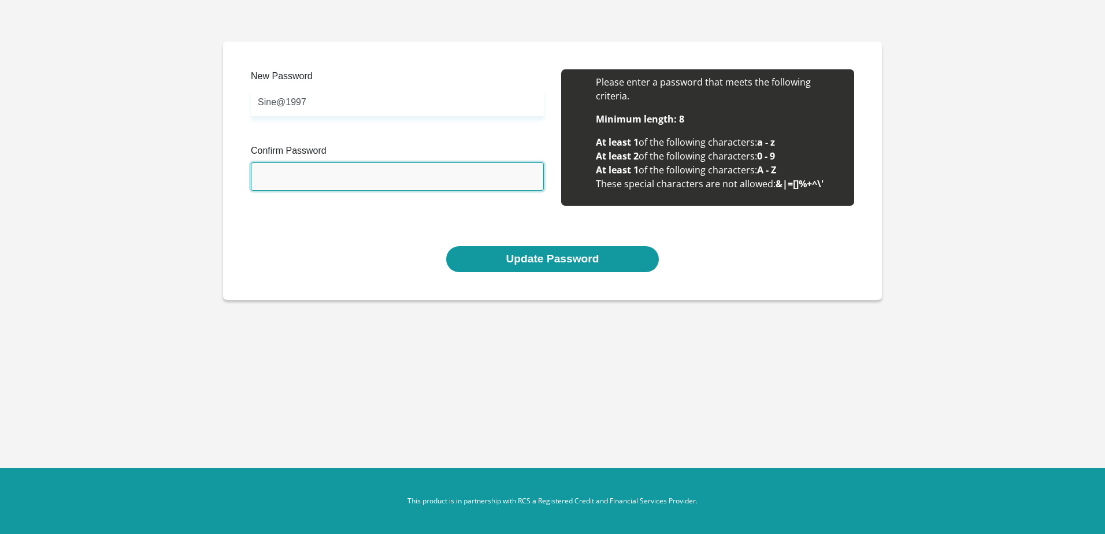
click at [338, 179] on input "Confirm Password" at bounding box center [397, 176] width 293 height 28
type input "Sine@1997"
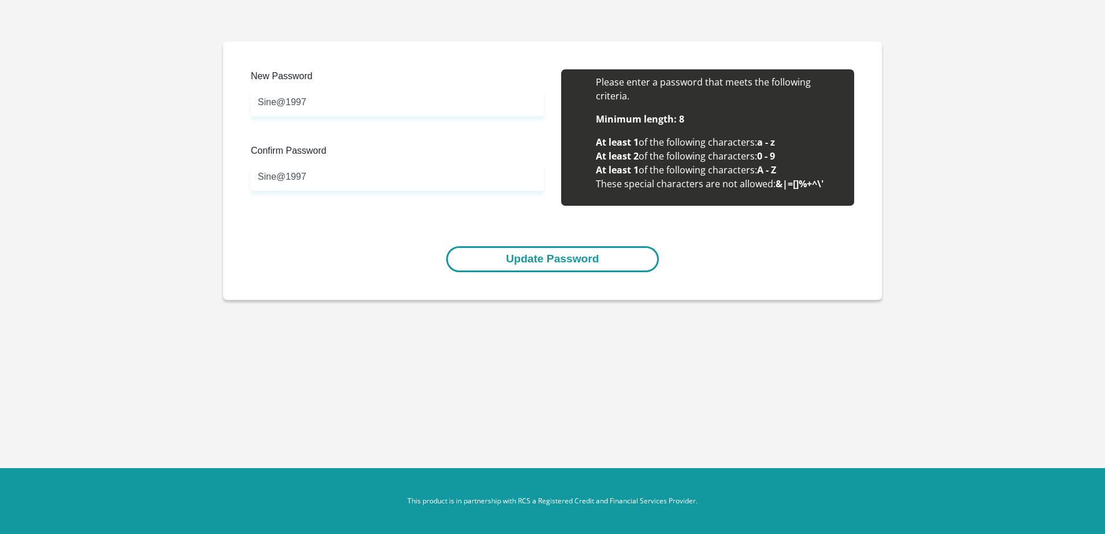
click at [517, 261] on button "Update Password" at bounding box center [552, 259] width 212 height 26
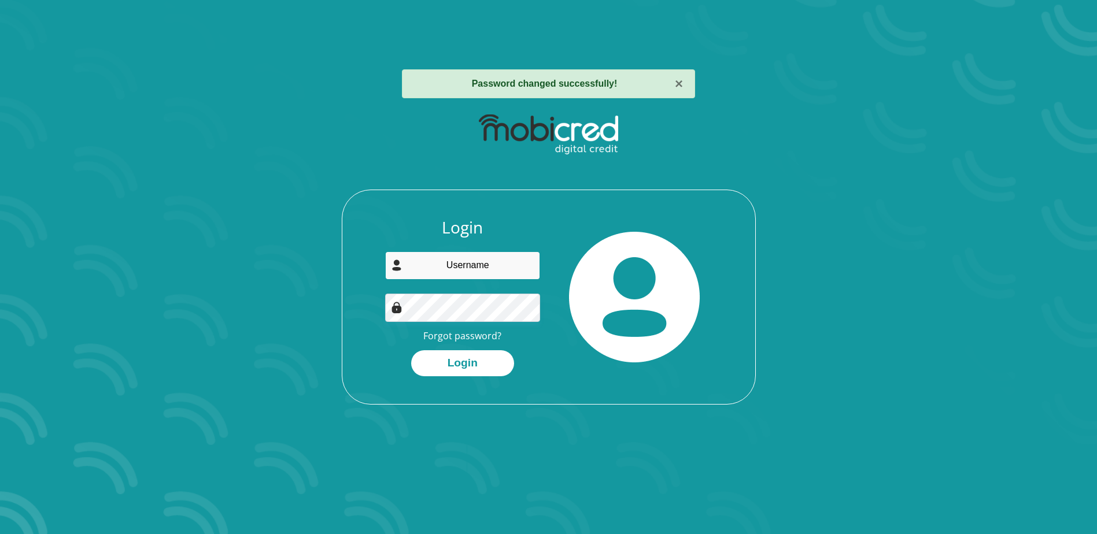
click at [454, 264] on input "email" at bounding box center [462, 265] width 155 height 28
type input "snemabuza2@gmail.com"
click at [672, 370] on div at bounding box center [635, 297] width 172 height 158
click at [435, 361] on button "Login" at bounding box center [462, 363] width 103 height 26
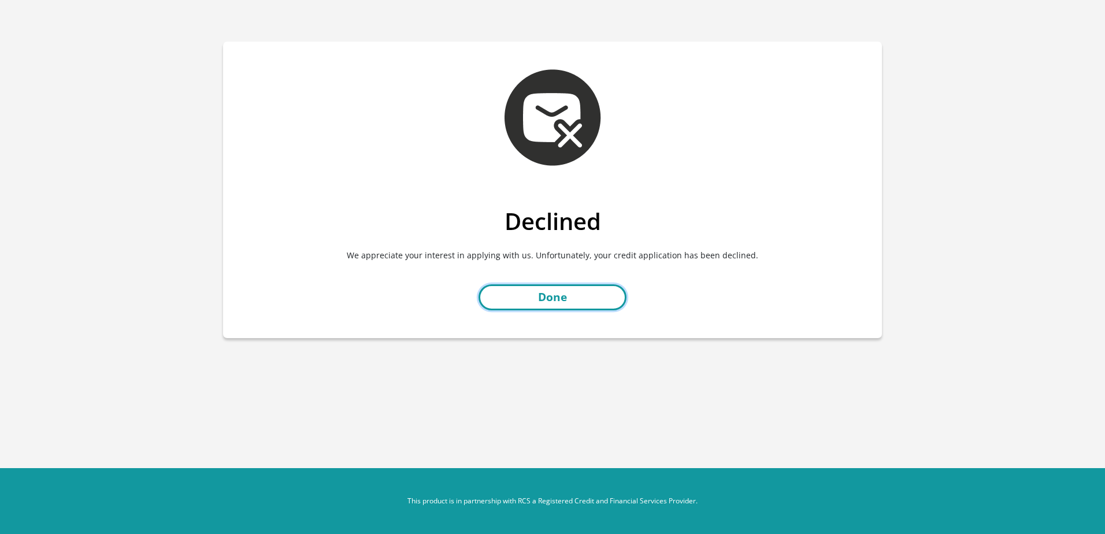
click at [548, 299] on link "Done" at bounding box center [553, 297] width 148 height 26
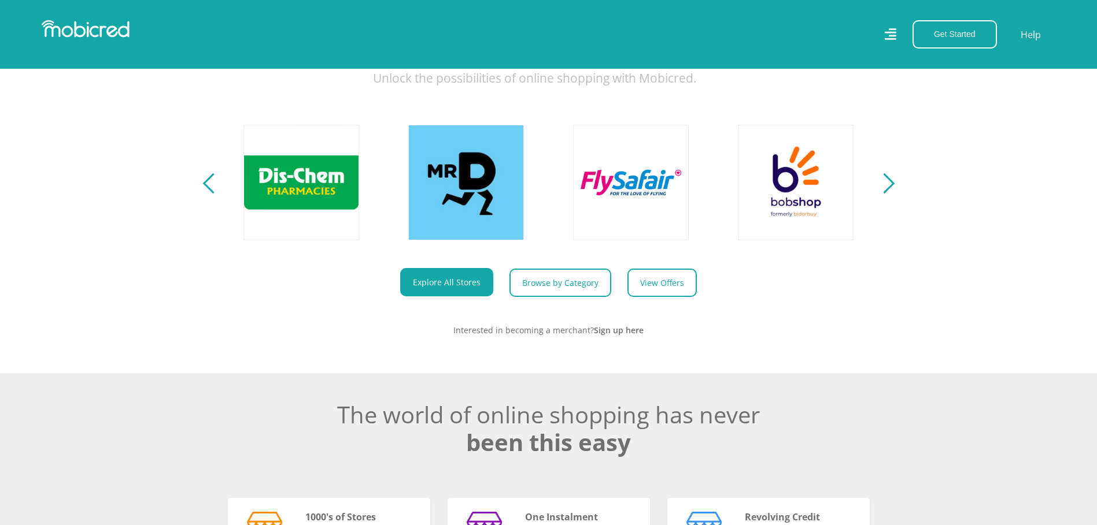
scroll to position [347, 0]
